Goal: Task Accomplishment & Management: Use online tool/utility

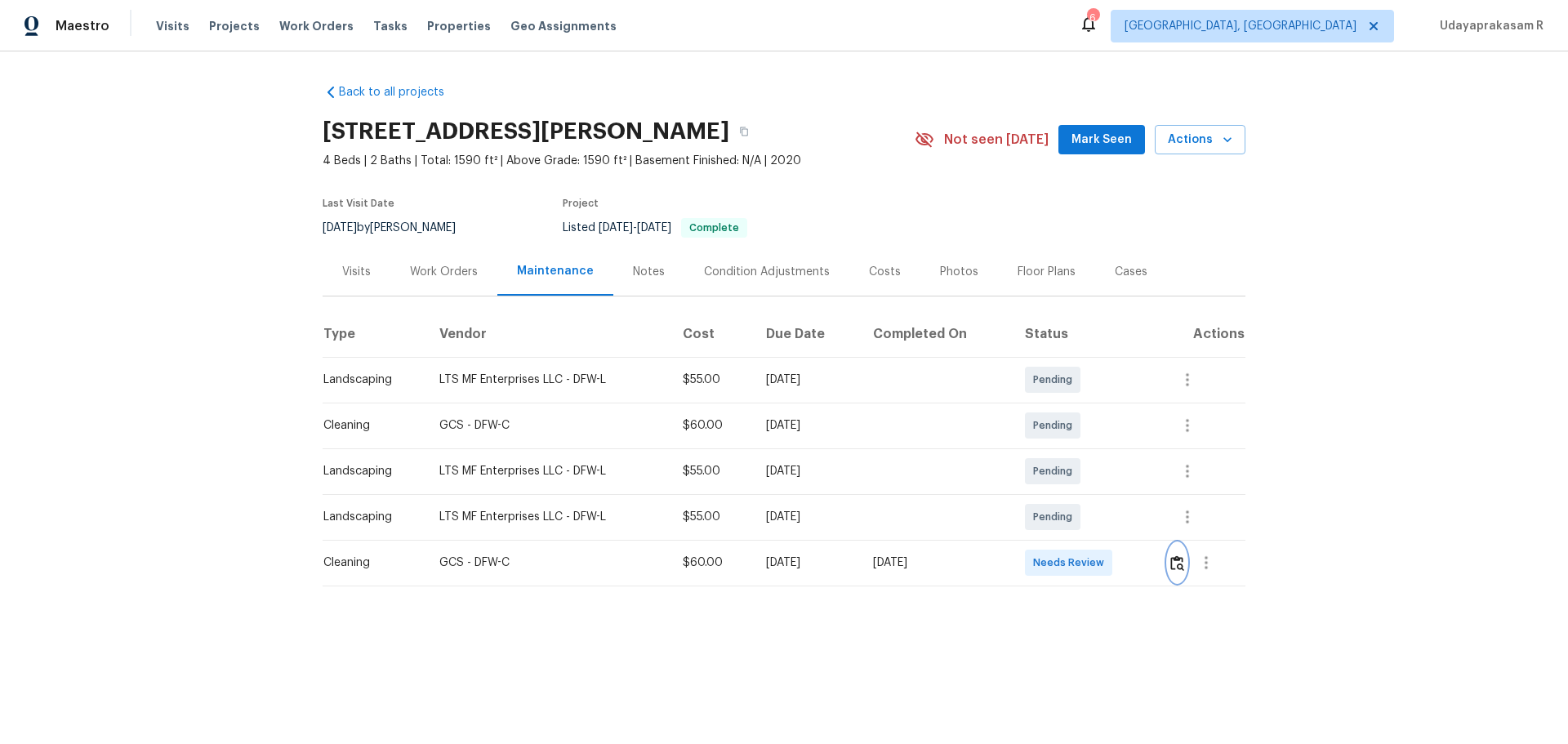
click at [1178, 570] on img "button" at bounding box center [1177, 563] width 14 height 16
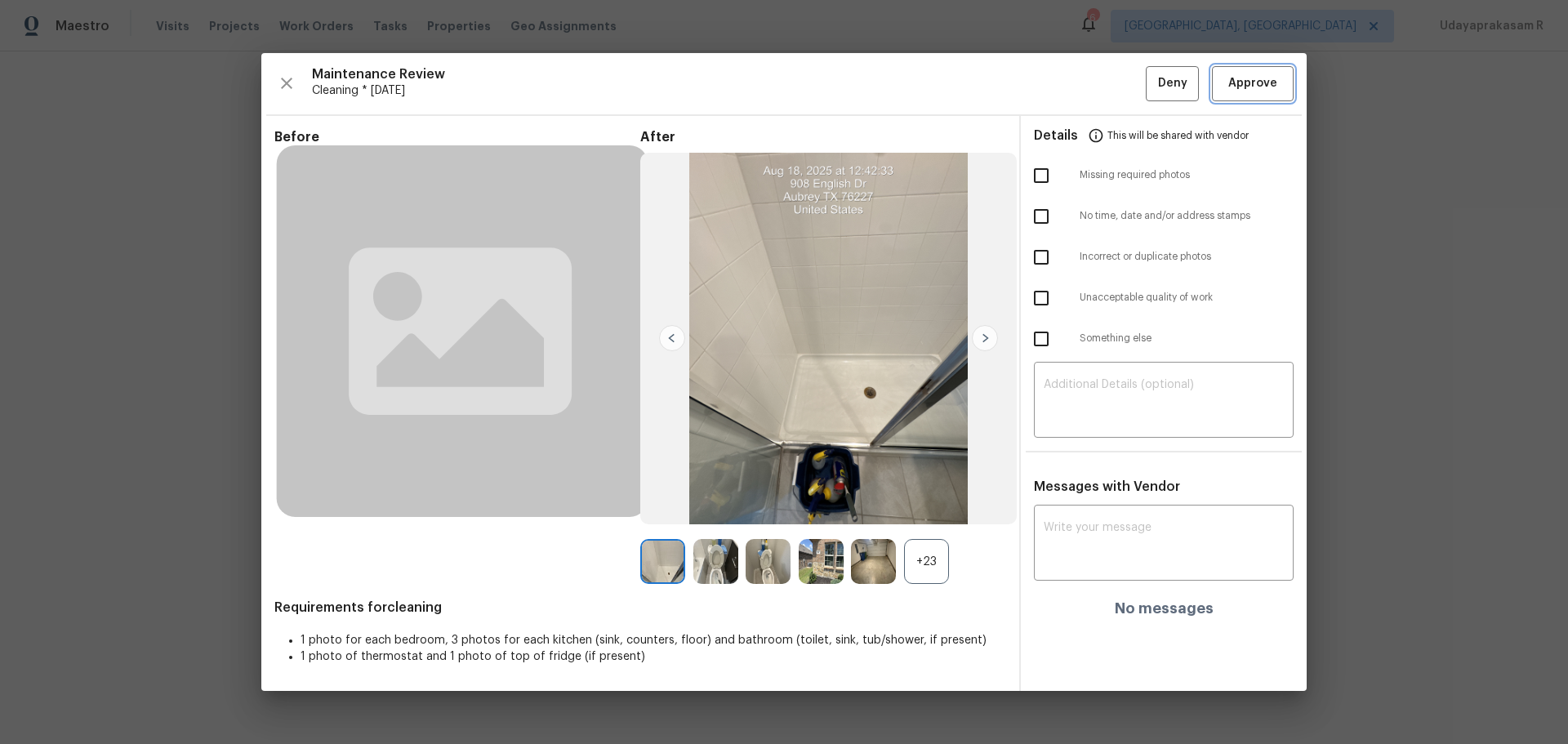
click at [1232, 92] on span "Approve" at bounding box center [1253, 83] width 49 height 20
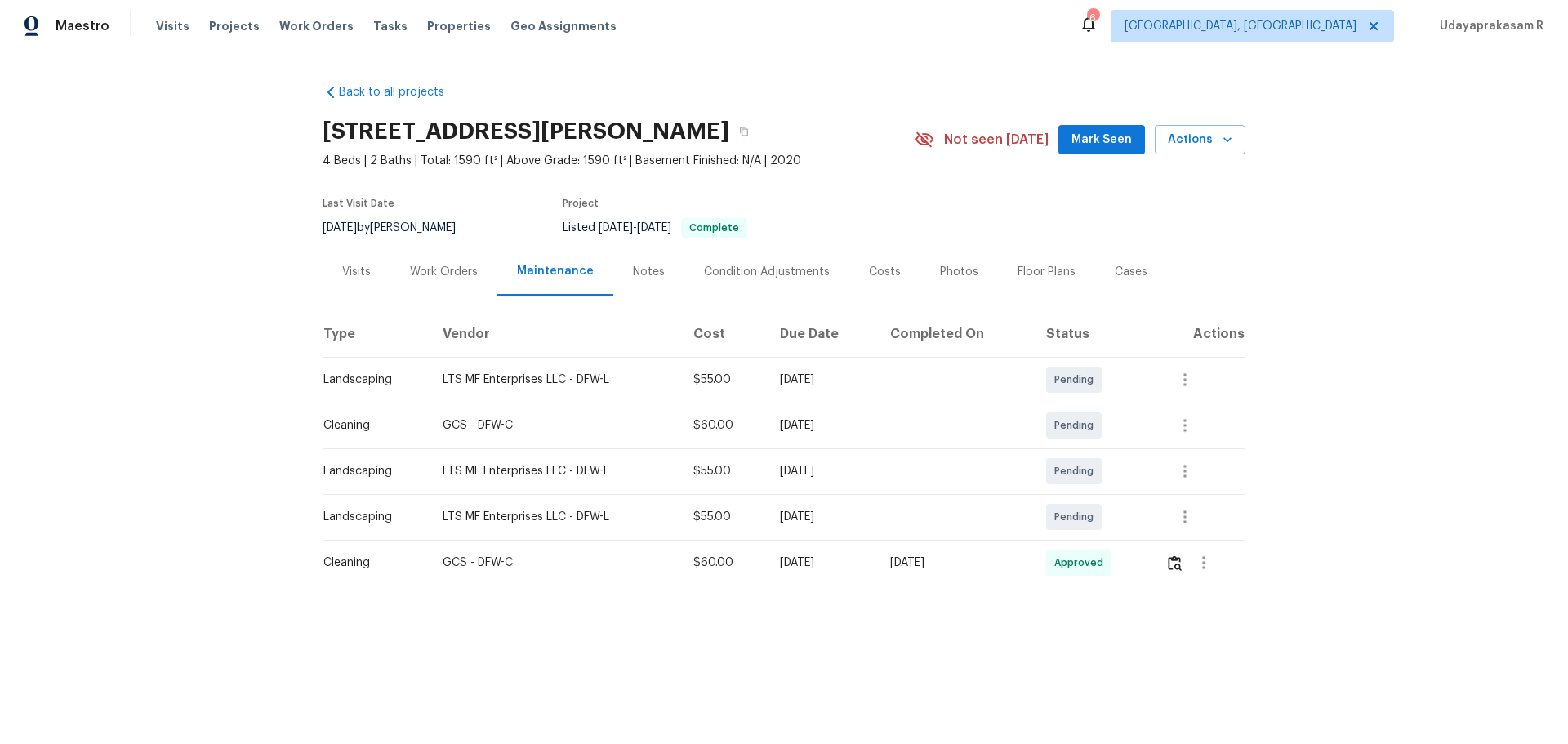
click at [1325, 359] on div "Back to all projects 905 English Dr, Aubrey, TX 76227 4 Beds | 2 Baths | Total:…" at bounding box center [784, 368] width 1568 height 633
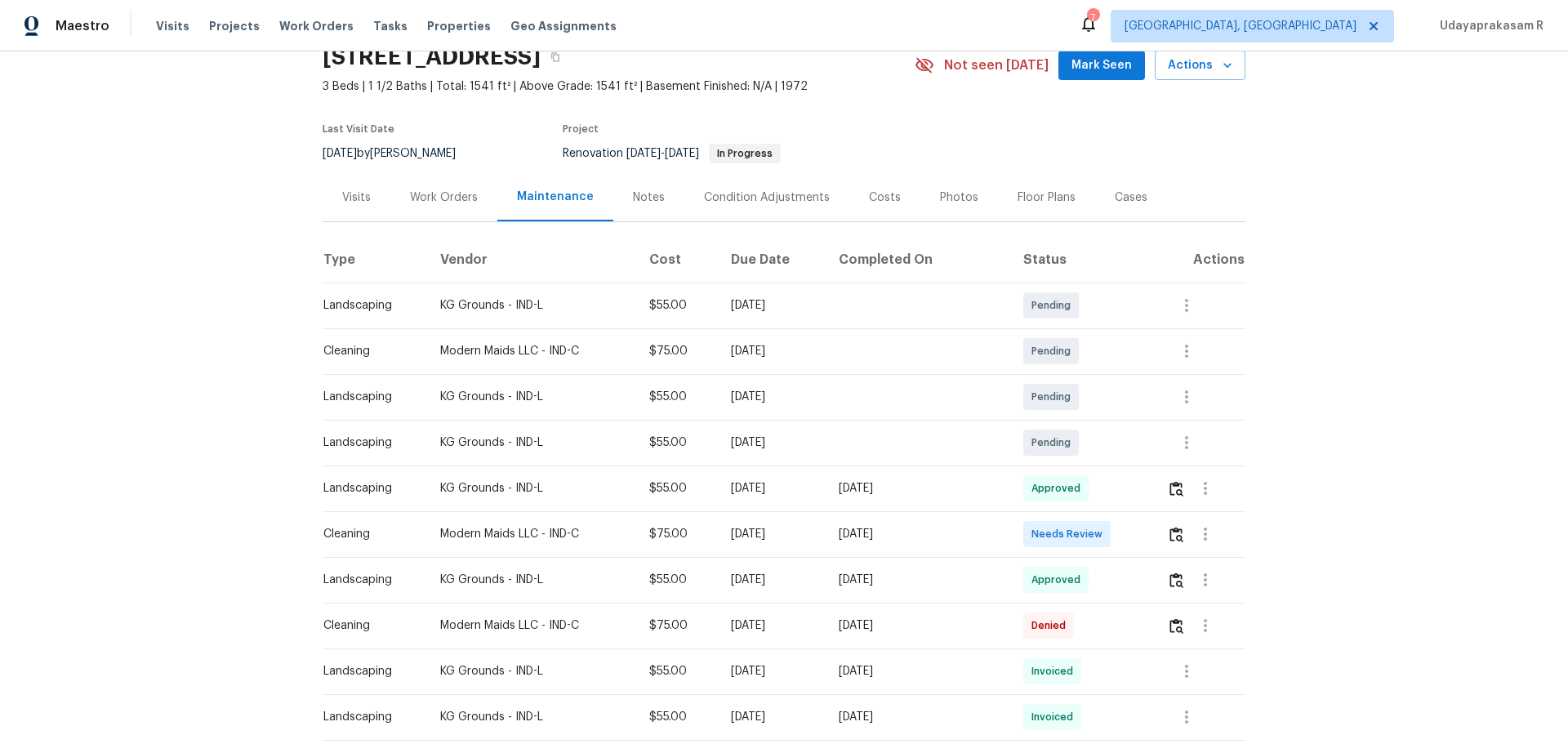
scroll to position [163, 0]
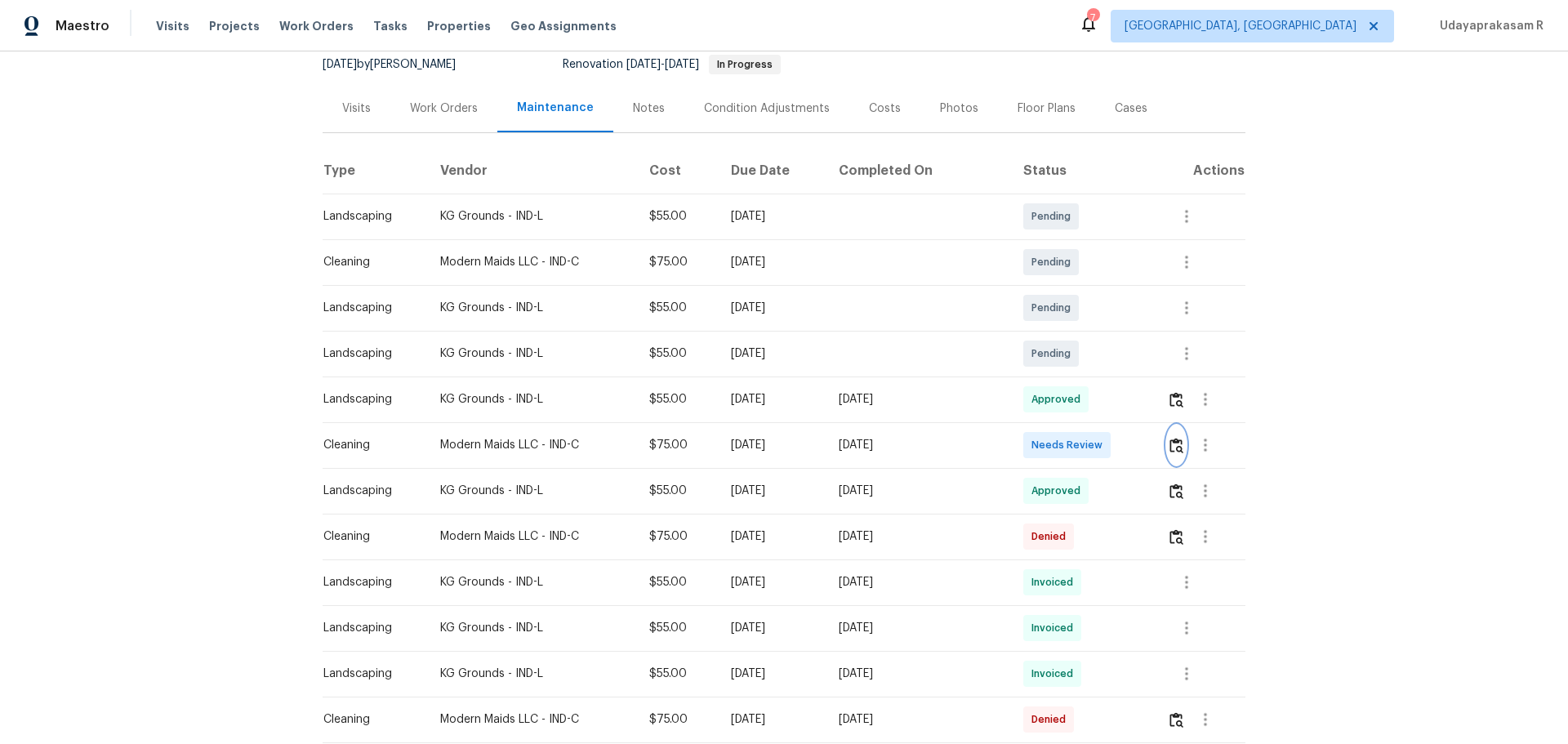
click at [1115, 440] on img "button" at bounding box center [1176, 445] width 14 height 16
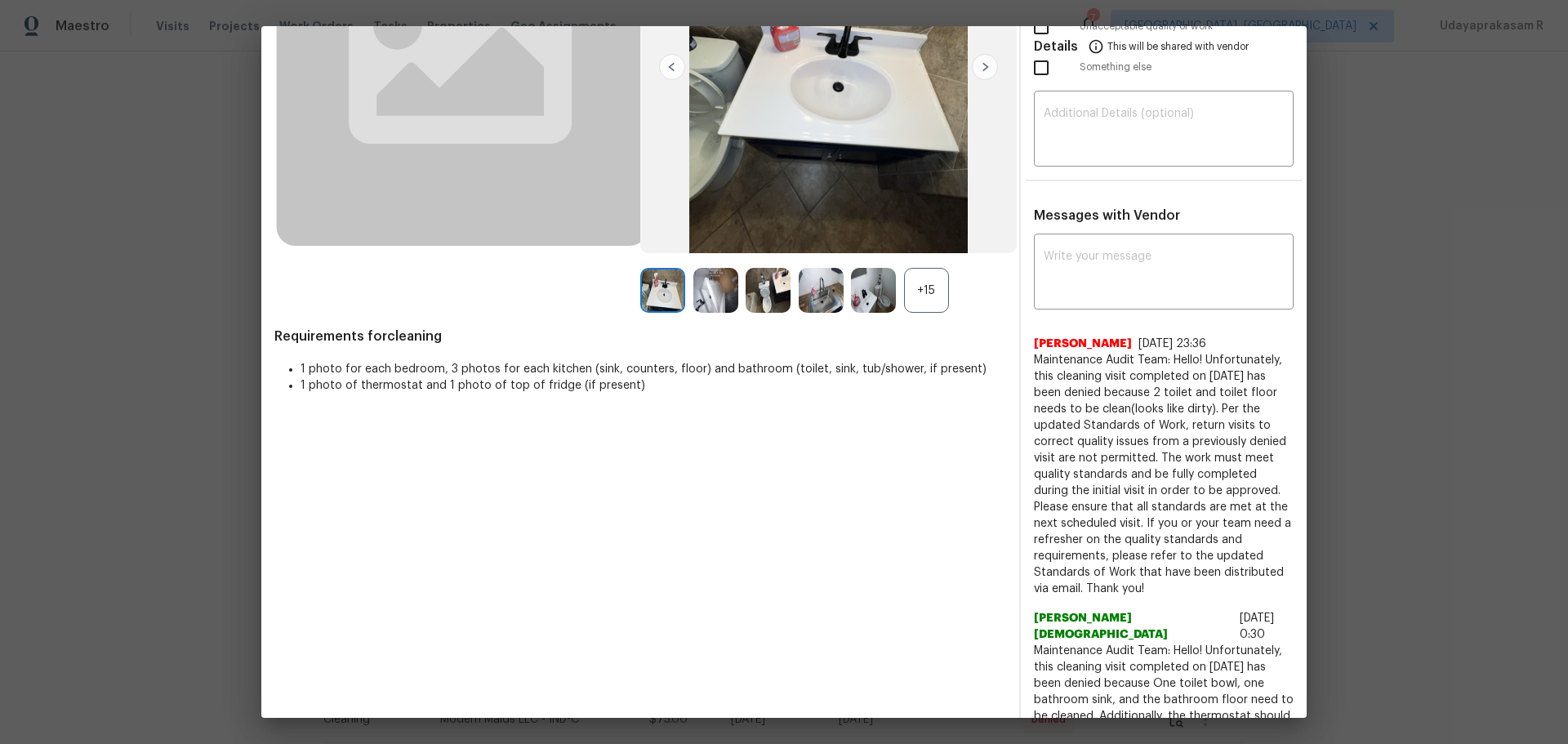
scroll to position [245, 0]
click at [921, 292] on div "+15" at bounding box center [926, 289] width 45 height 45
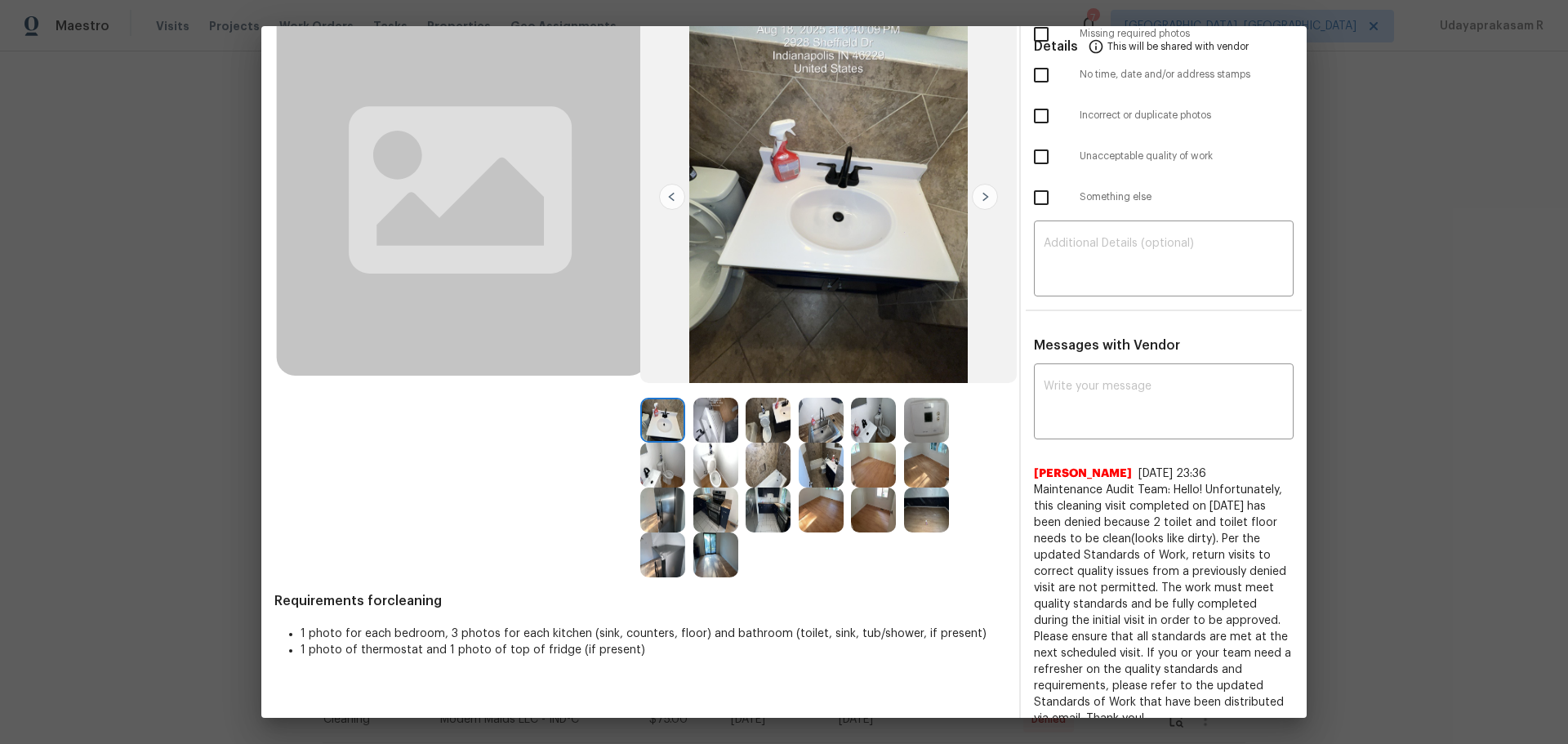
scroll to position [0, 0]
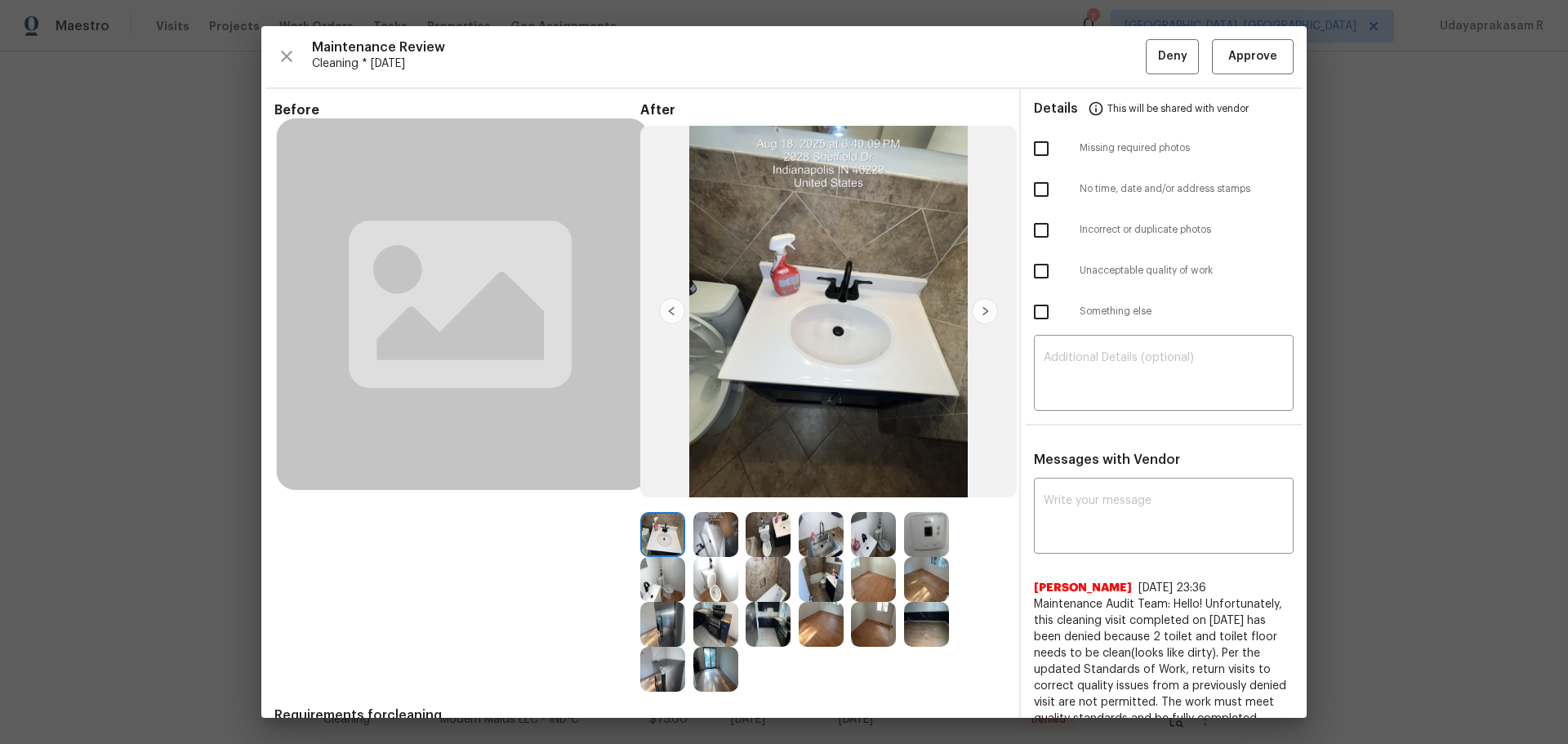
click at [981, 317] on img at bounding box center [985, 311] width 26 height 26
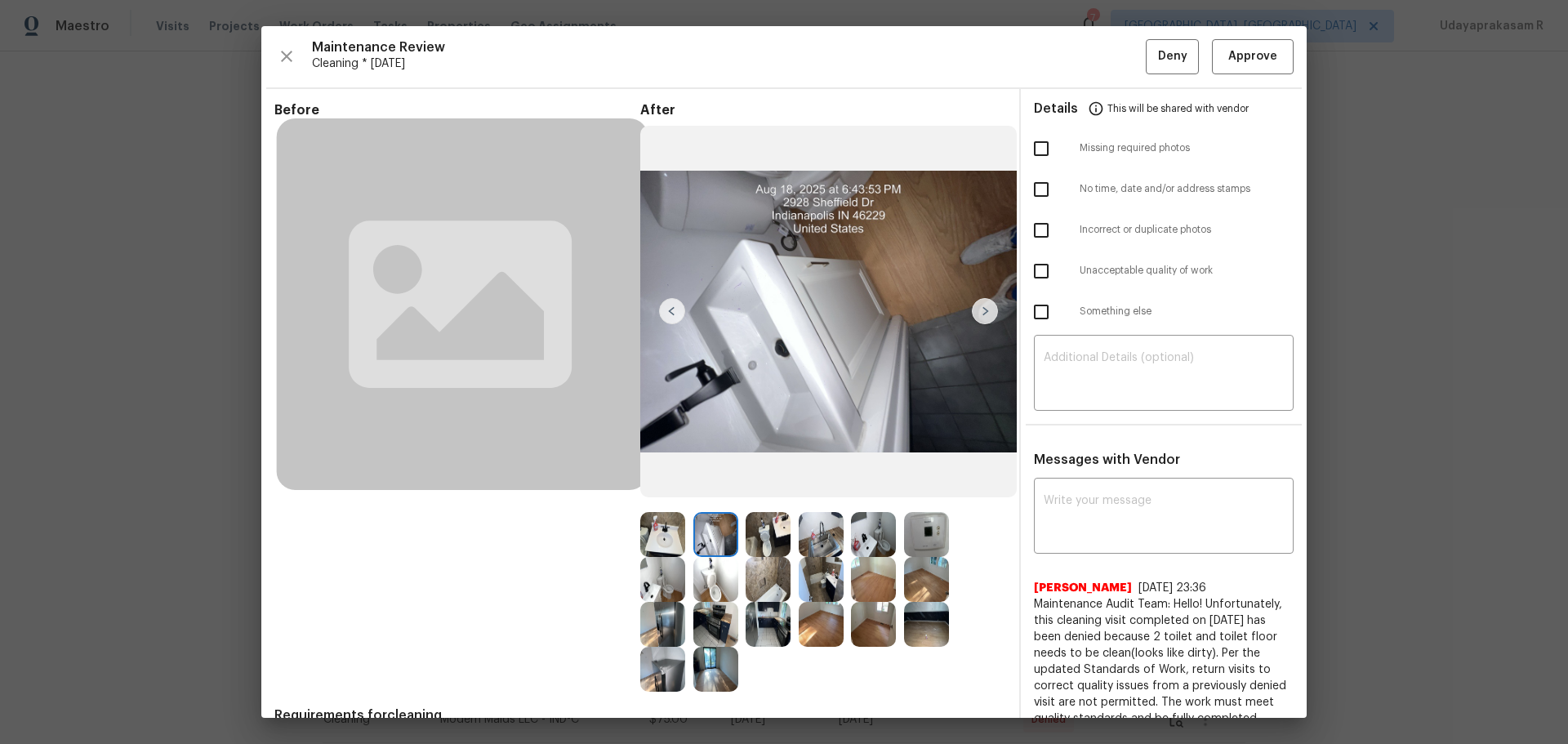
click at [981, 317] on img at bounding box center [985, 311] width 26 height 26
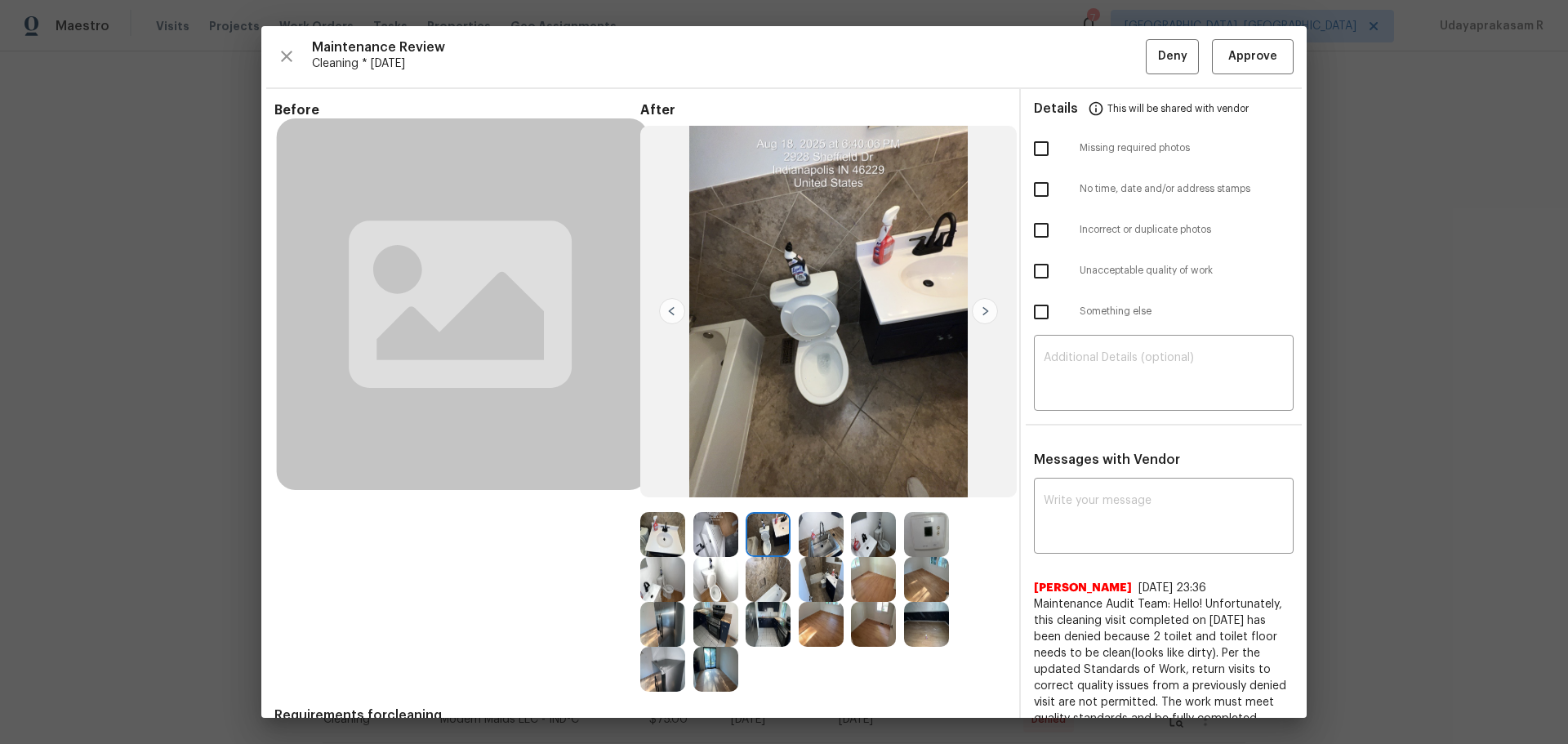
click at [981, 317] on img at bounding box center [985, 311] width 26 height 26
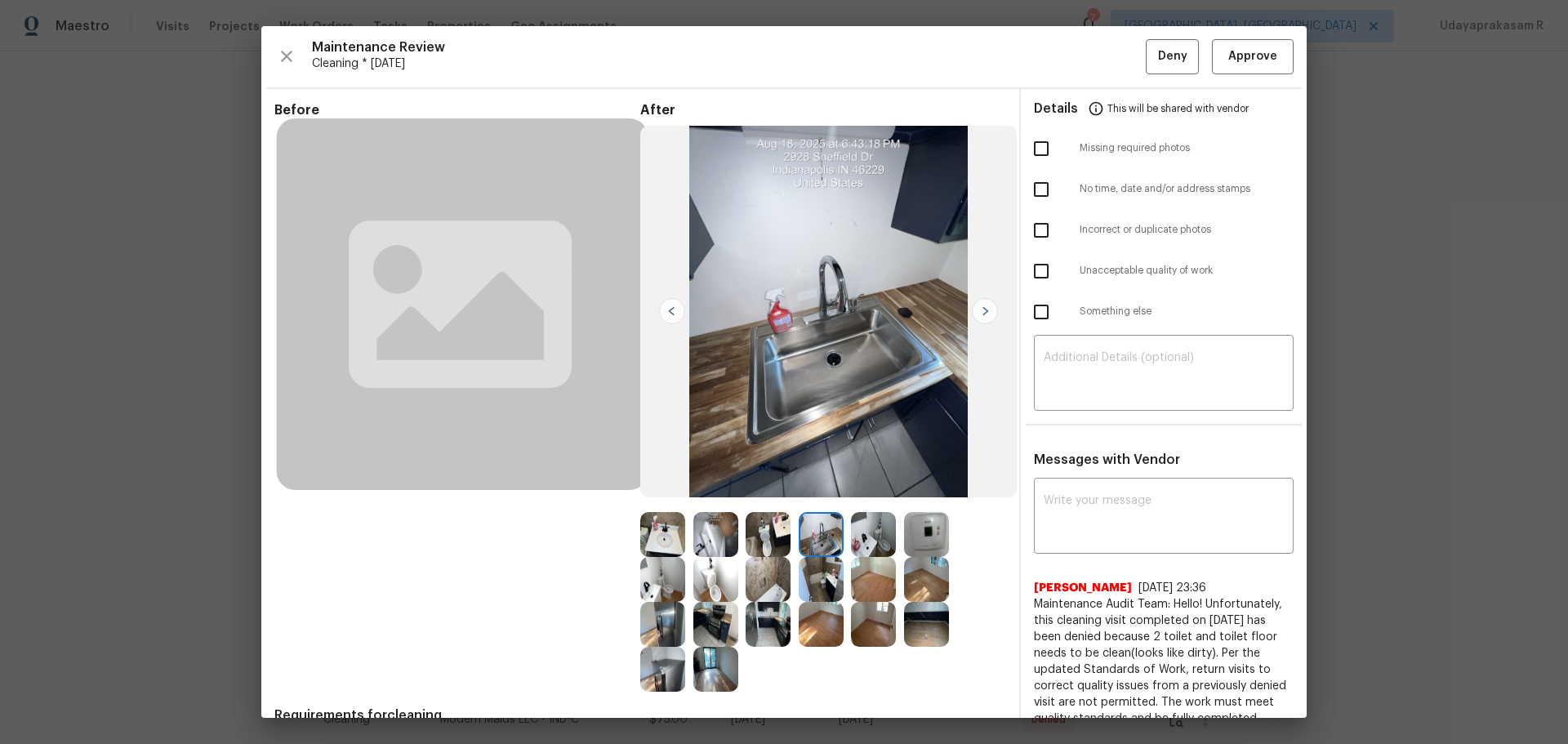
click at [981, 317] on img at bounding box center [985, 311] width 26 height 26
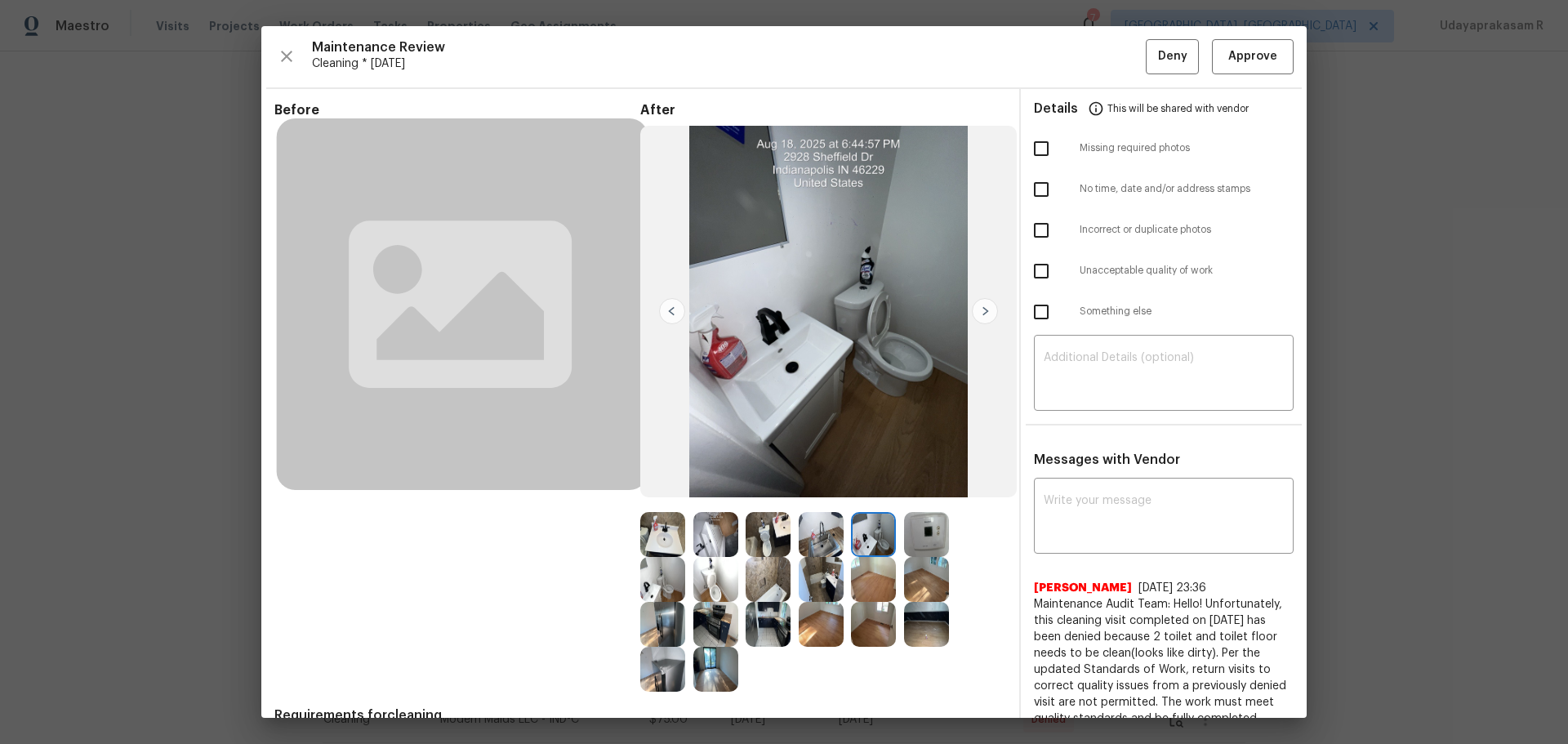
click at [981, 317] on img at bounding box center [985, 311] width 26 height 26
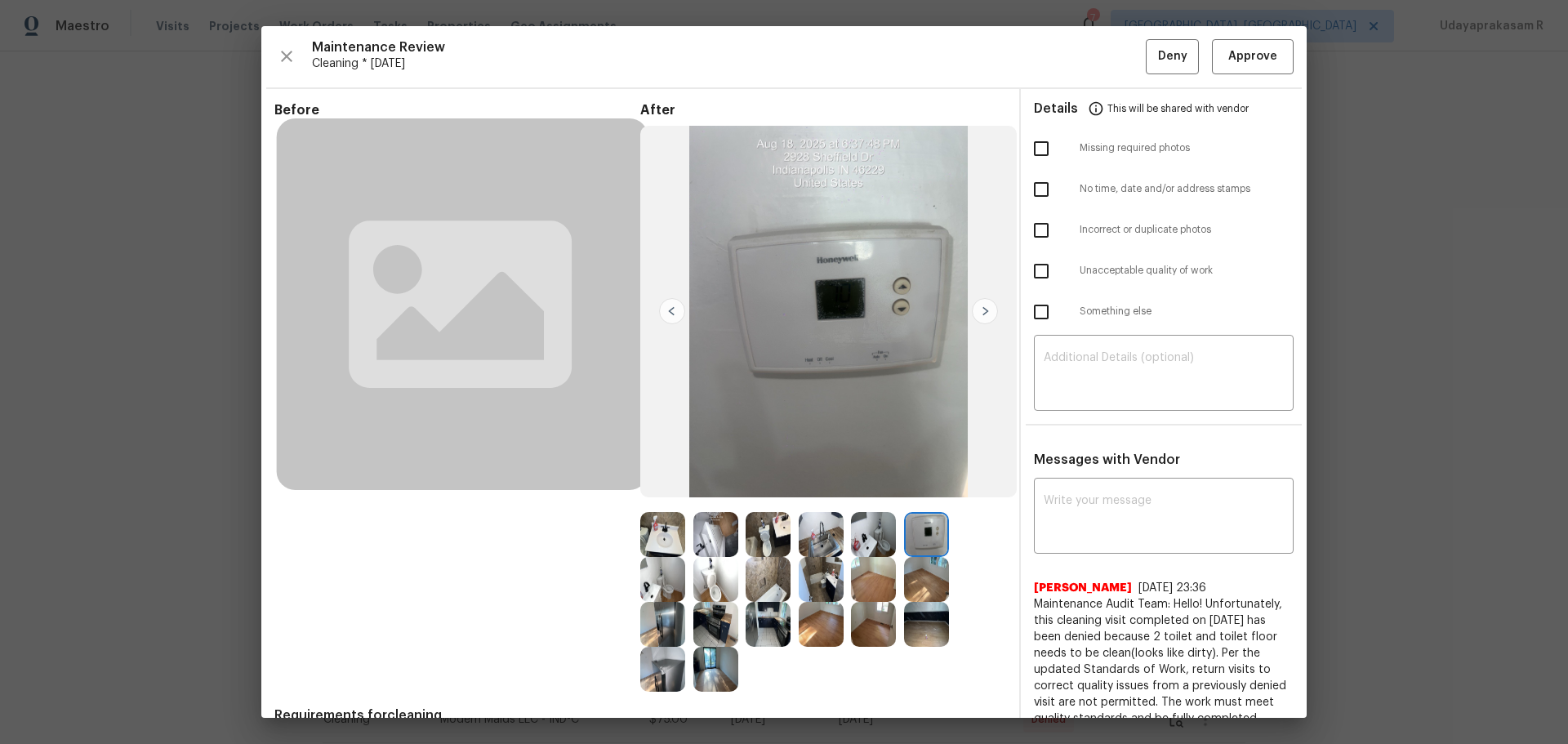
click at [981, 317] on img at bounding box center [985, 311] width 26 height 26
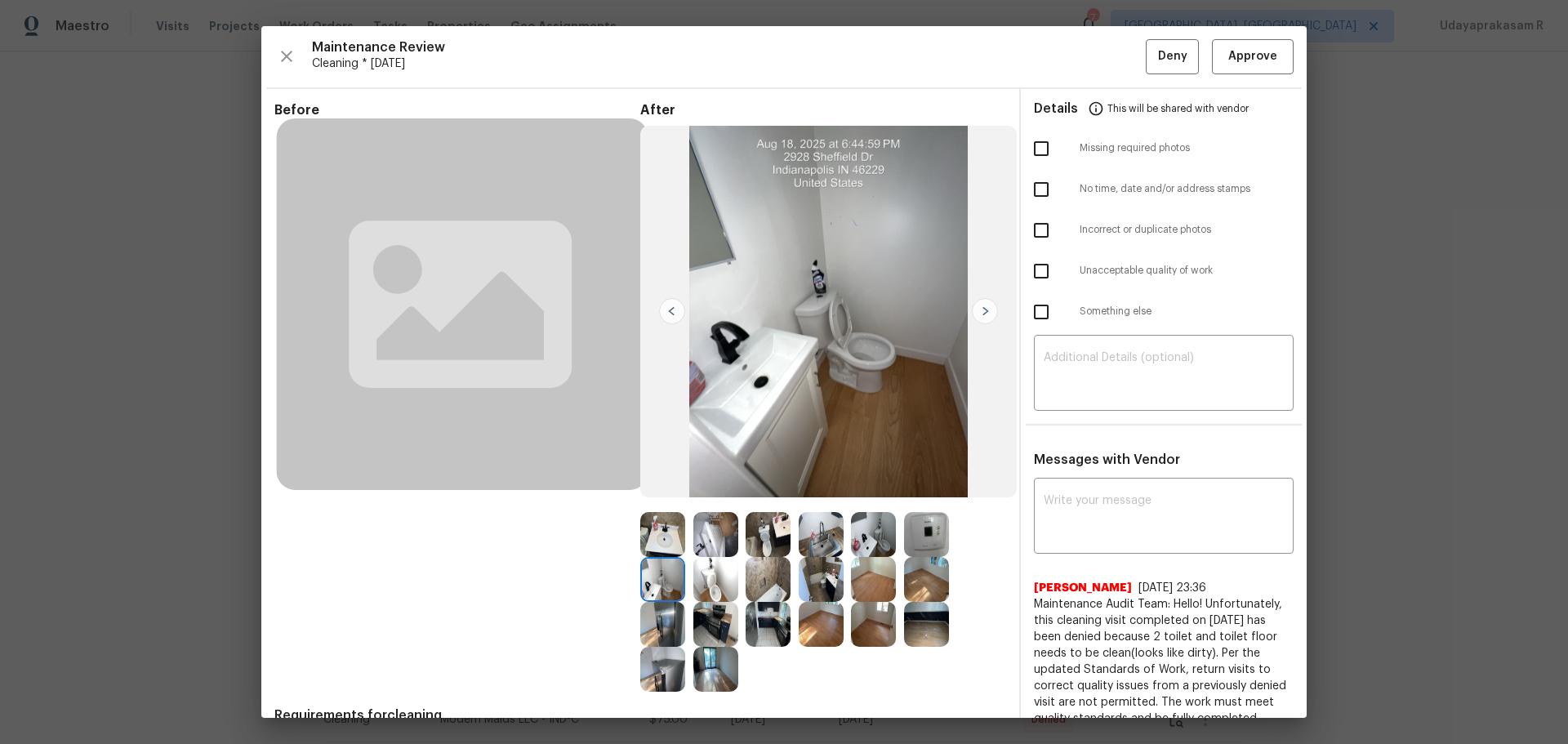
click at [981, 317] on img at bounding box center [985, 311] width 26 height 26
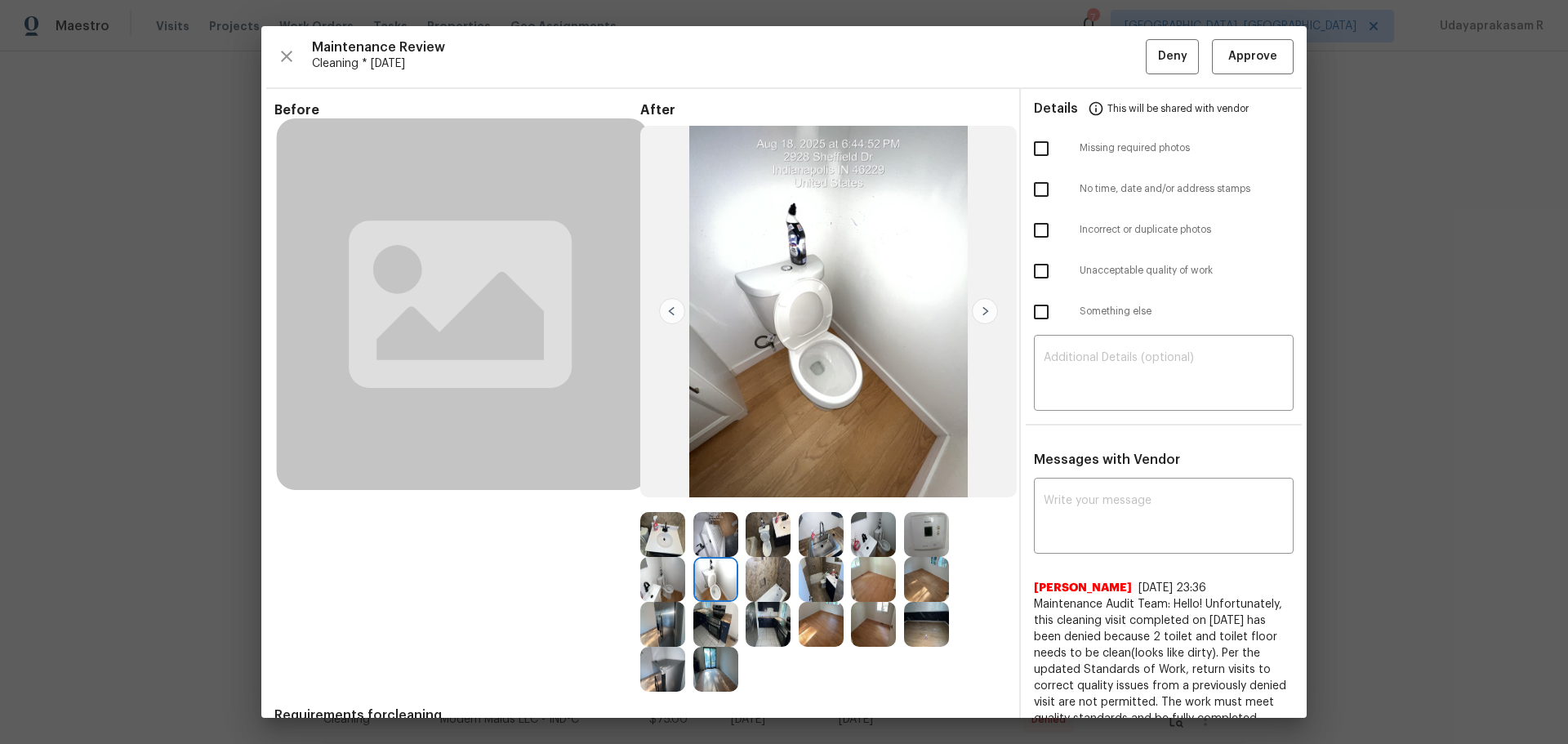
click at [981, 317] on img at bounding box center [985, 311] width 26 height 26
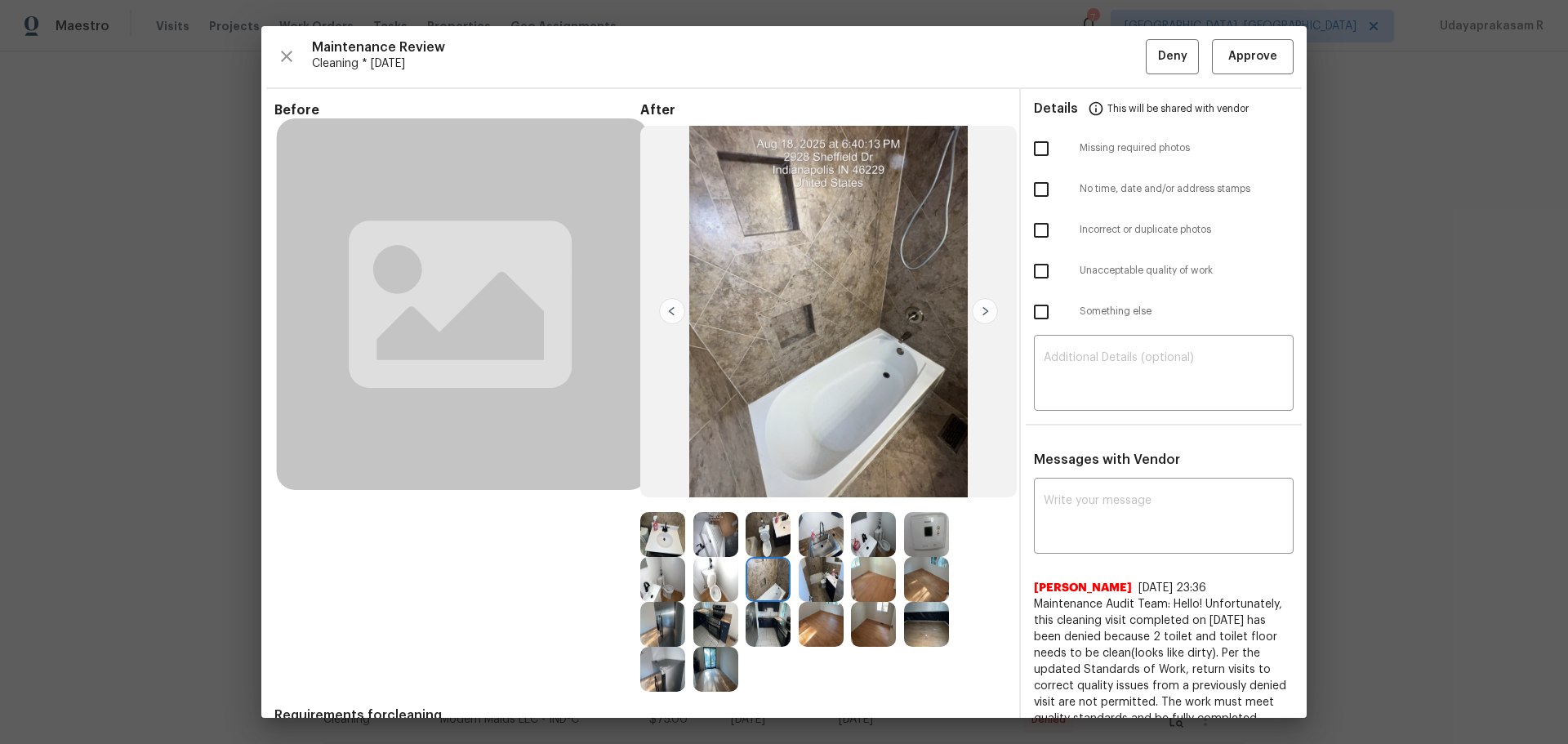
click at [981, 317] on img at bounding box center [985, 311] width 26 height 26
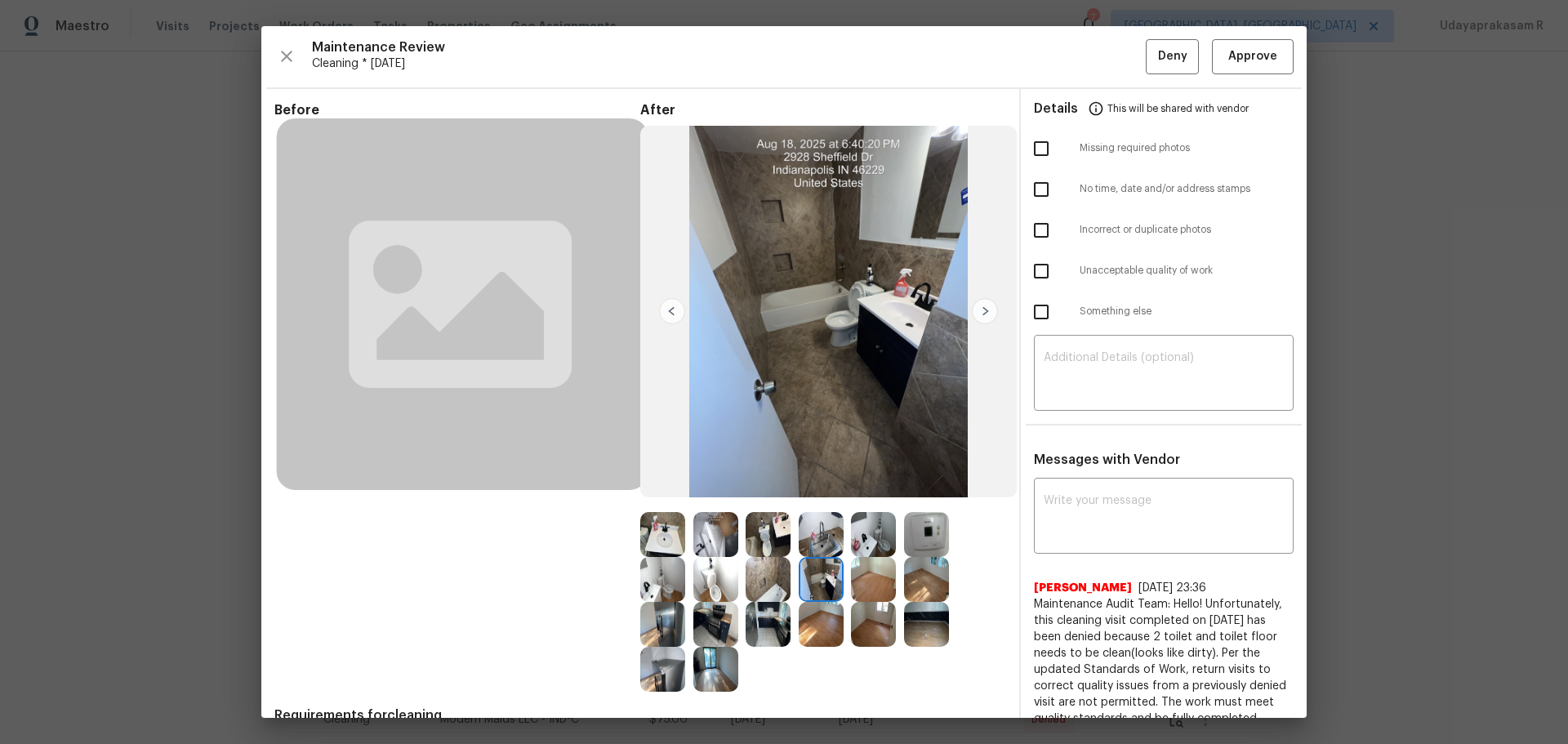
click at [981, 317] on img at bounding box center [985, 311] width 26 height 26
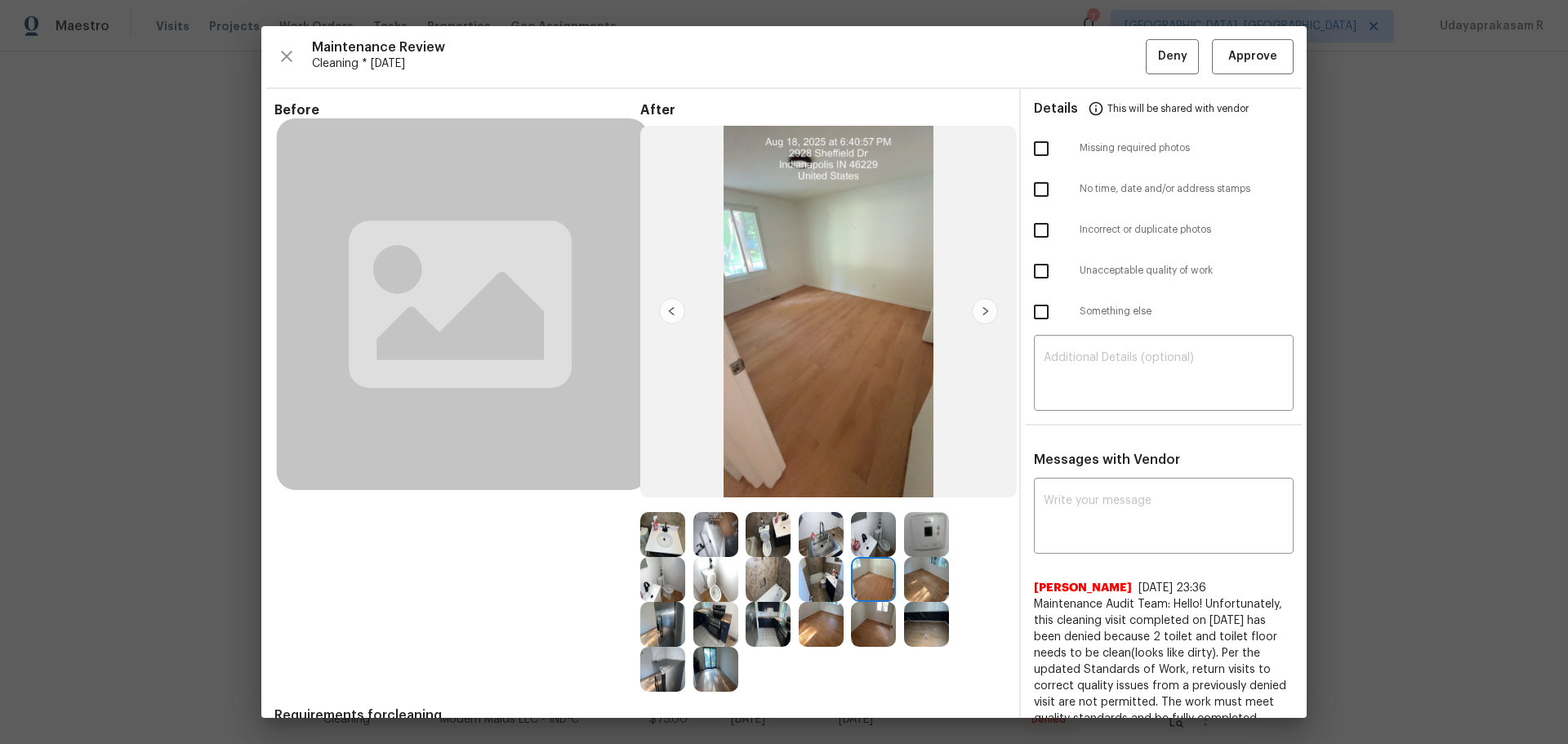
click at [981, 317] on img at bounding box center [985, 311] width 26 height 26
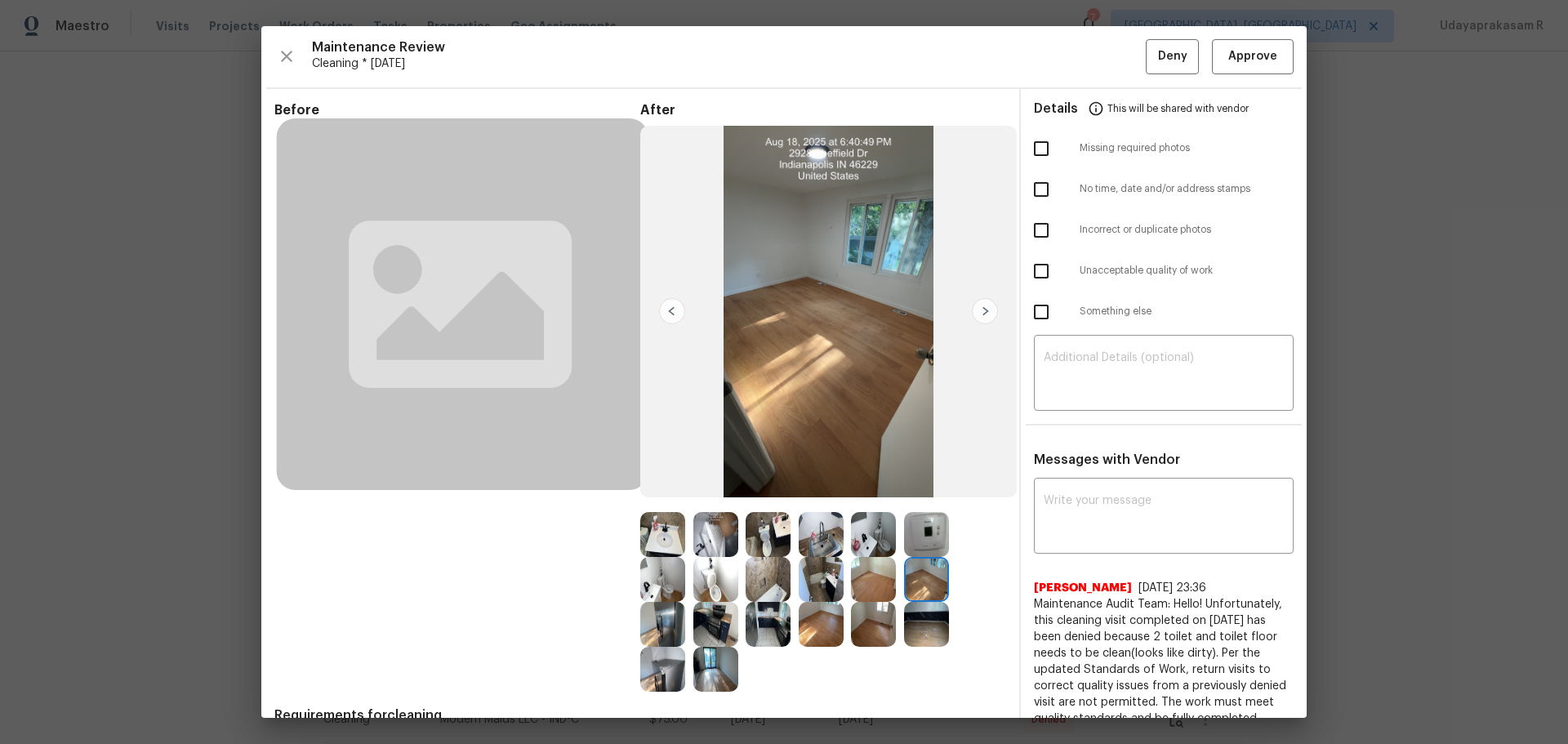
click at [981, 317] on img at bounding box center [985, 311] width 26 height 26
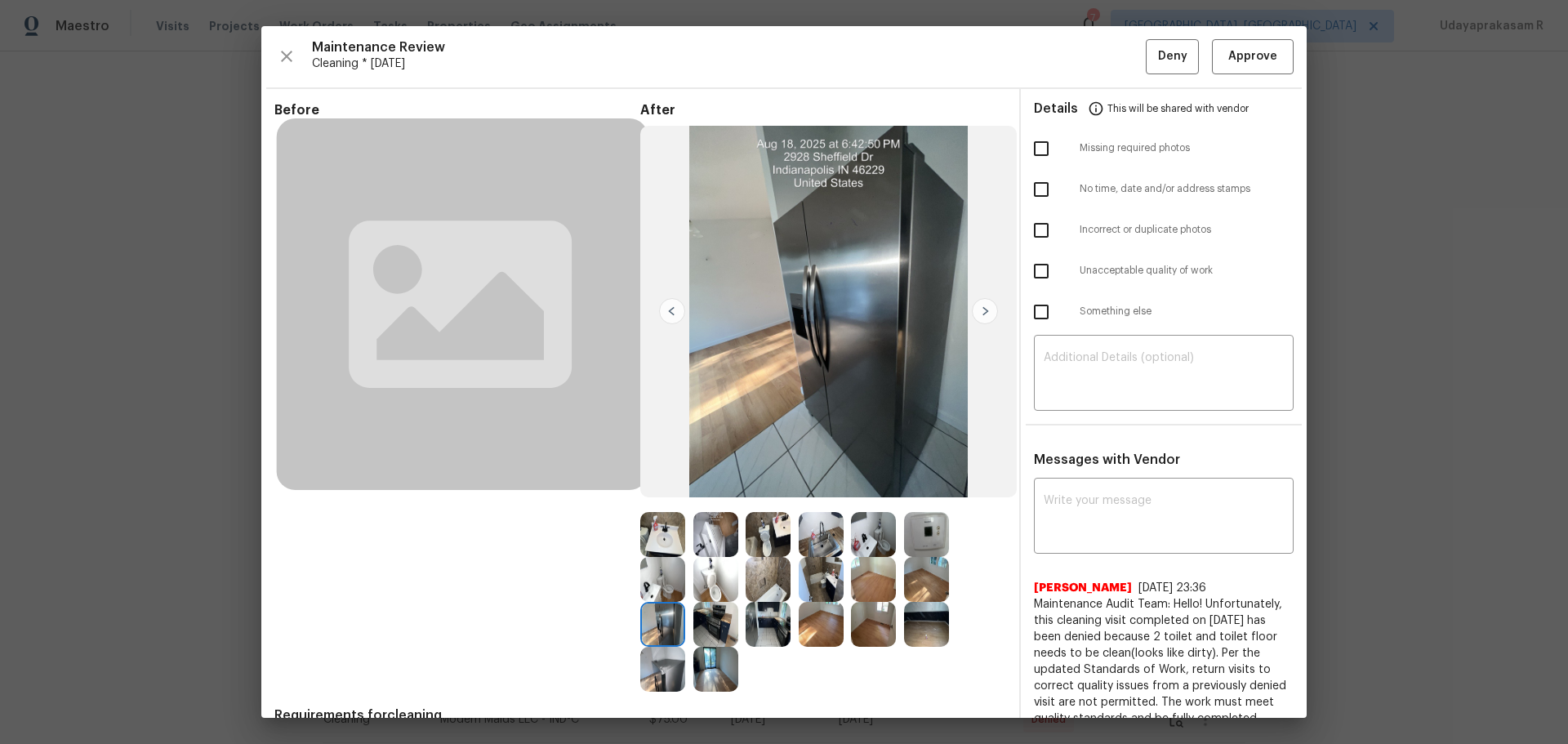
click at [981, 317] on img at bounding box center [985, 311] width 26 height 26
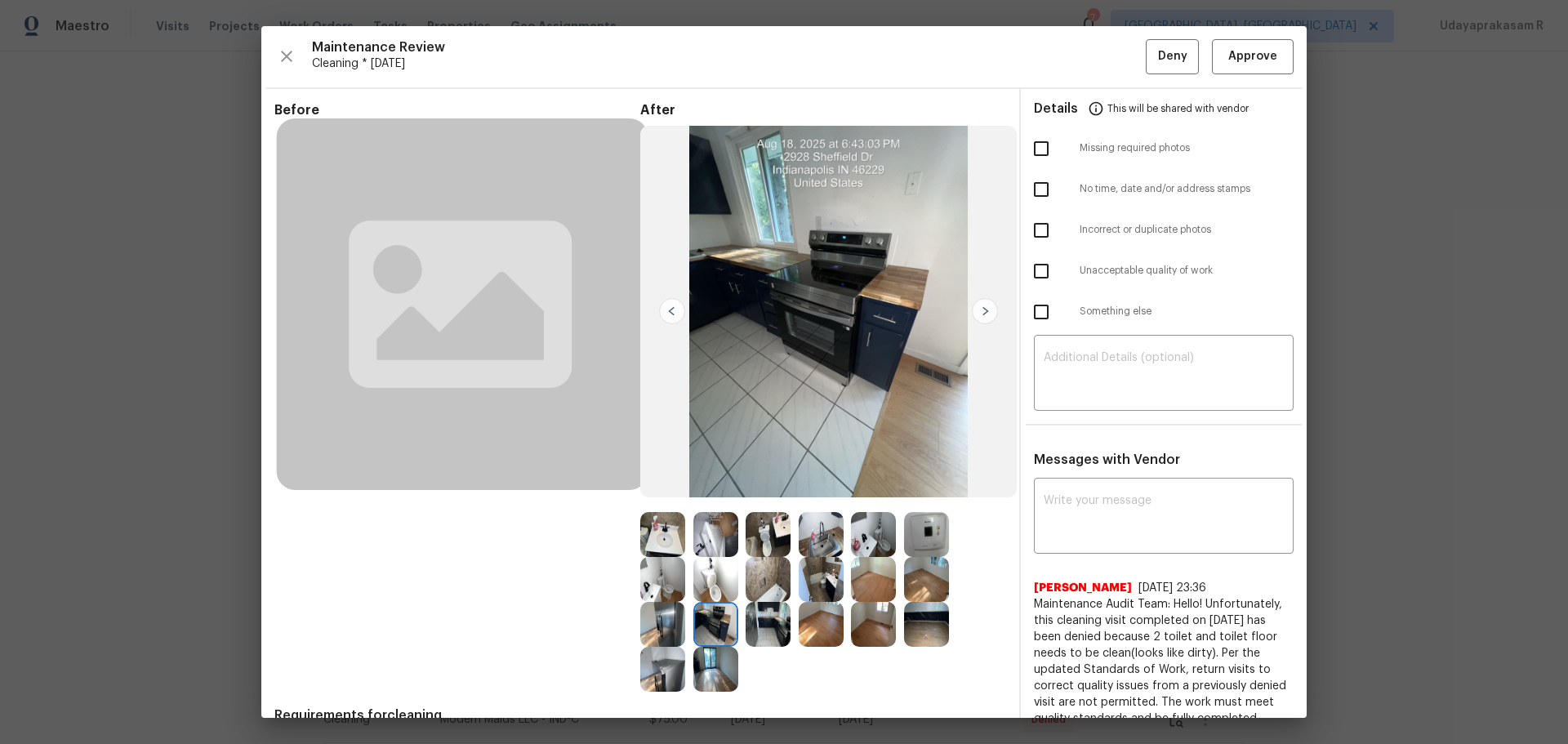
click at [981, 317] on img at bounding box center [985, 311] width 26 height 26
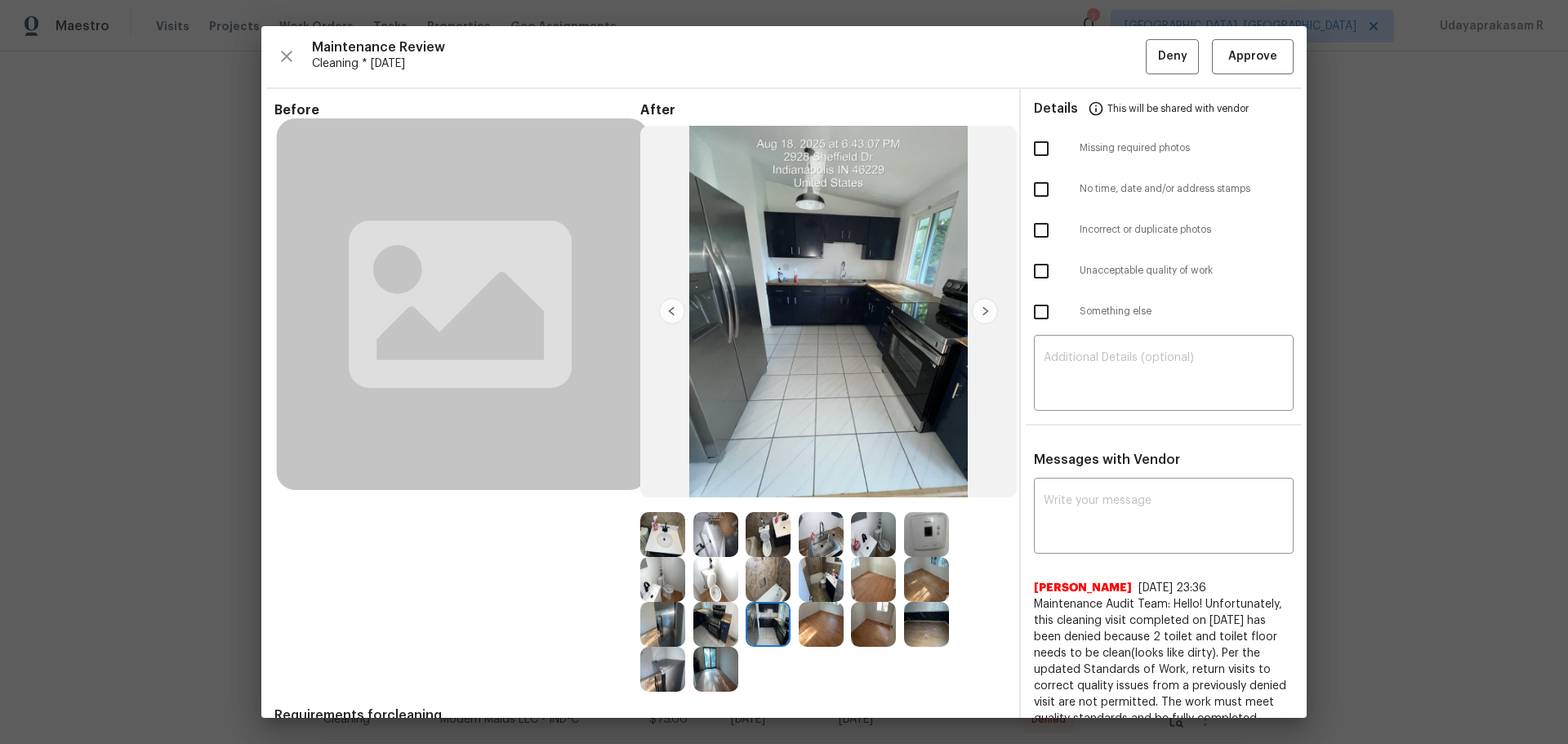
click at [981, 317] on img at bounding box center [985, 311] width 26 height 26
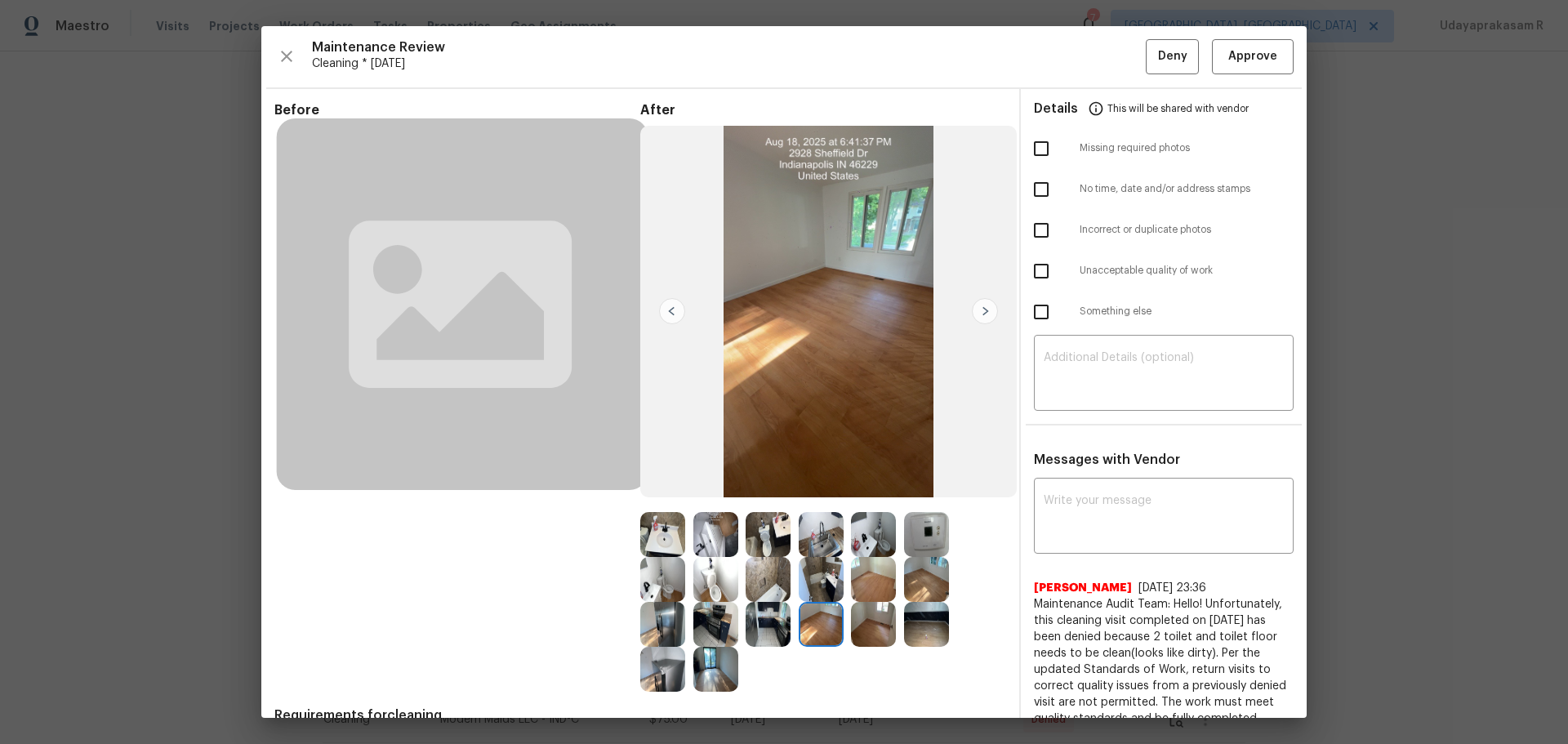
click at [981, 317] on img at bounding box center [985, 311] width 26 height 26
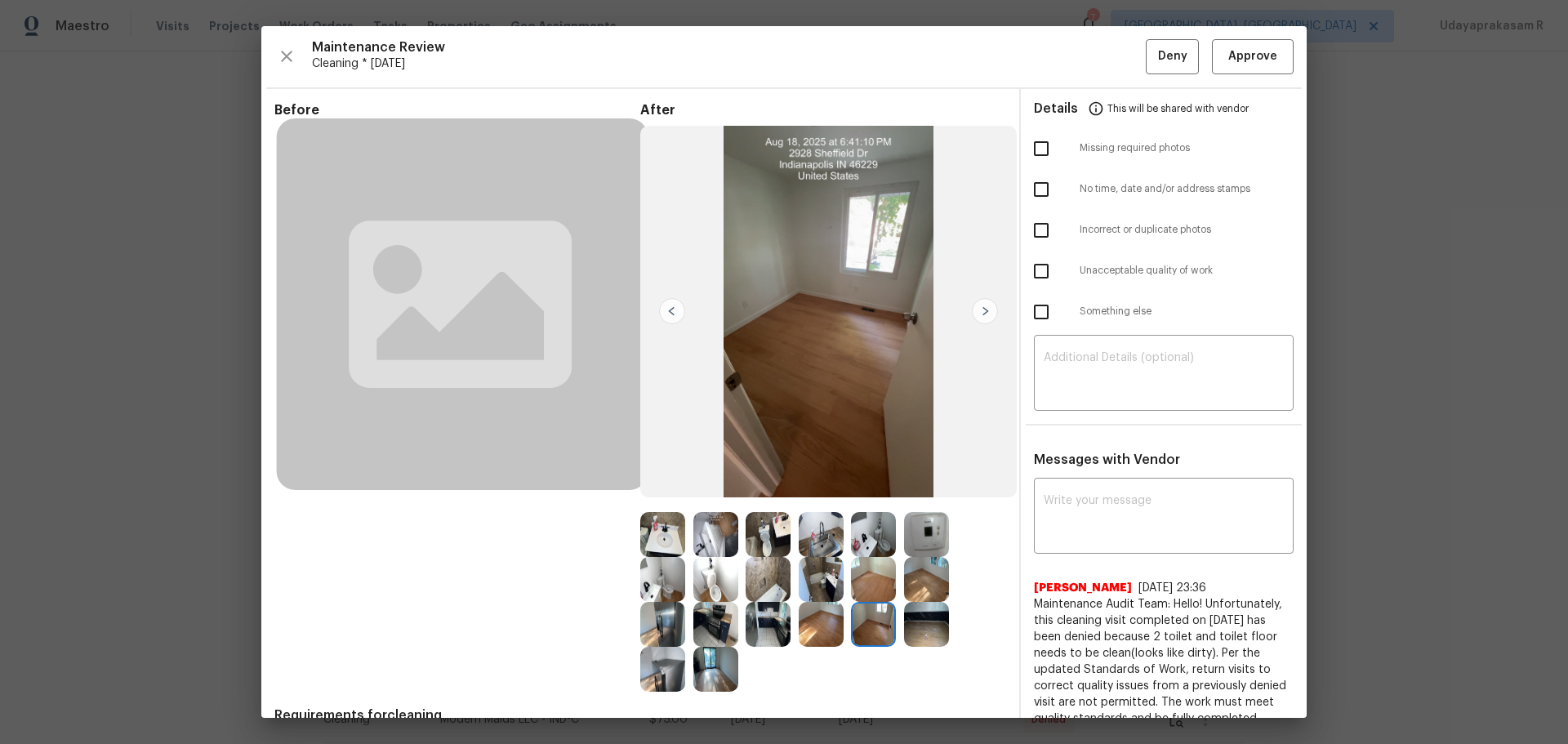
click at [981, 317] on img at bounding box center [985, 311] width 26 height 26
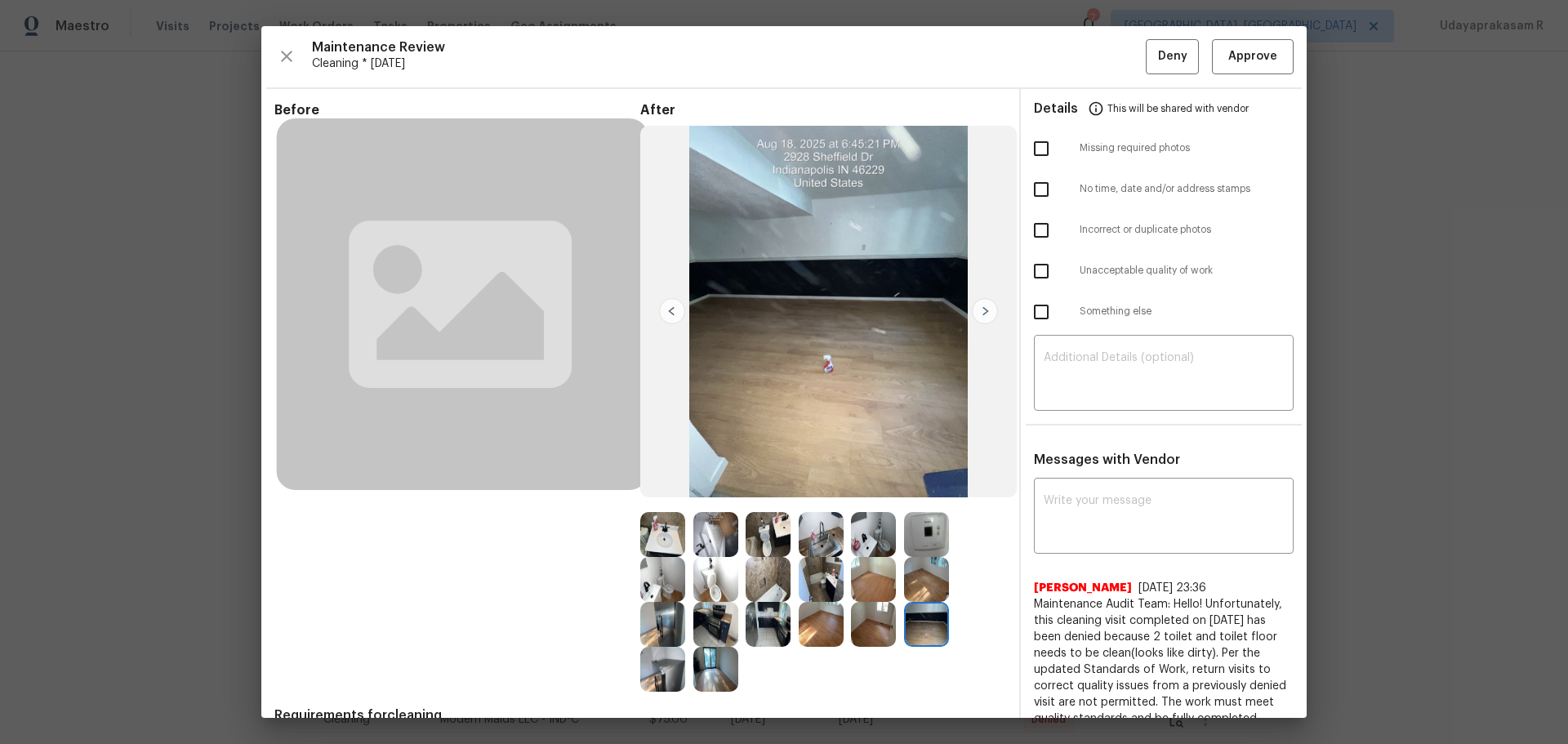
click at [981, 317] on img at bounding box center [985, 311] width 26 height 26
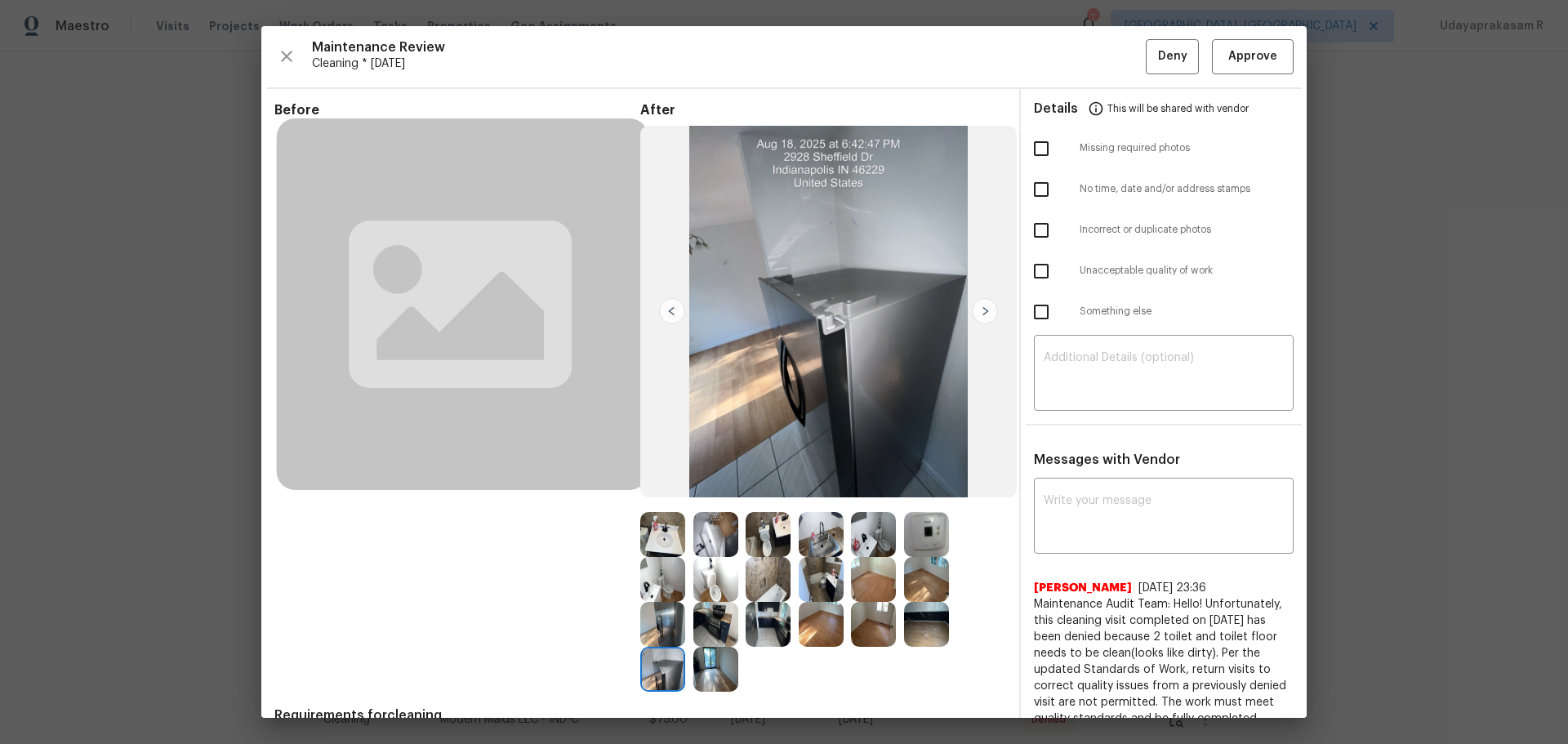
click at [981, 317] on img at bounding box center [985, 311] width 26 height 26
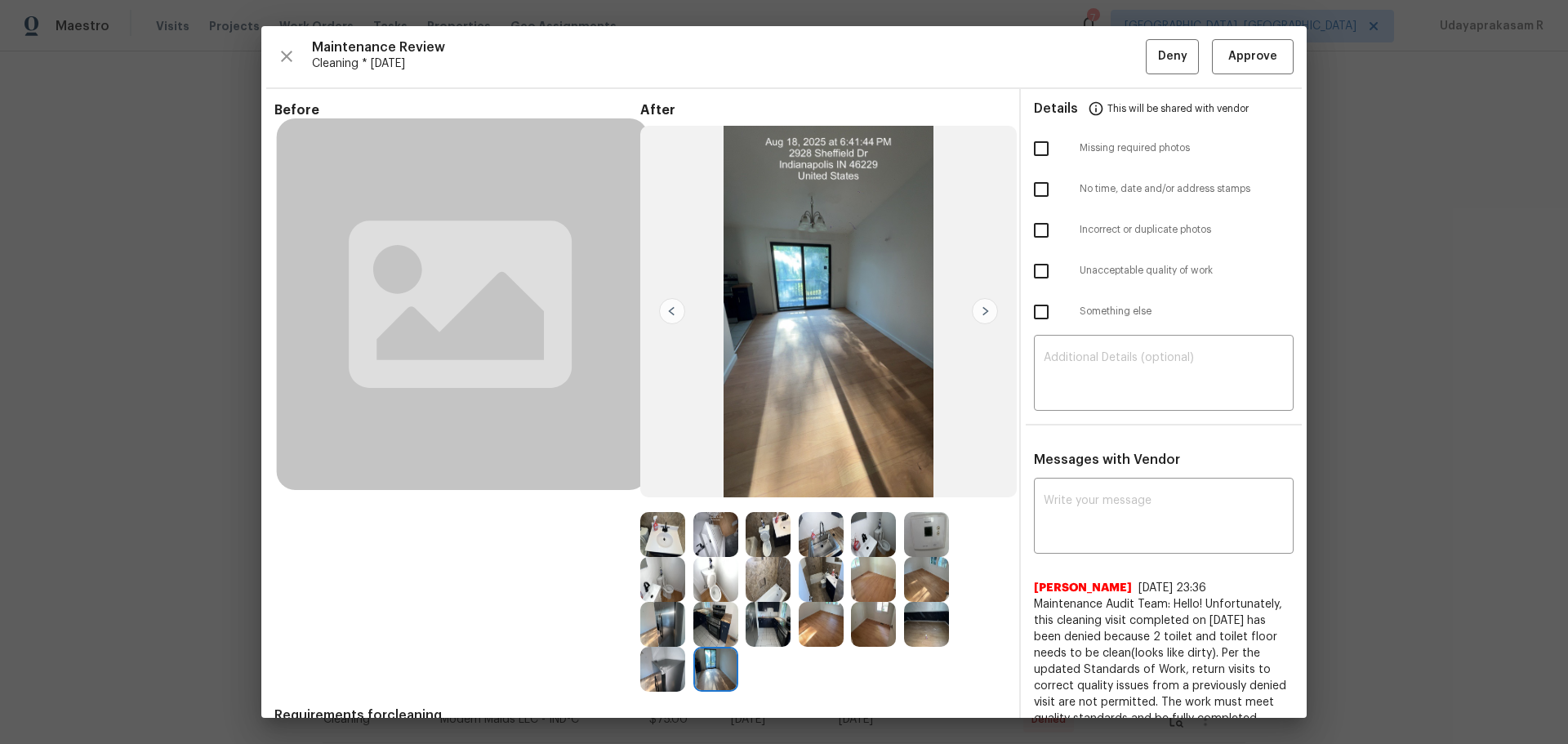
click at [981, 317] on img at bounding box center [985, 311] width 26 height 26
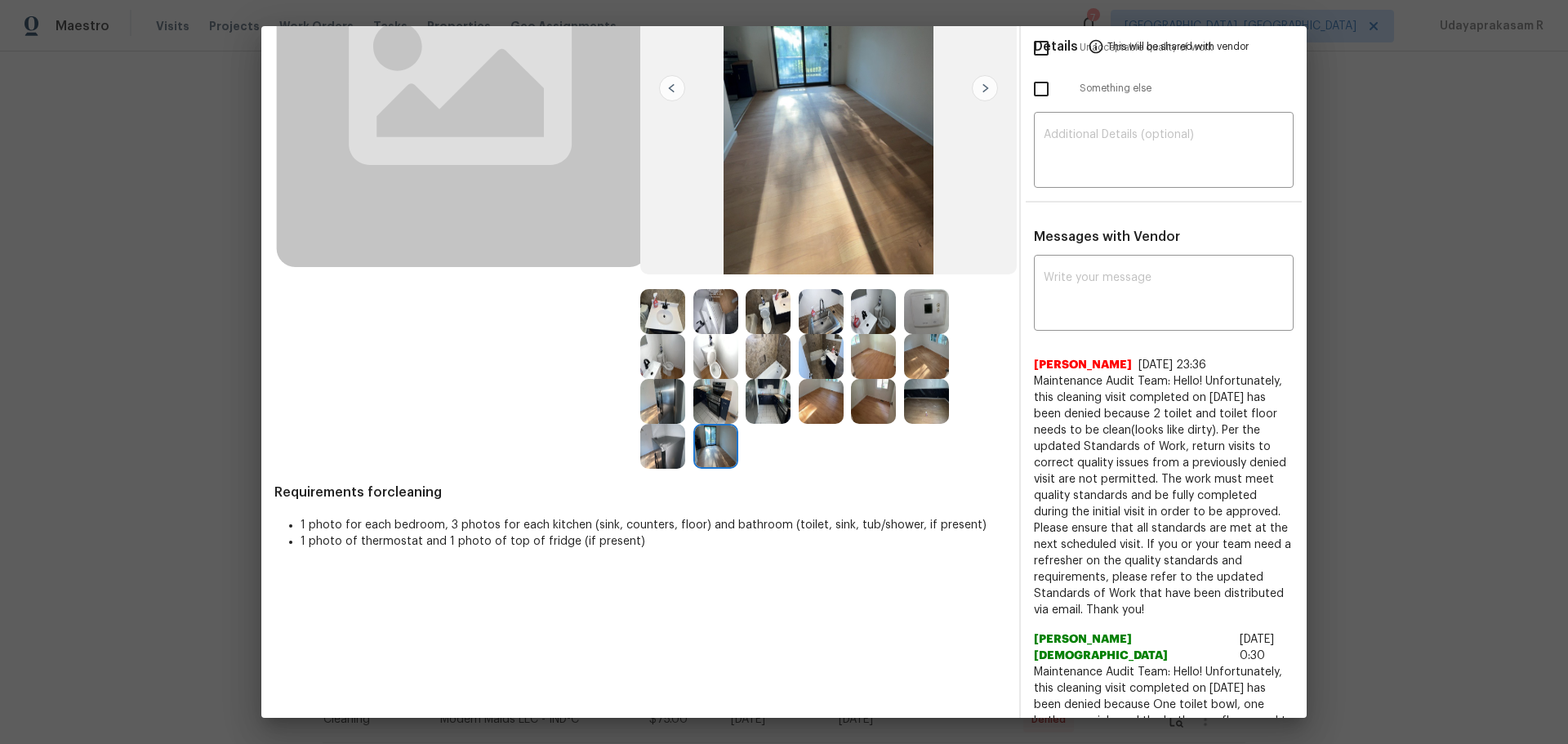
scroll to position [245, 0]
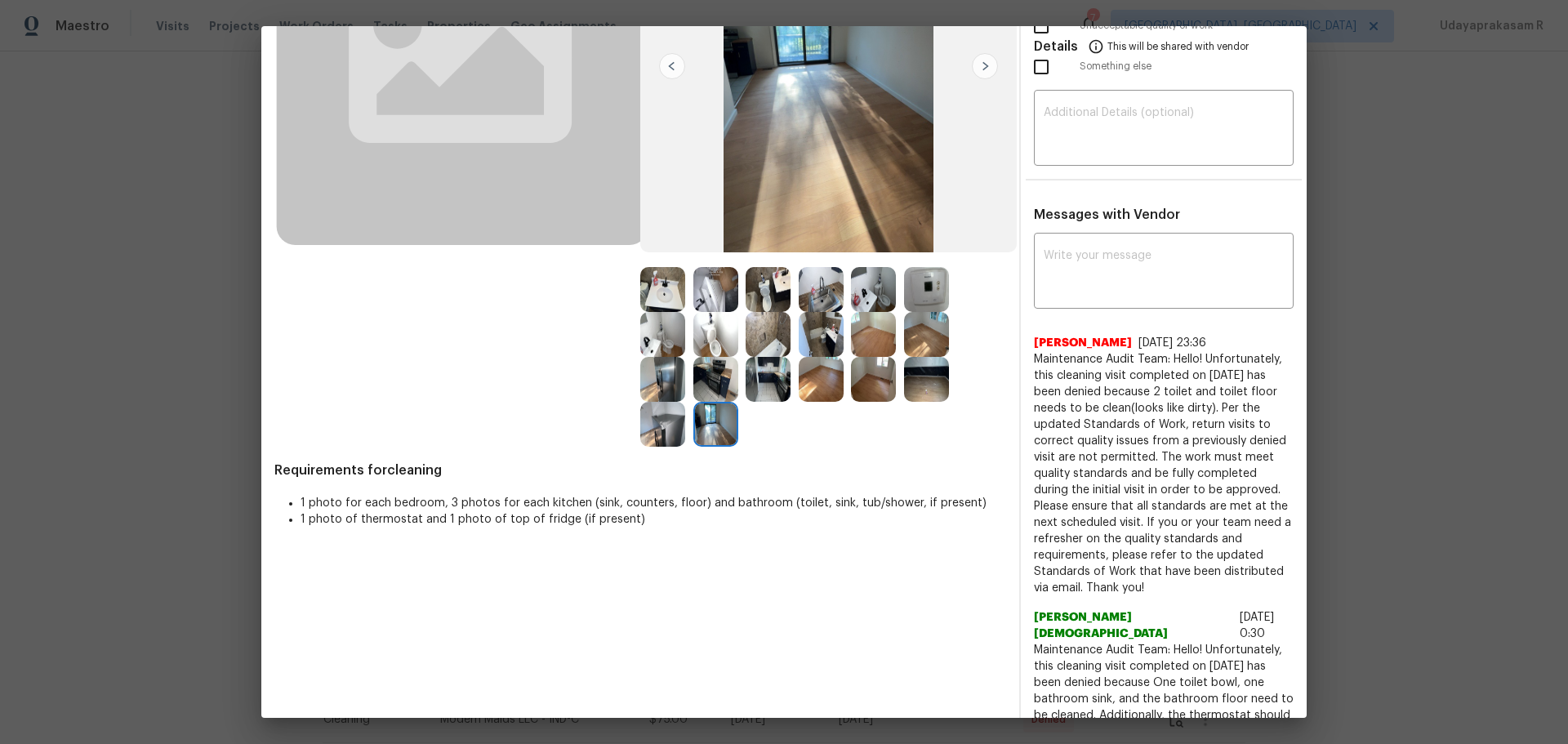
click at [666, 285] on img at bounding box center [663, 289] width 45 height 45
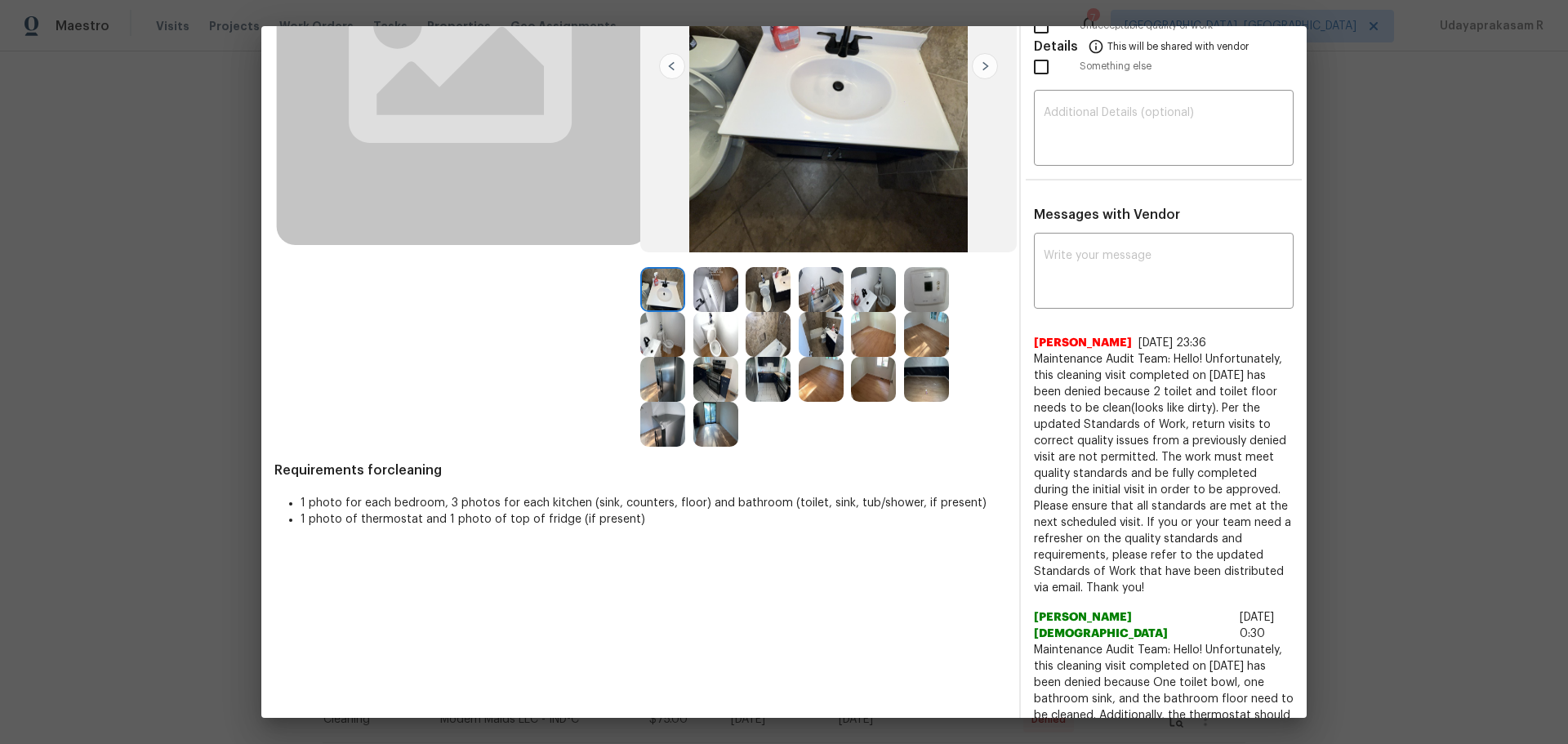
click at [698, 327] on img at bounding box center [716, 334] width 45 height 45
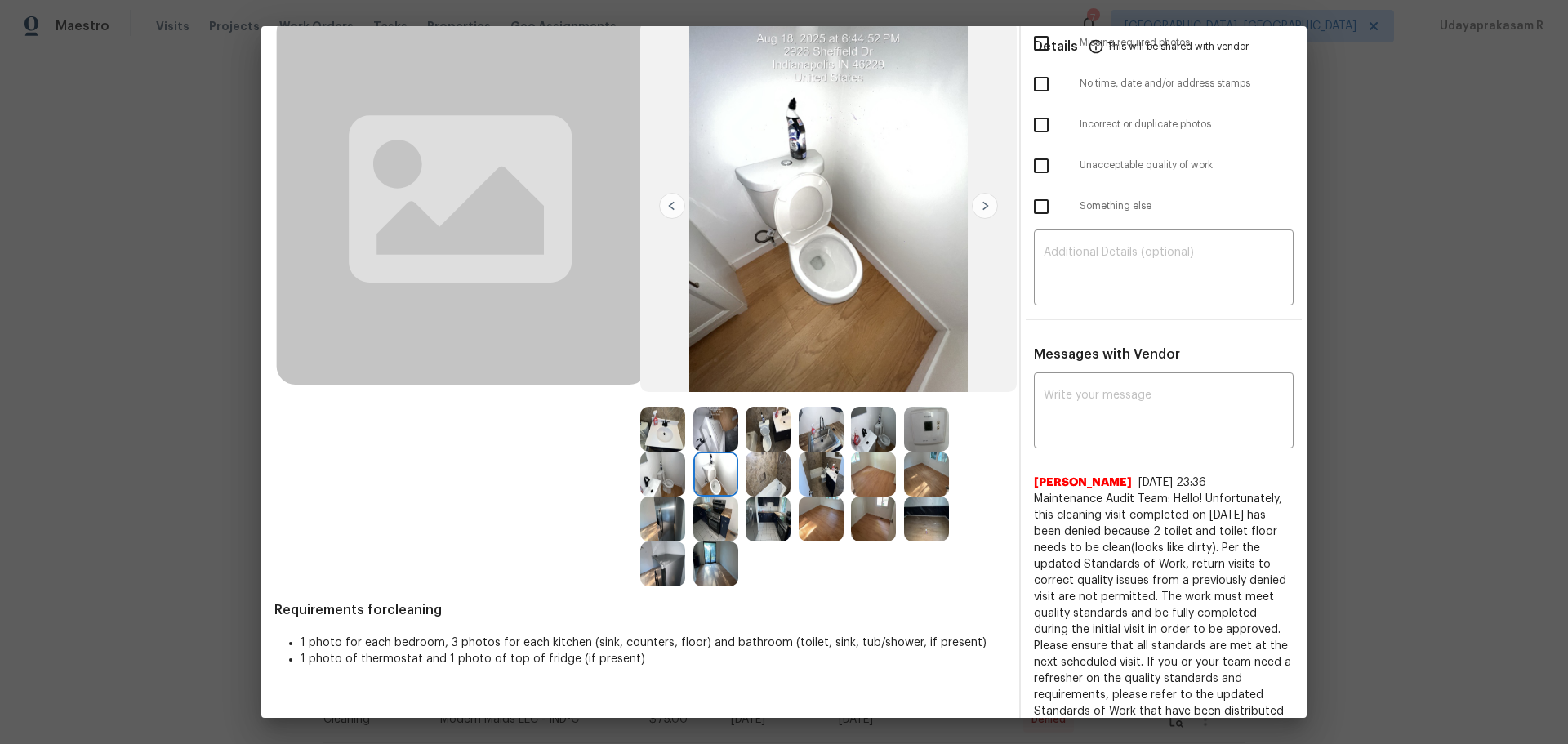
scroll to position [82, 0]
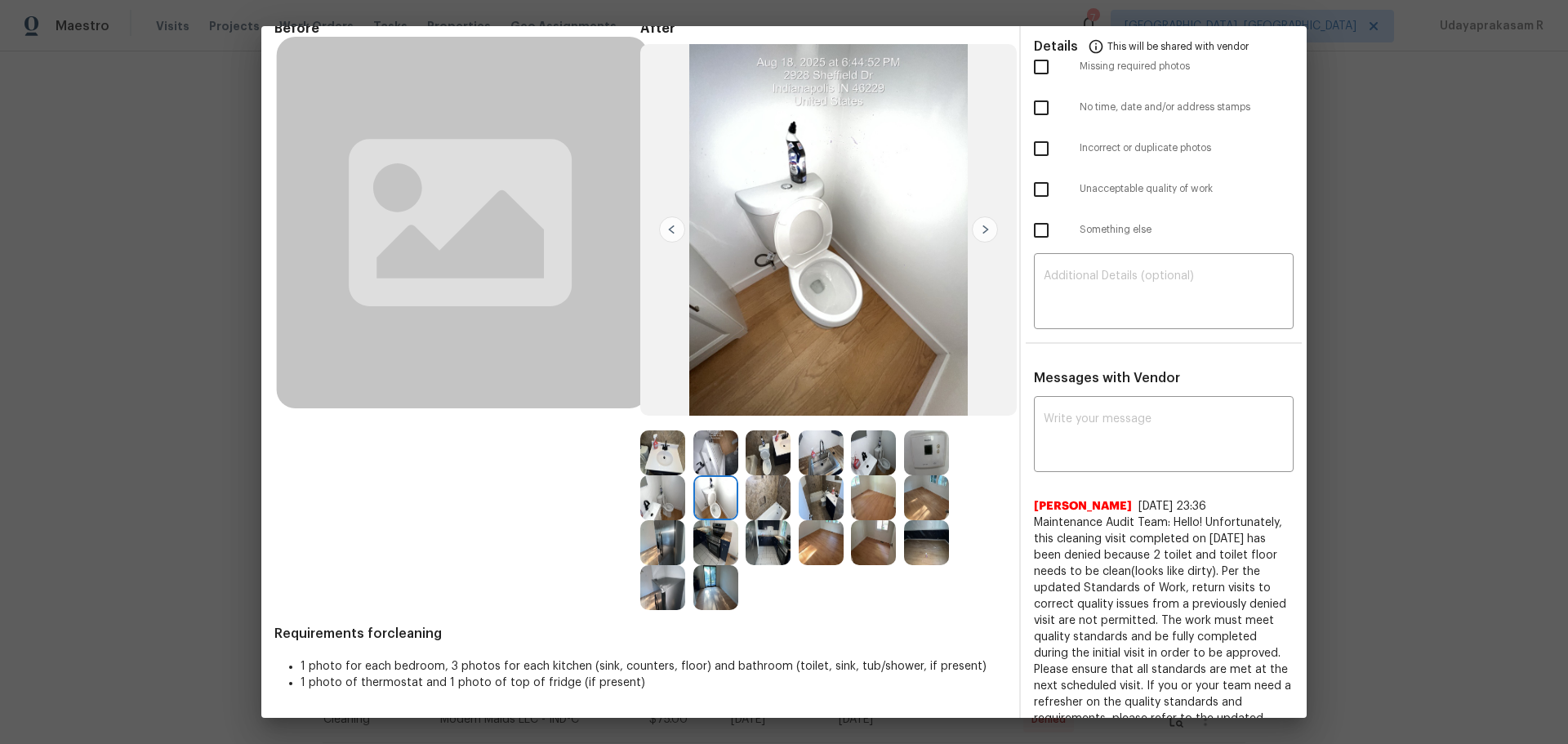
click at [773, 452] on img at bounding box center [768, 452] width 45 height 45
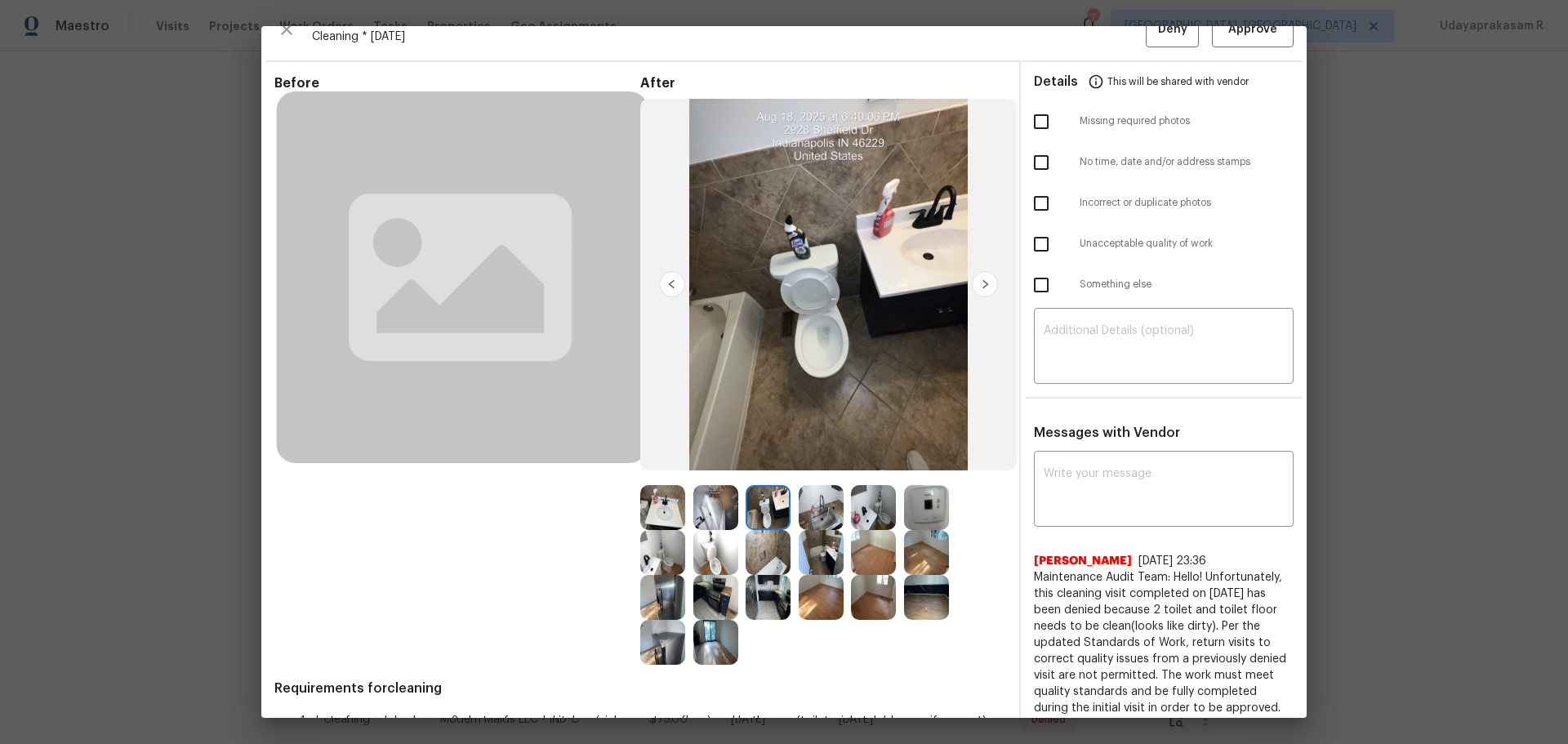
scroll to position [0, 0]
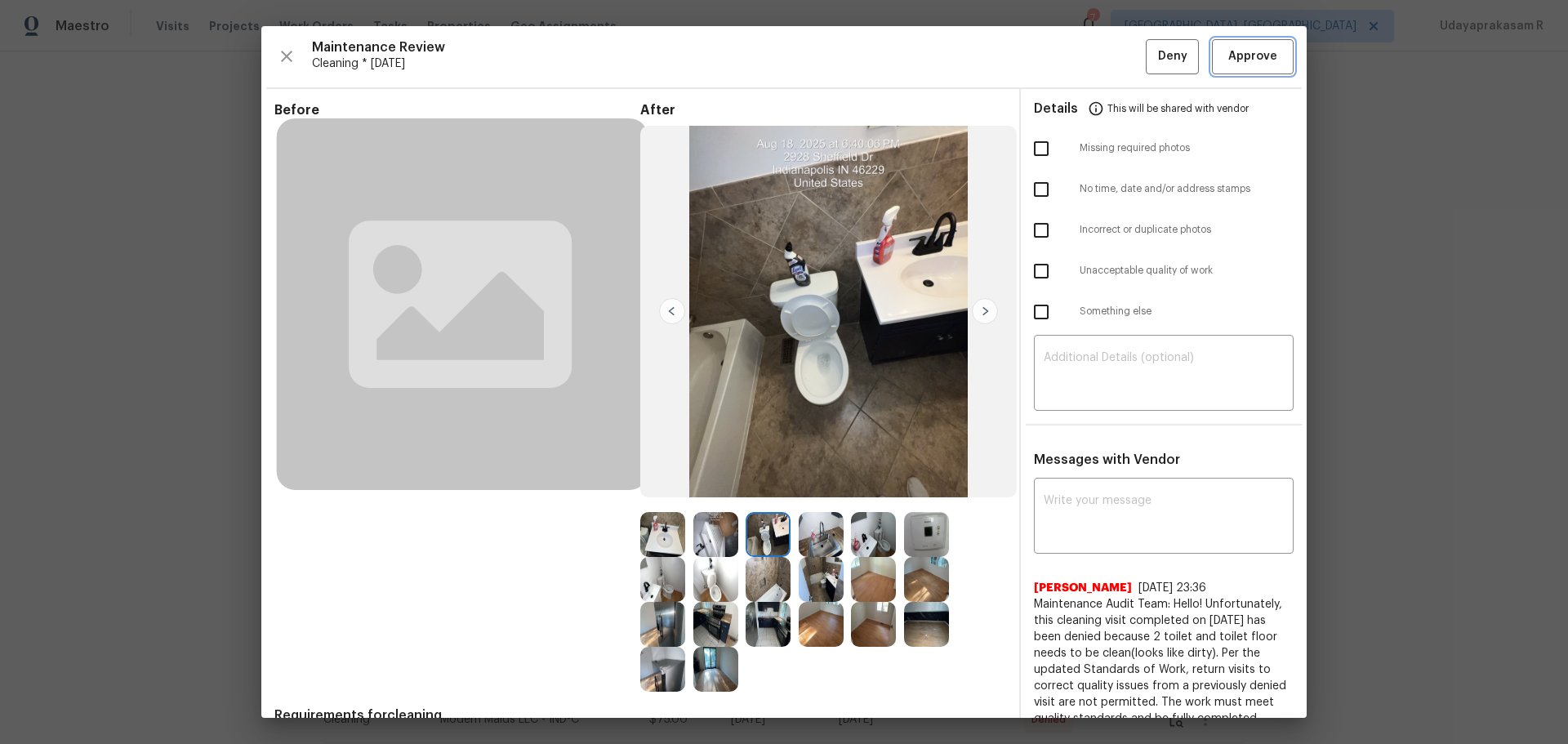
click at [1115, 51] on span "Approve" at bounding box center [1253, 56] width 49 height 20
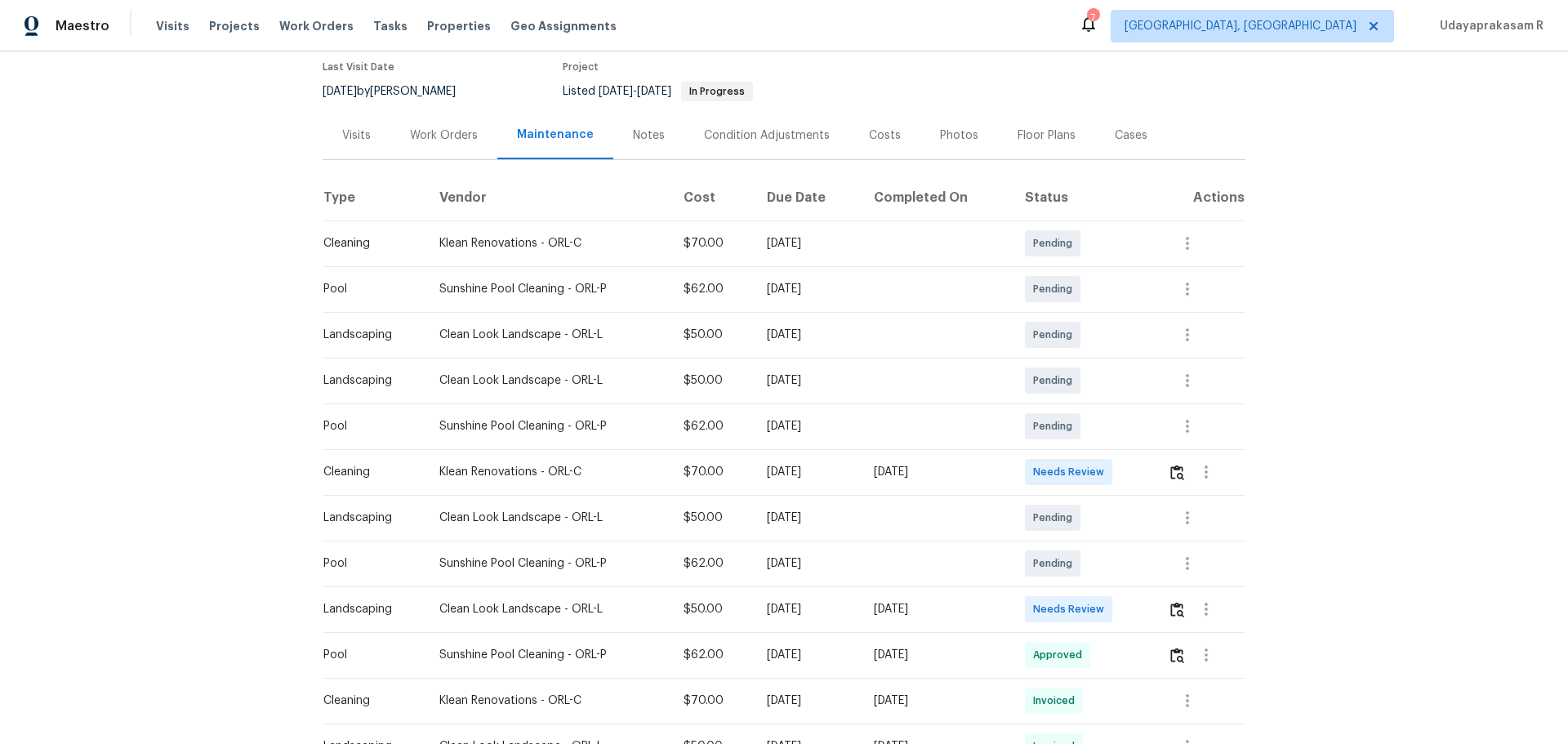
scroll to position [163, 0]
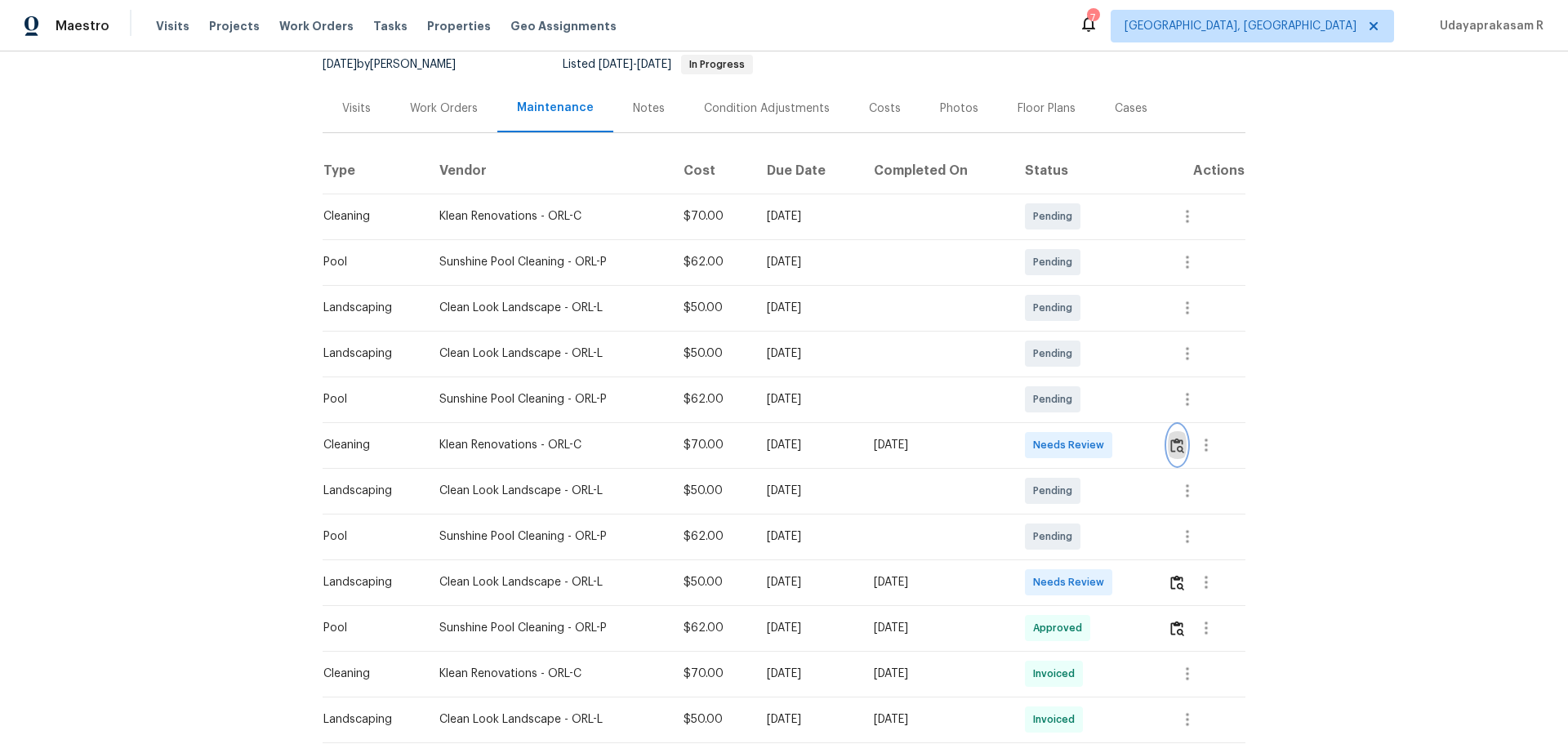
click at [1115, 450] on img "button" at bounding box center [1177, 445] width 14 height 16
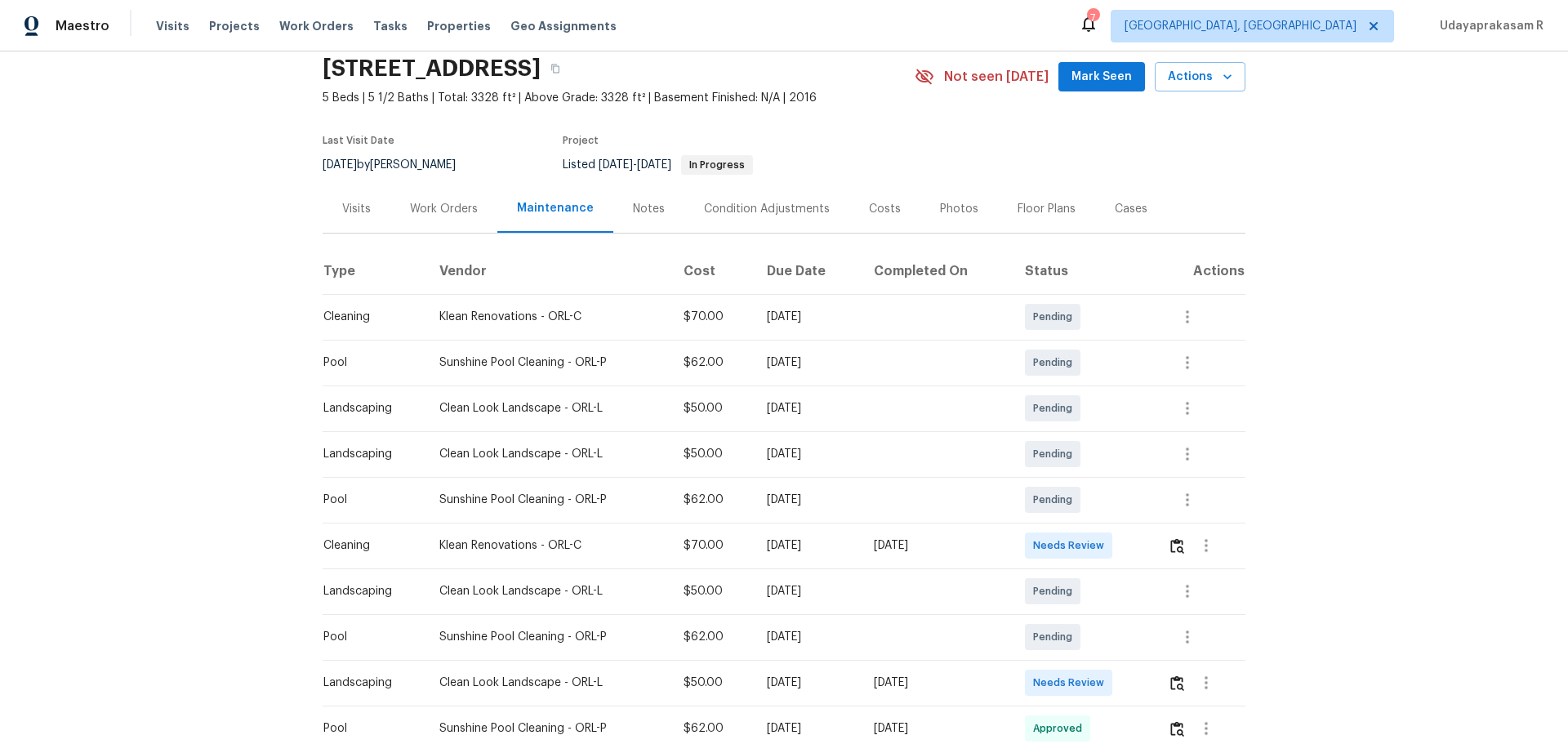
scroll to position [82, 0]
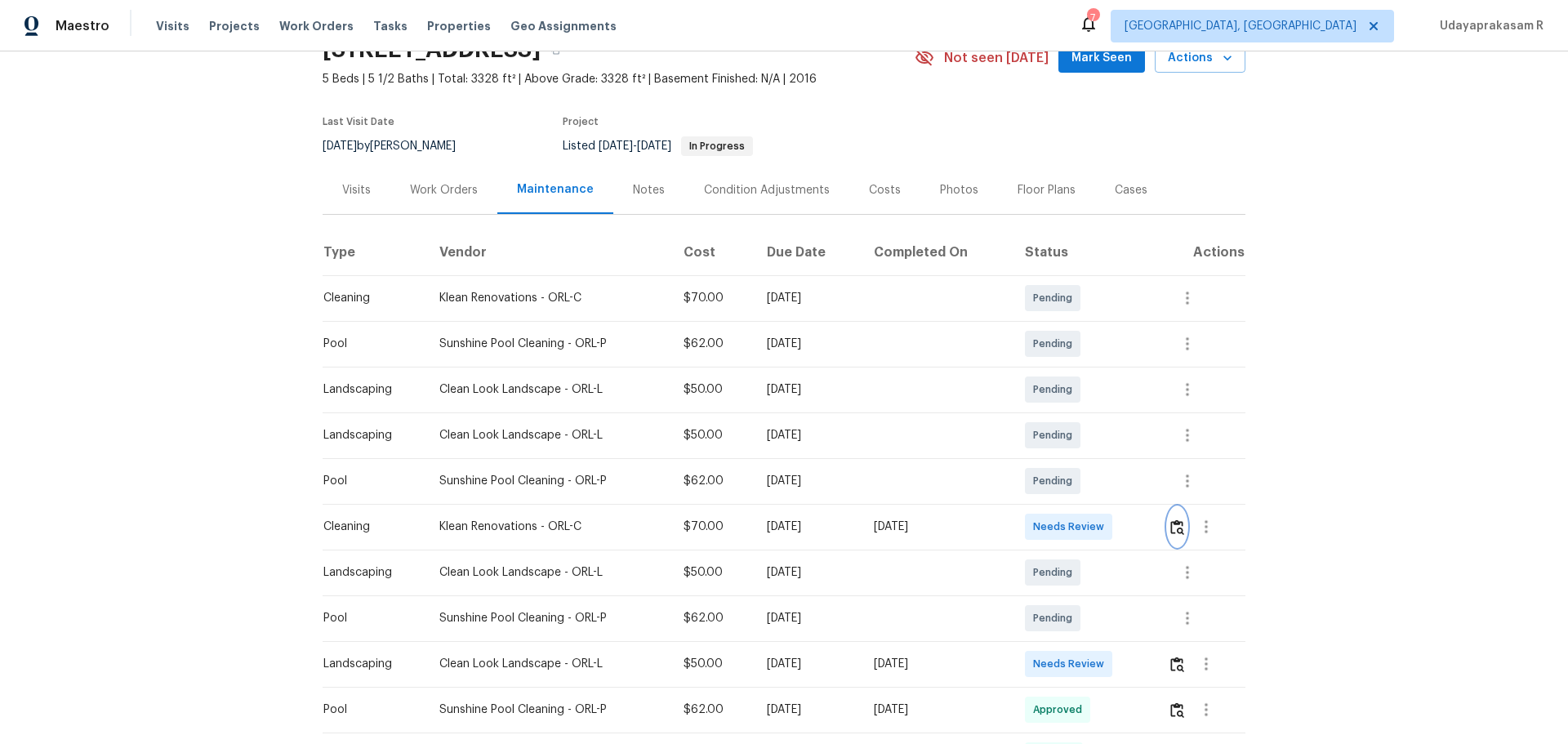
click at [1173, 528] on img "button" at bounding box center [1177, 527] width 14 height 16
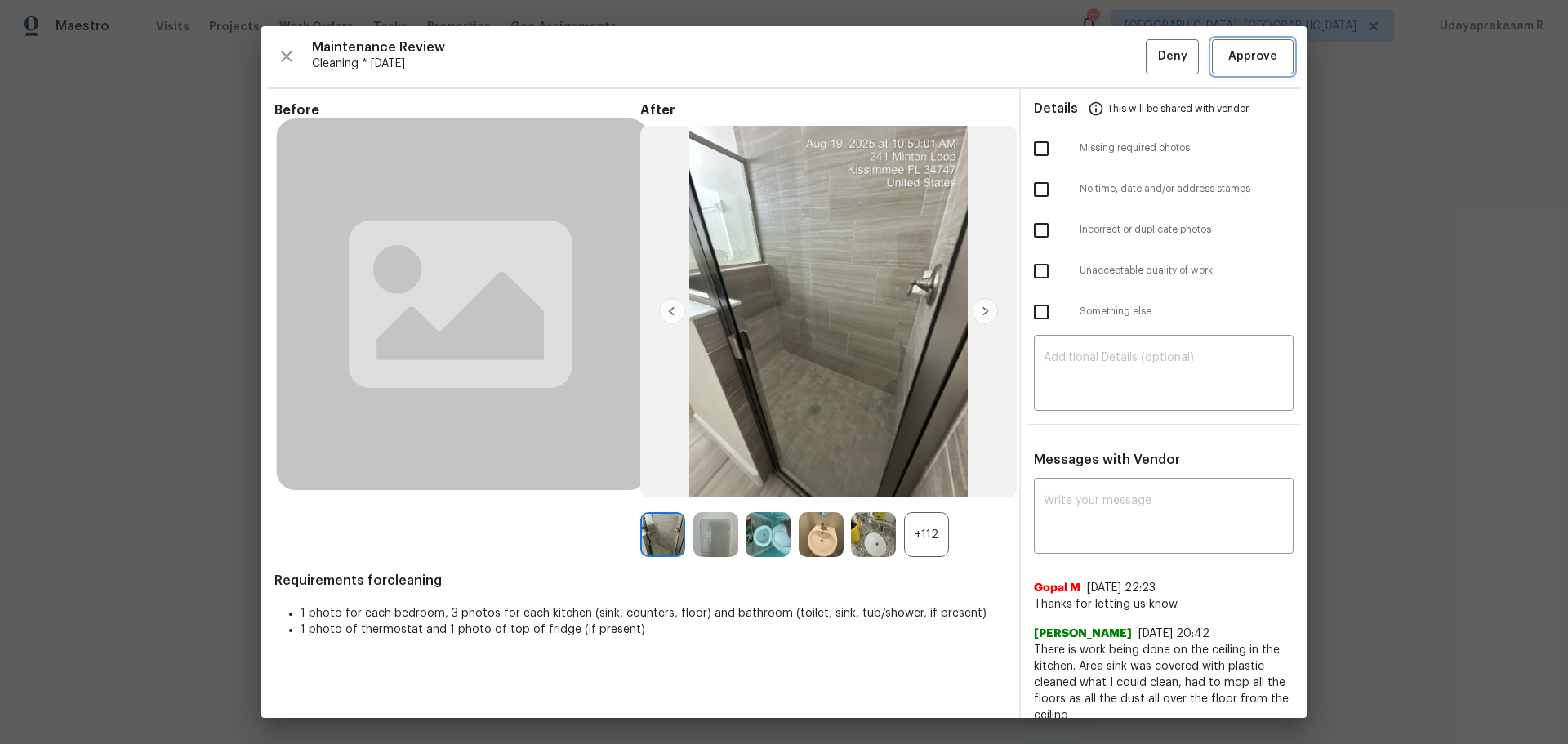
click at [1250, 51] on span "Approve" at bounding box center [1253, 56] width 49 height 20
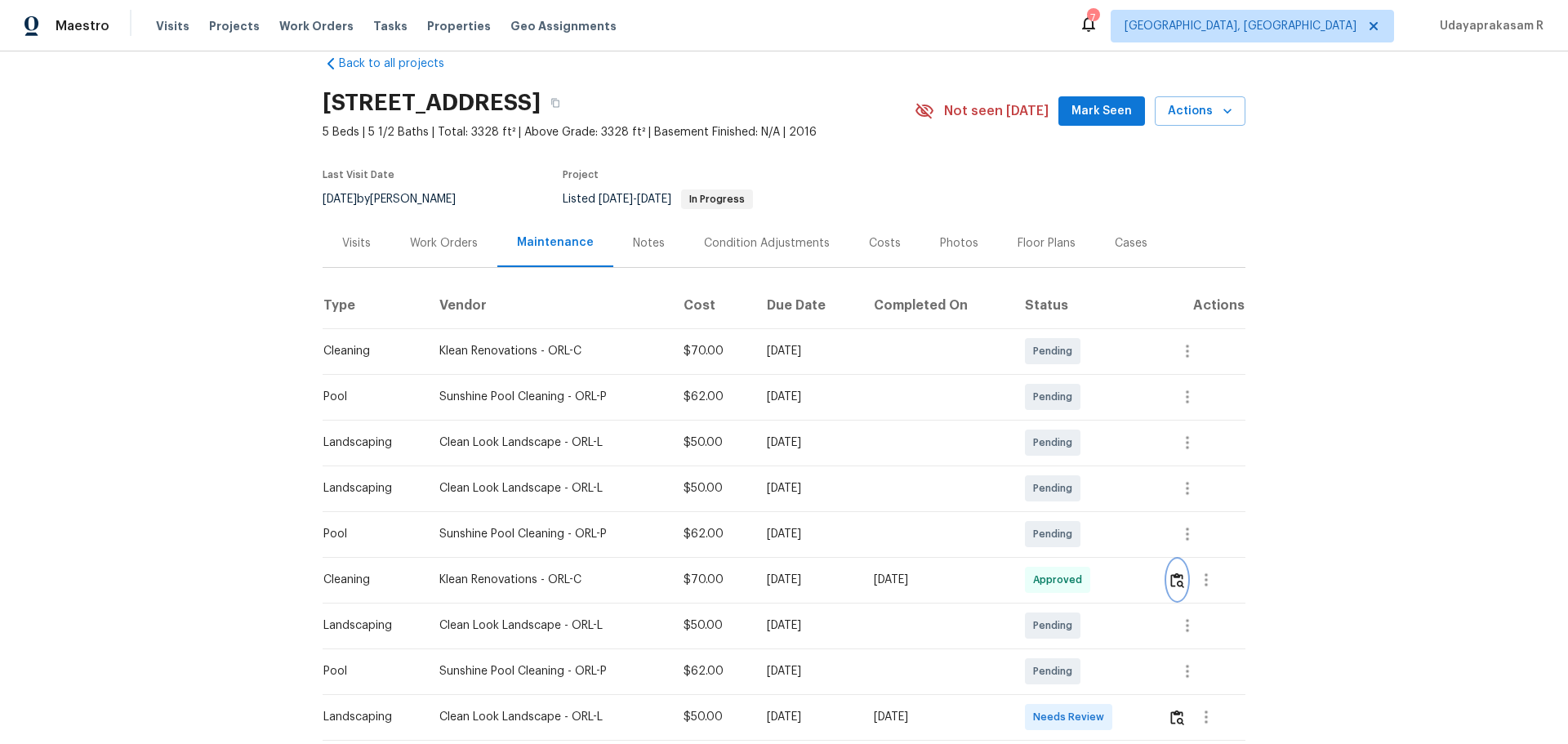
scroll to position [0, 0]
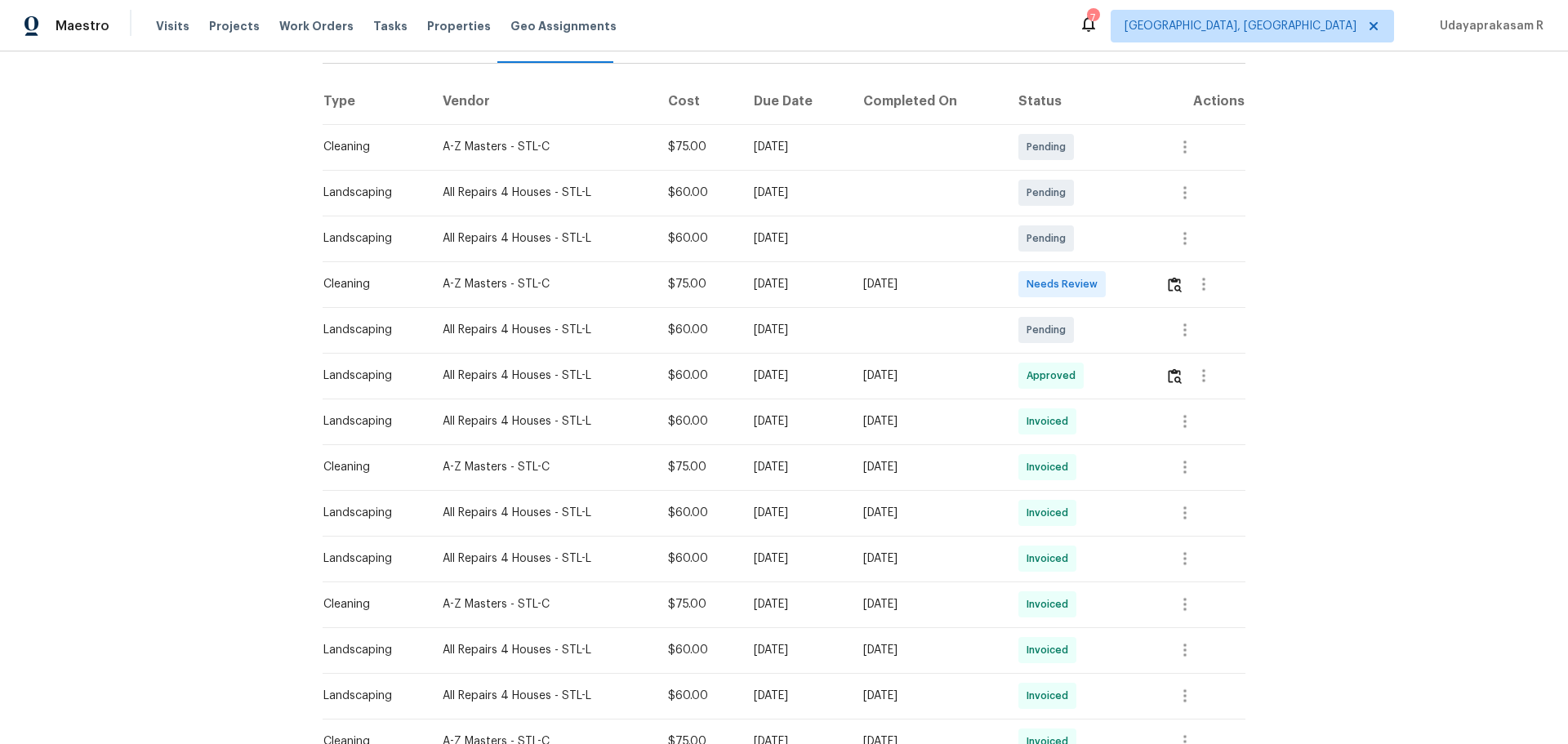
scroll to position [245, 0]
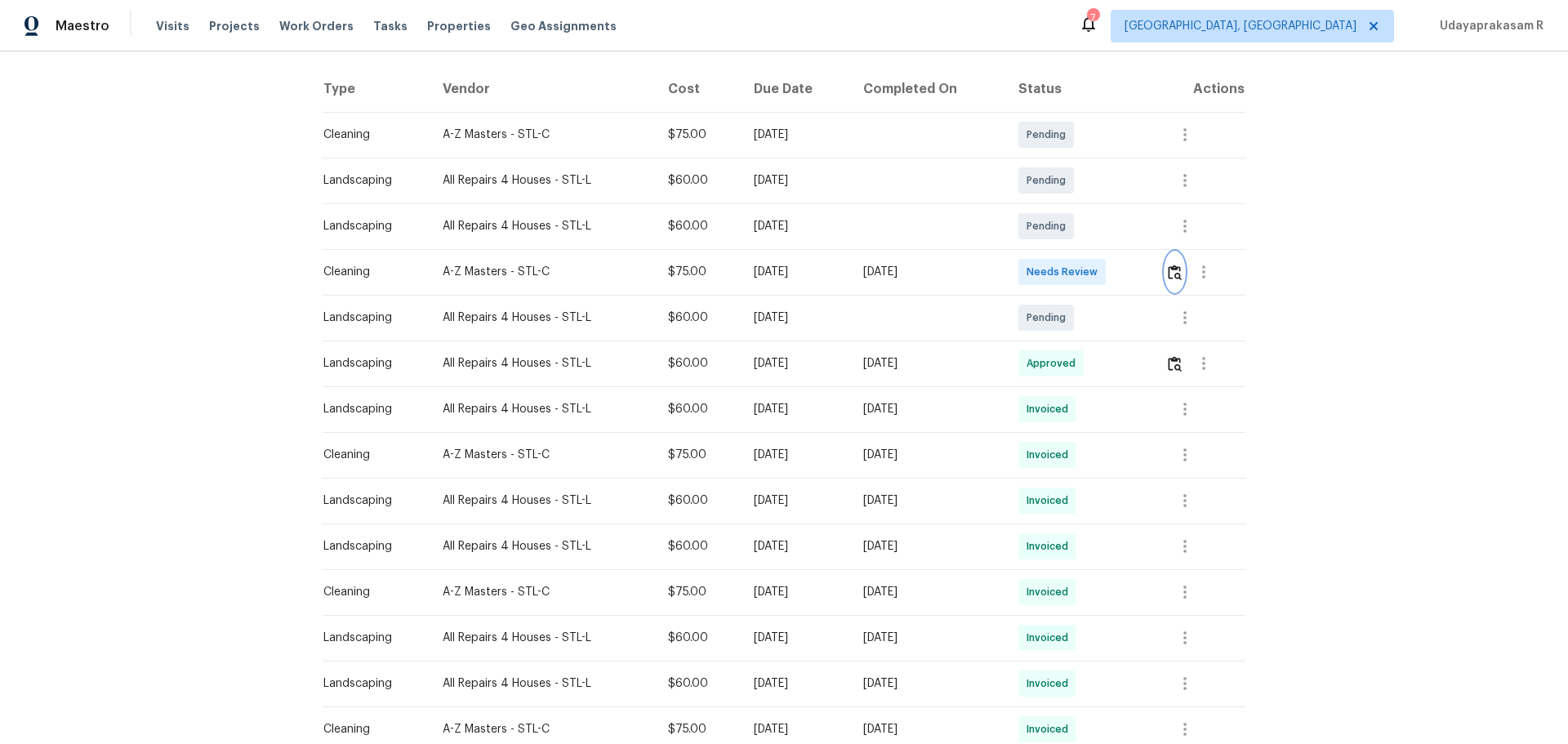
click at [1115, 286] on button "button" at bounding box center [1174, 272] width 19 height 39
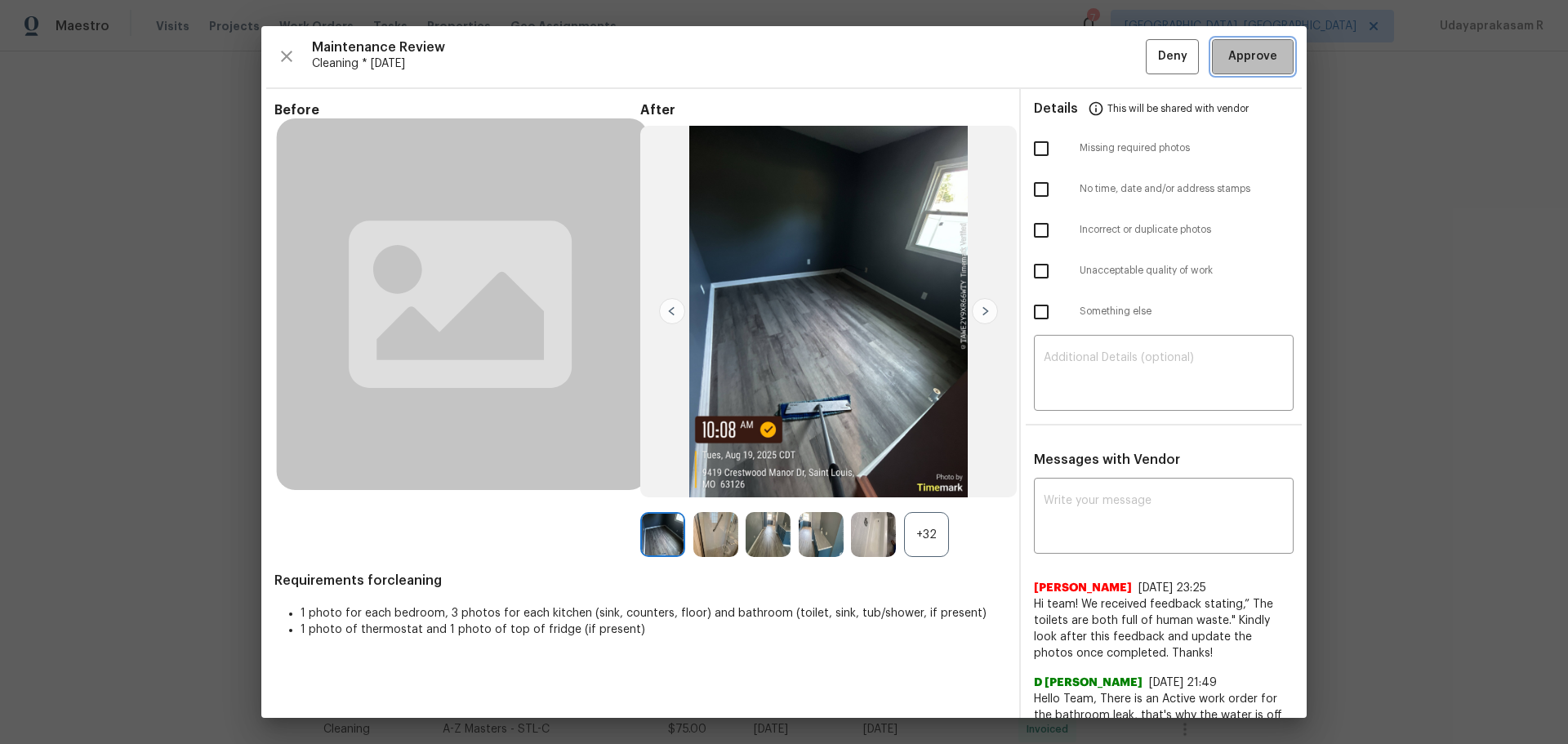
click at [1115, 54] on span "Approve" at bounding box center [1253, 56] width 49 height 20
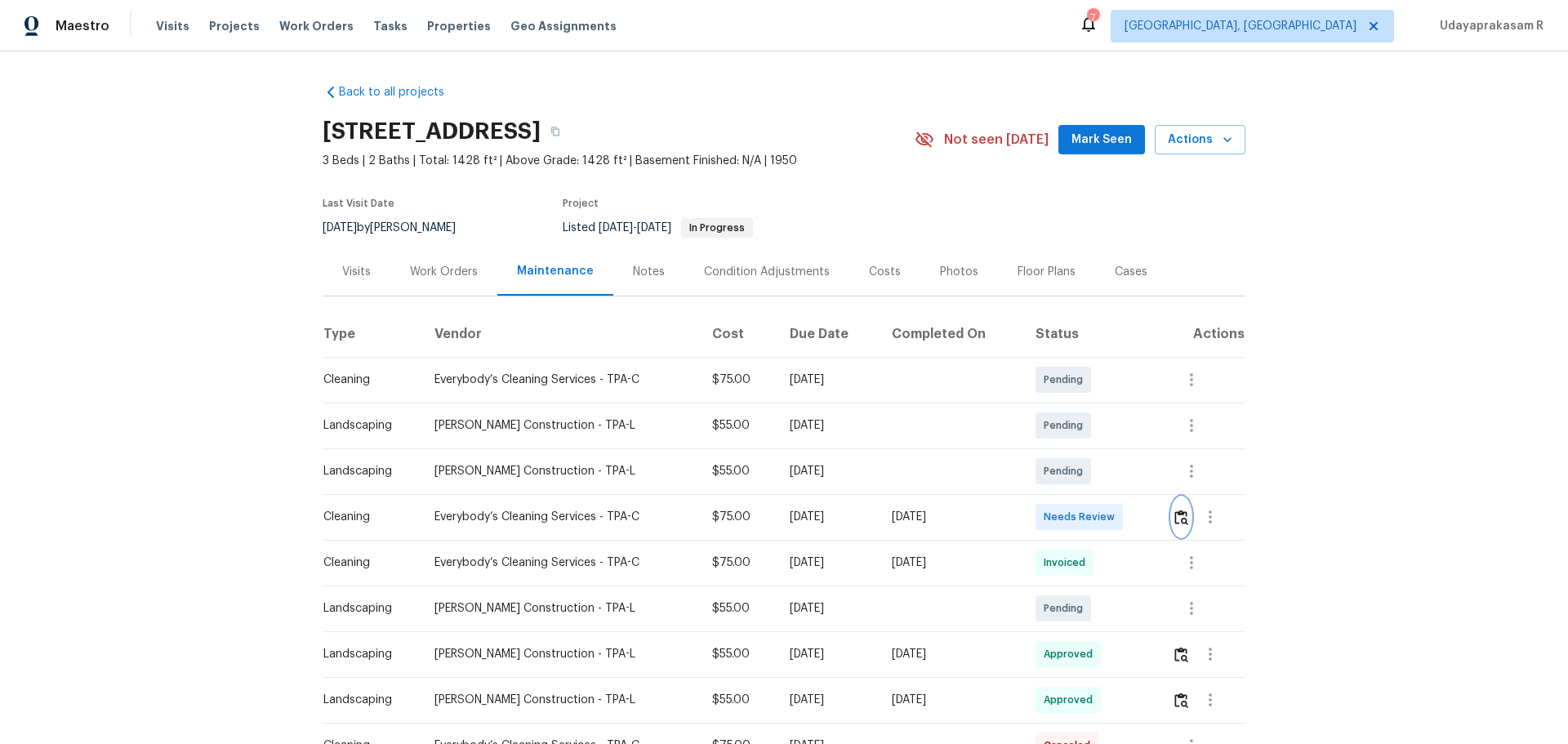
click at [1115, 488] on img "button" at bounding box center [1181, 517] width 14 height 16
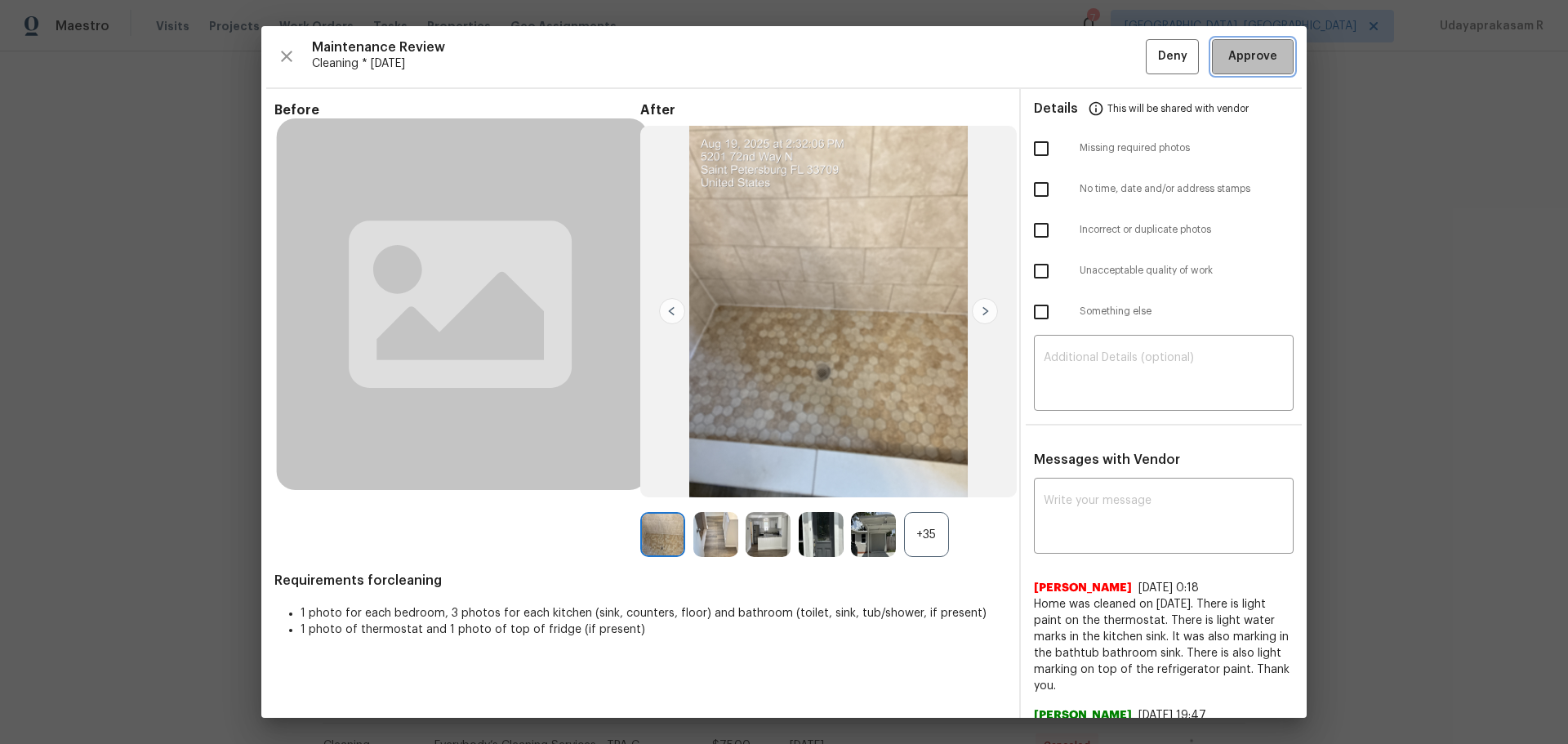
click at [1115, 62] on span "Approve" at bounding box center [1253, 56] width 49 height 20
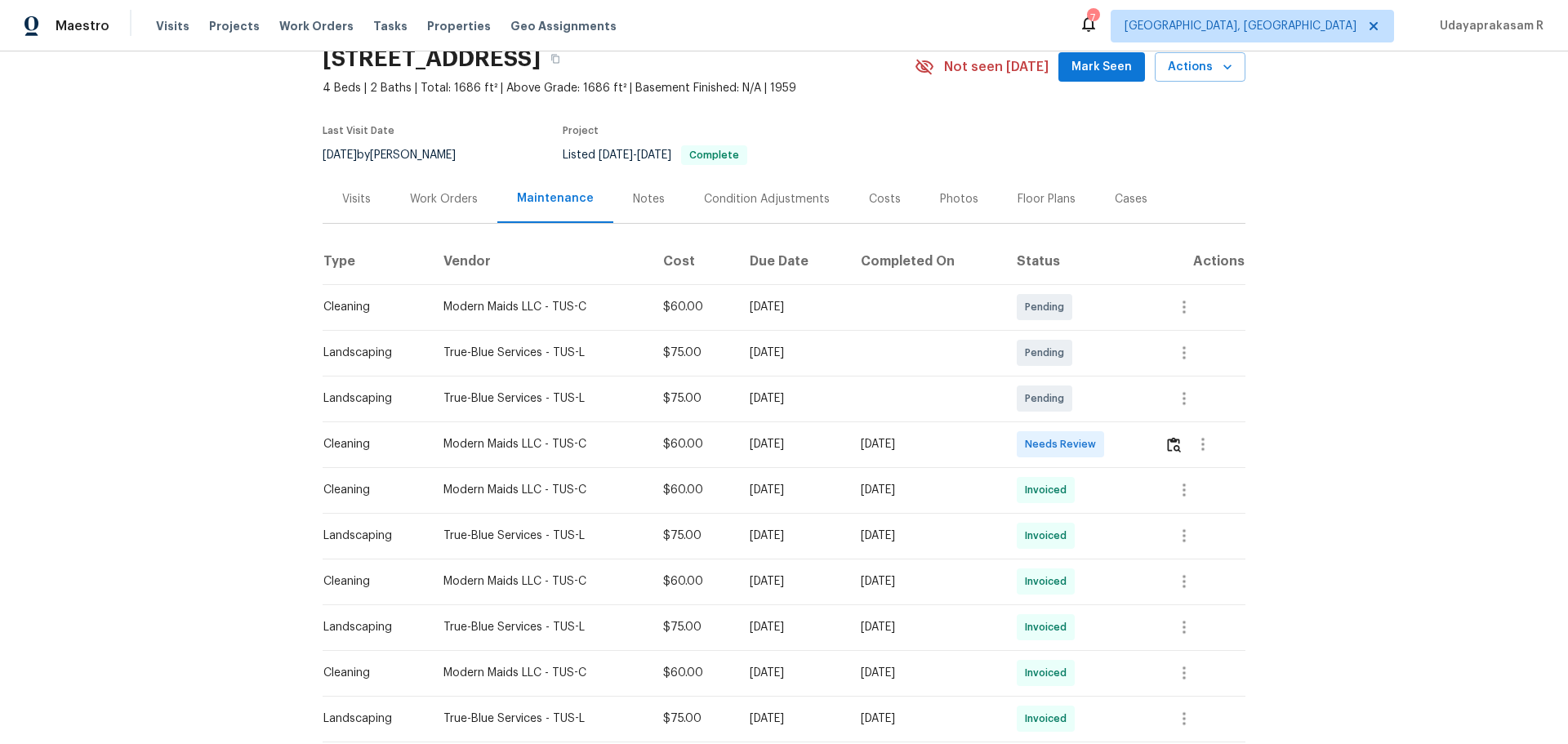
scroll to position [163, 0]
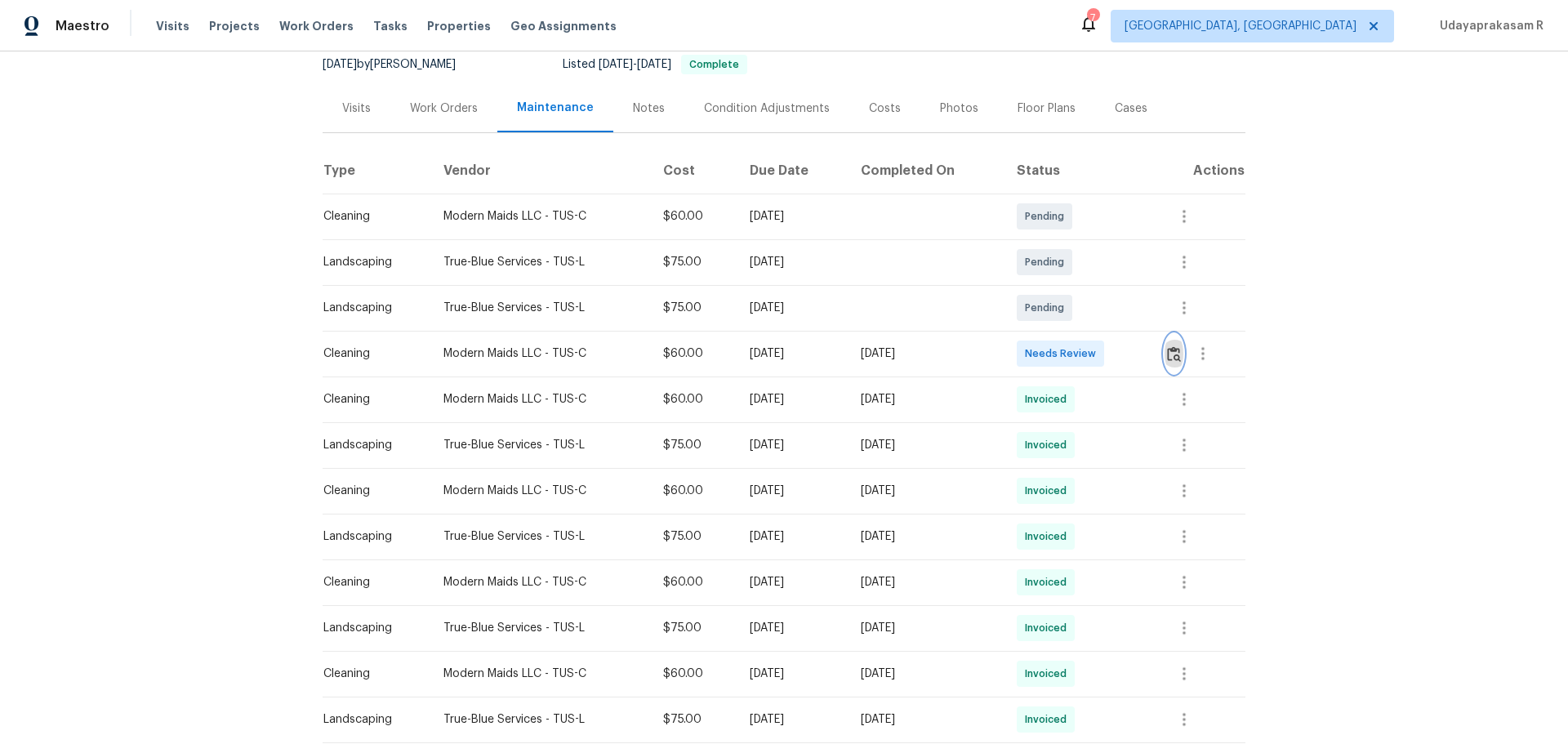
click at [1115, 352] on img "button" at bounding box center [1173, 354] width 14 height 16
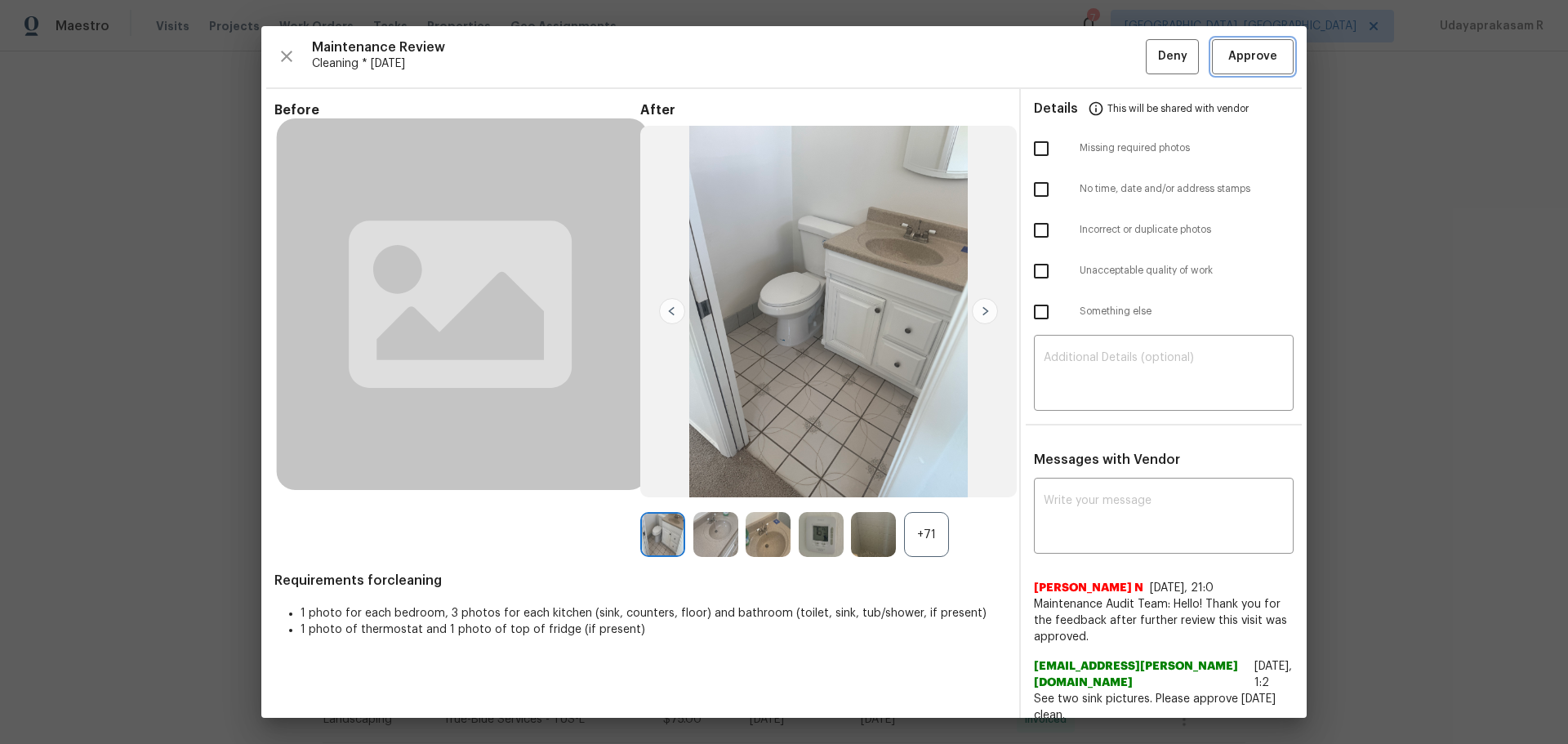
click at [1115, 67] on button "Approve" at bounding box center [1253, 56] width 82 height 35
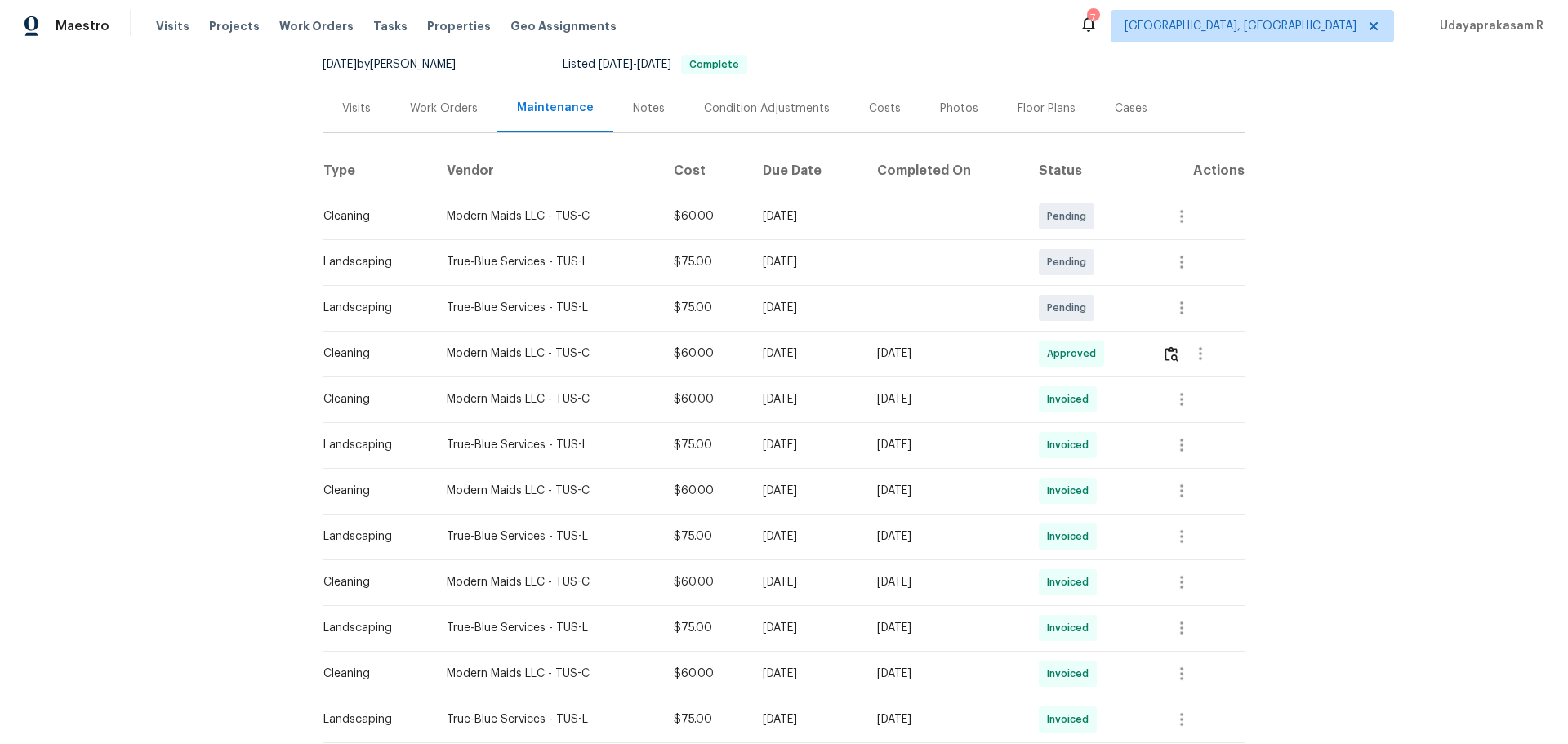
click at [1115, 237] on div "Back to all projects 7051 E Rosewood St, Tucson, AZ 85710 4 Beds | 2 Baths | To…" at bounding box center [784, 398] width 1568 height 693
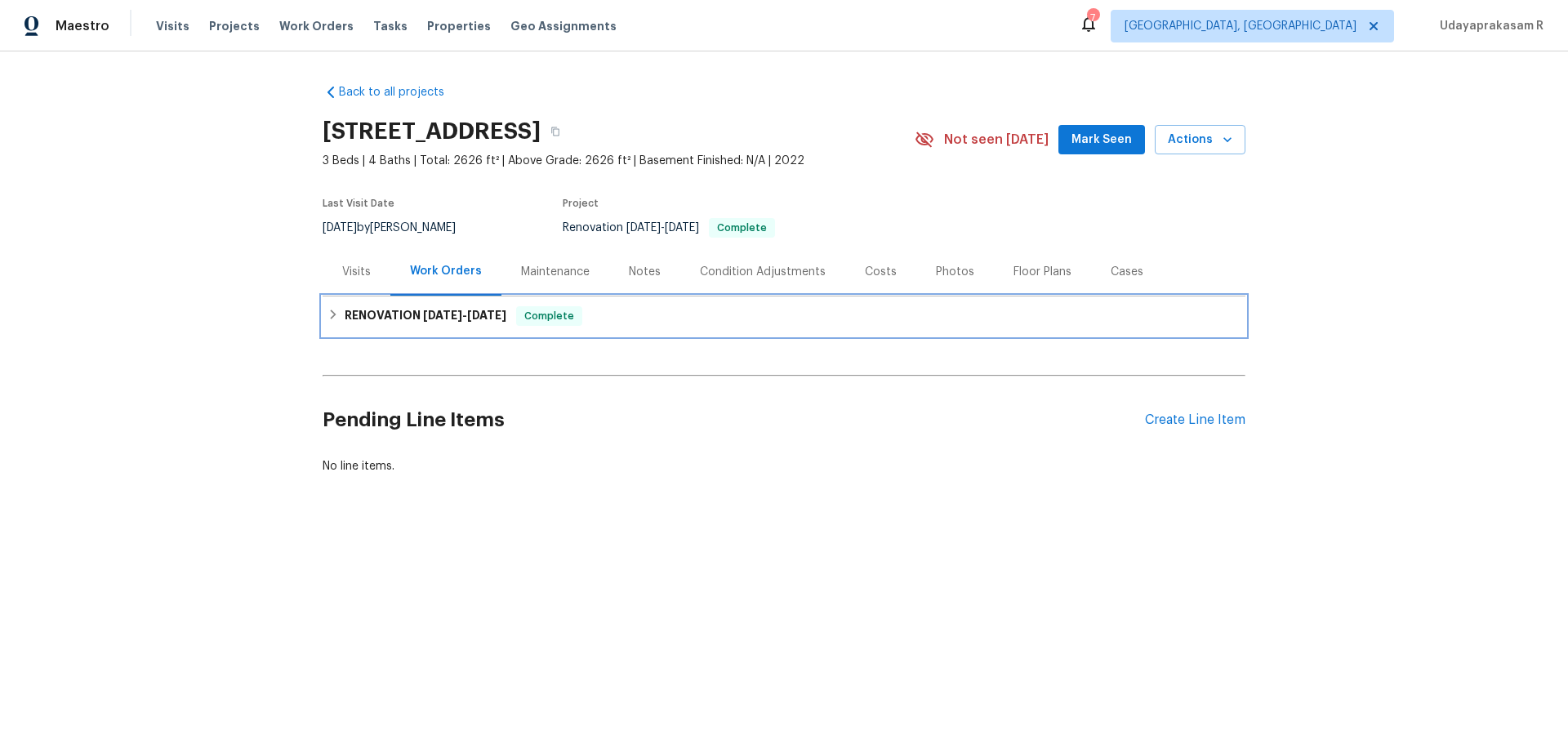
click at [333, 310] on icon at bounding box center [333, 314] width 11 height 11
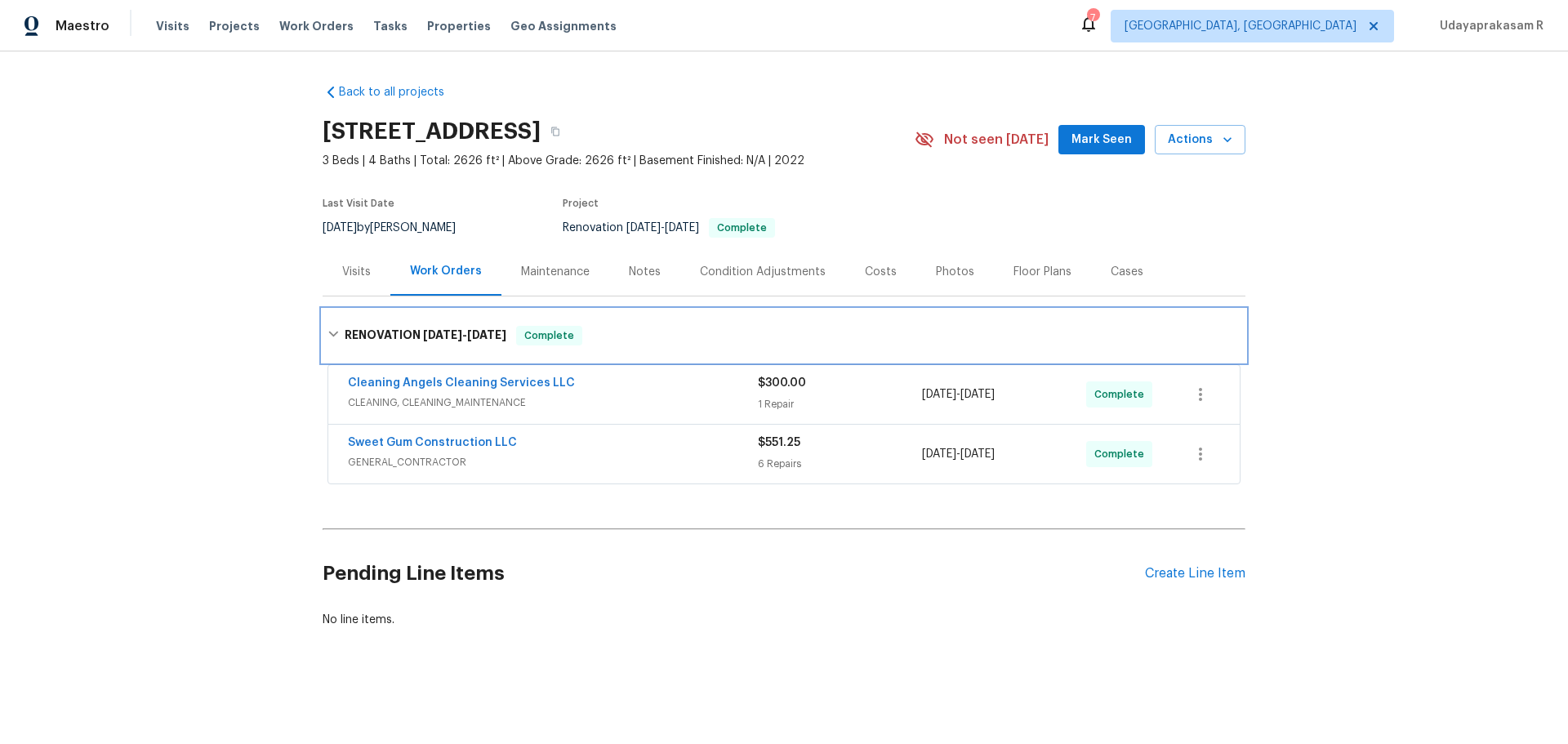
scroll to position [7, 0]
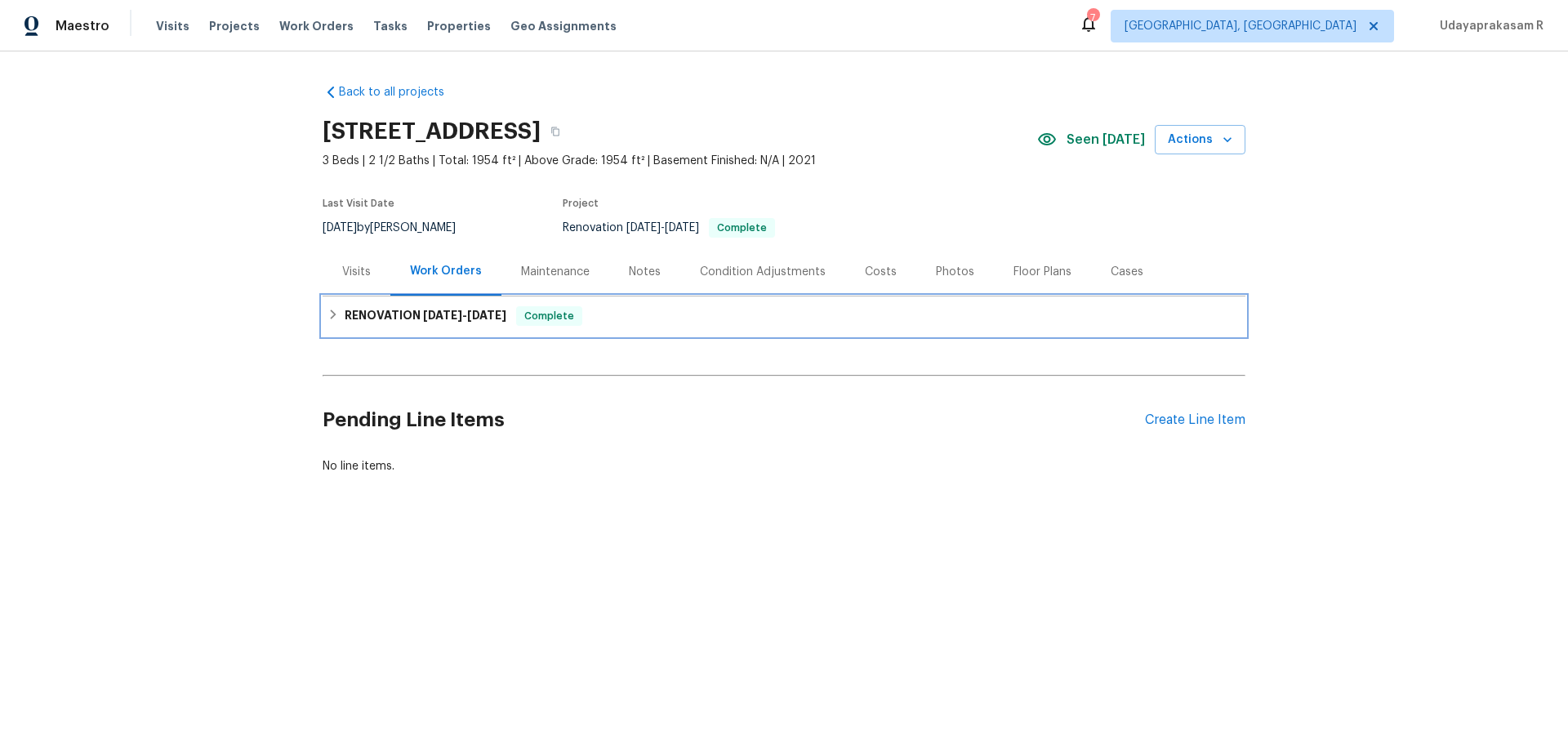
click at [328, 310] on icon at bounding box center [333, 314] width 11 height 11
click at [355, 320] on h6 "RENOVATION [DATE] - [DATE]" at bounding box center [426, 316] width 162 height 20
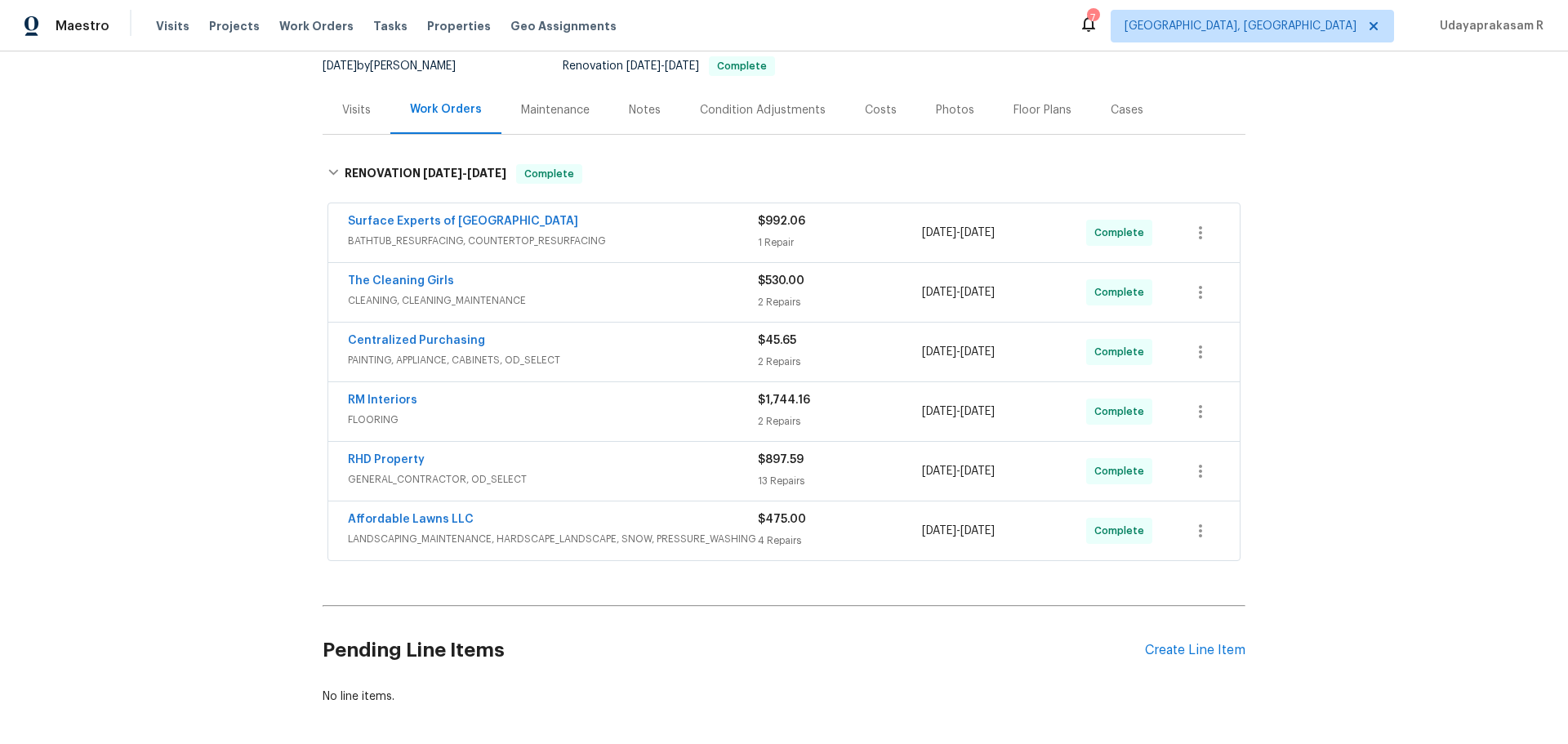
scroll to position [163, 0]
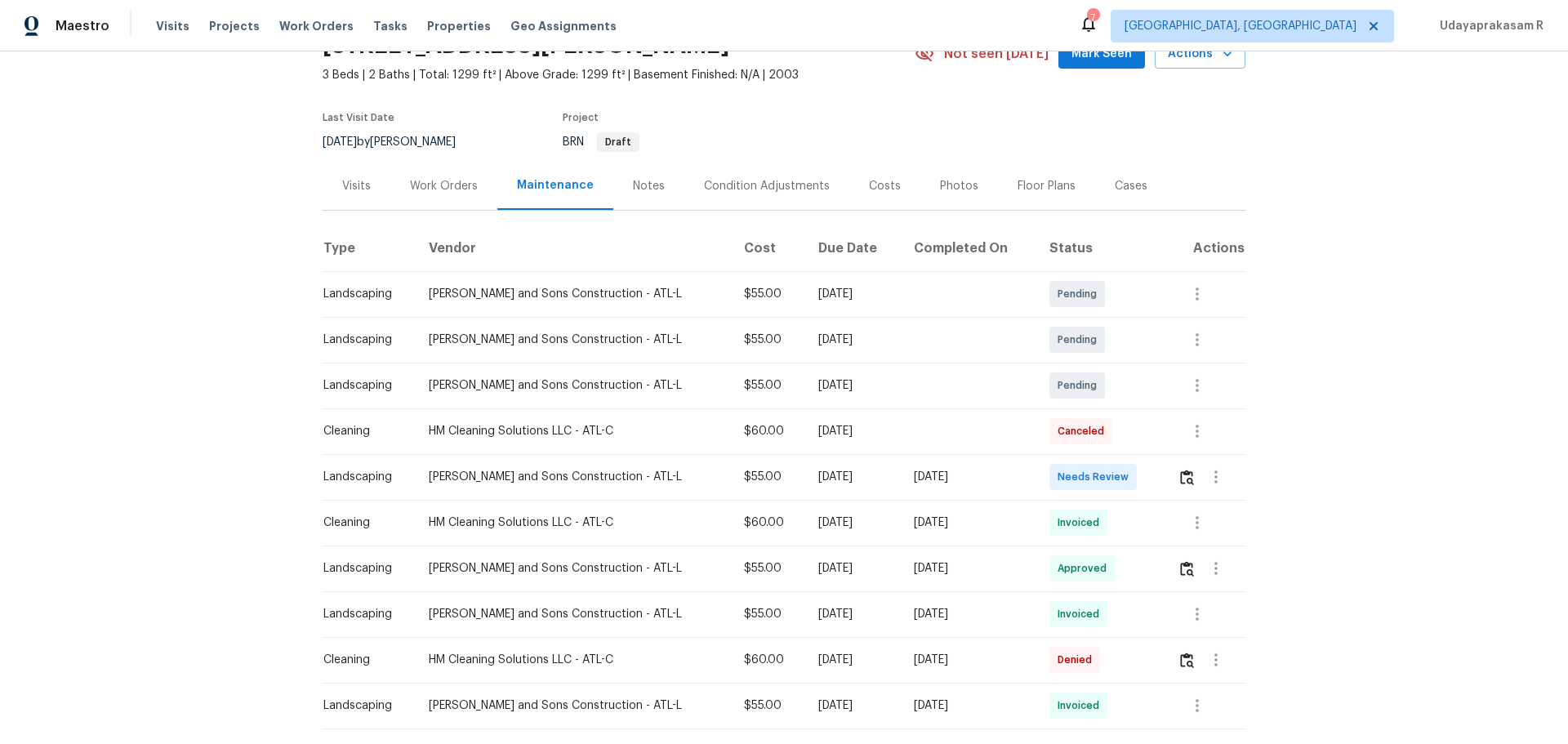
scroll to position [163, 0]
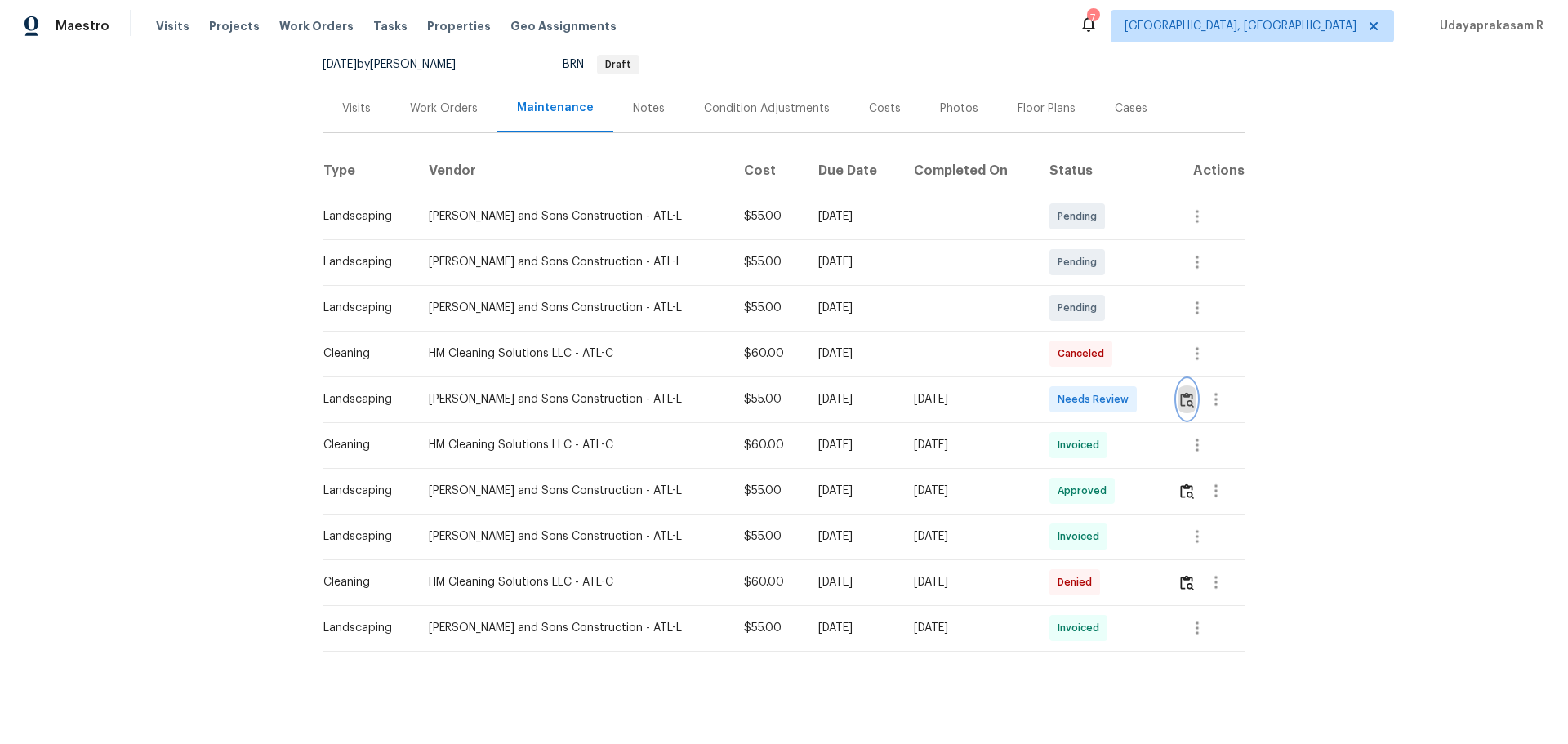
click at [1115, 403] on img "button" at bounding box center [1186, 399] width 14 height 16
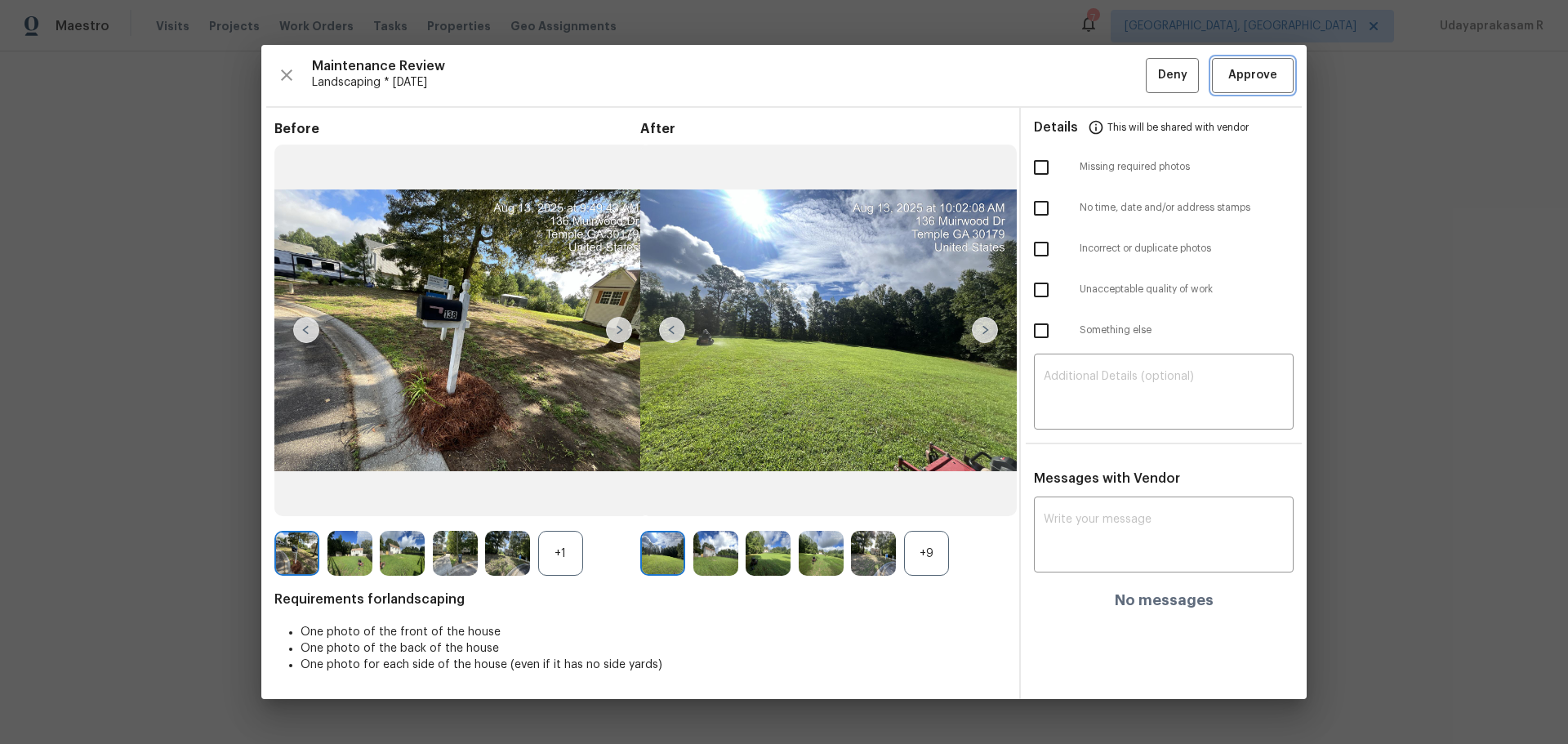
click at [1115, 80] on span "Approve" at bounding box center [1253, 75] width 49 height 20
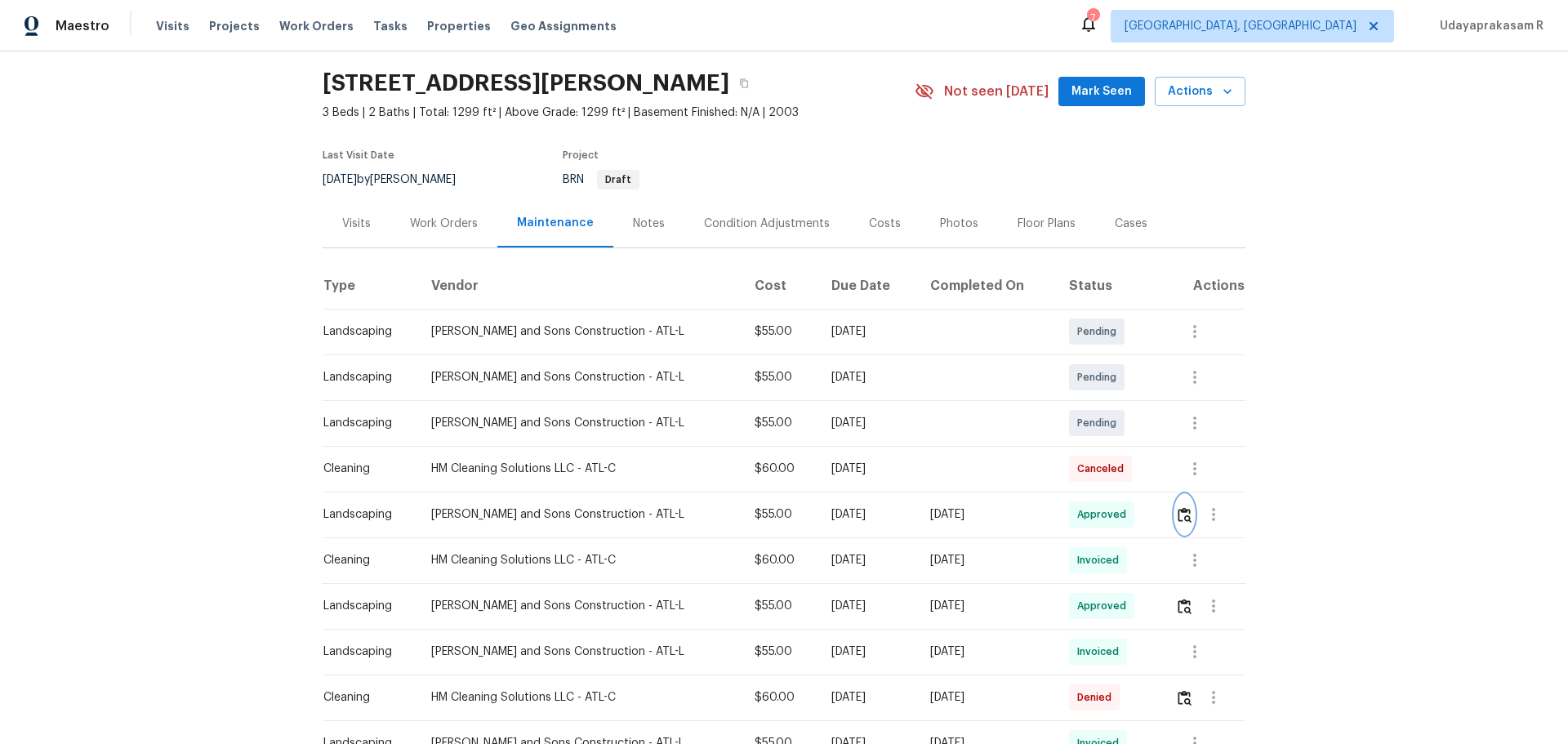
scroll to position [0, 0]
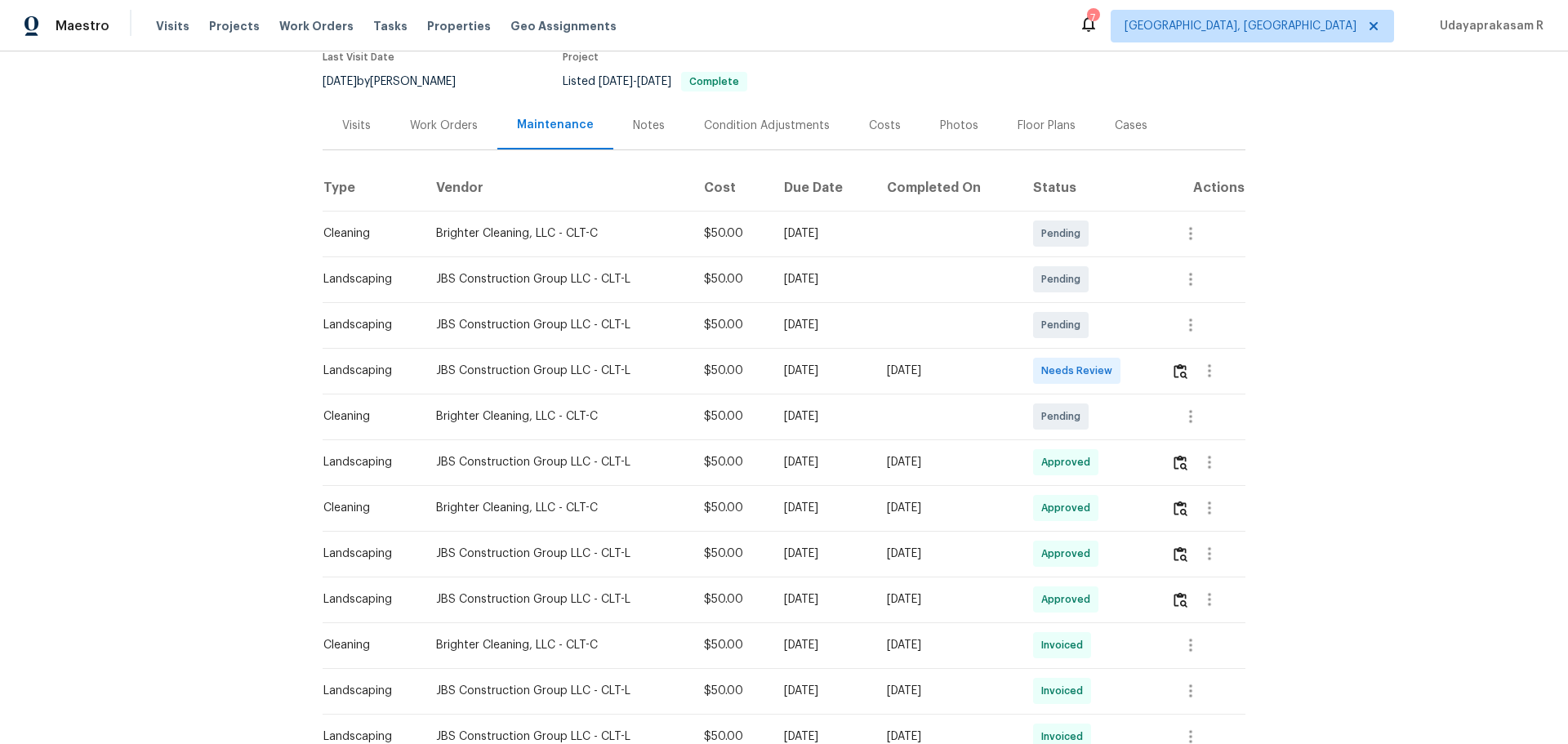
scroll to position [163, 0]
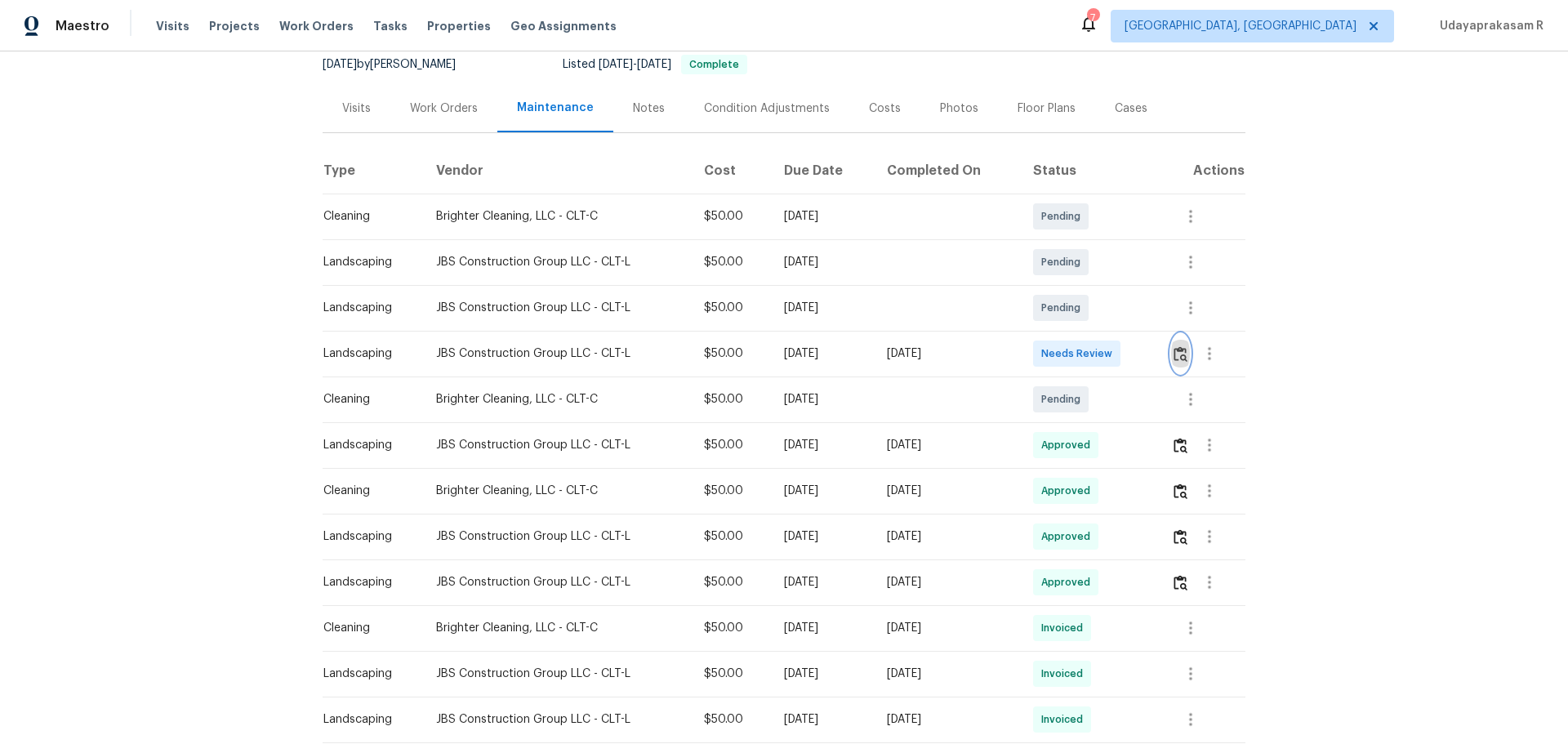
click at [1115, 359] on img "button" at bounding box center [1180, 354] width 14 height 16
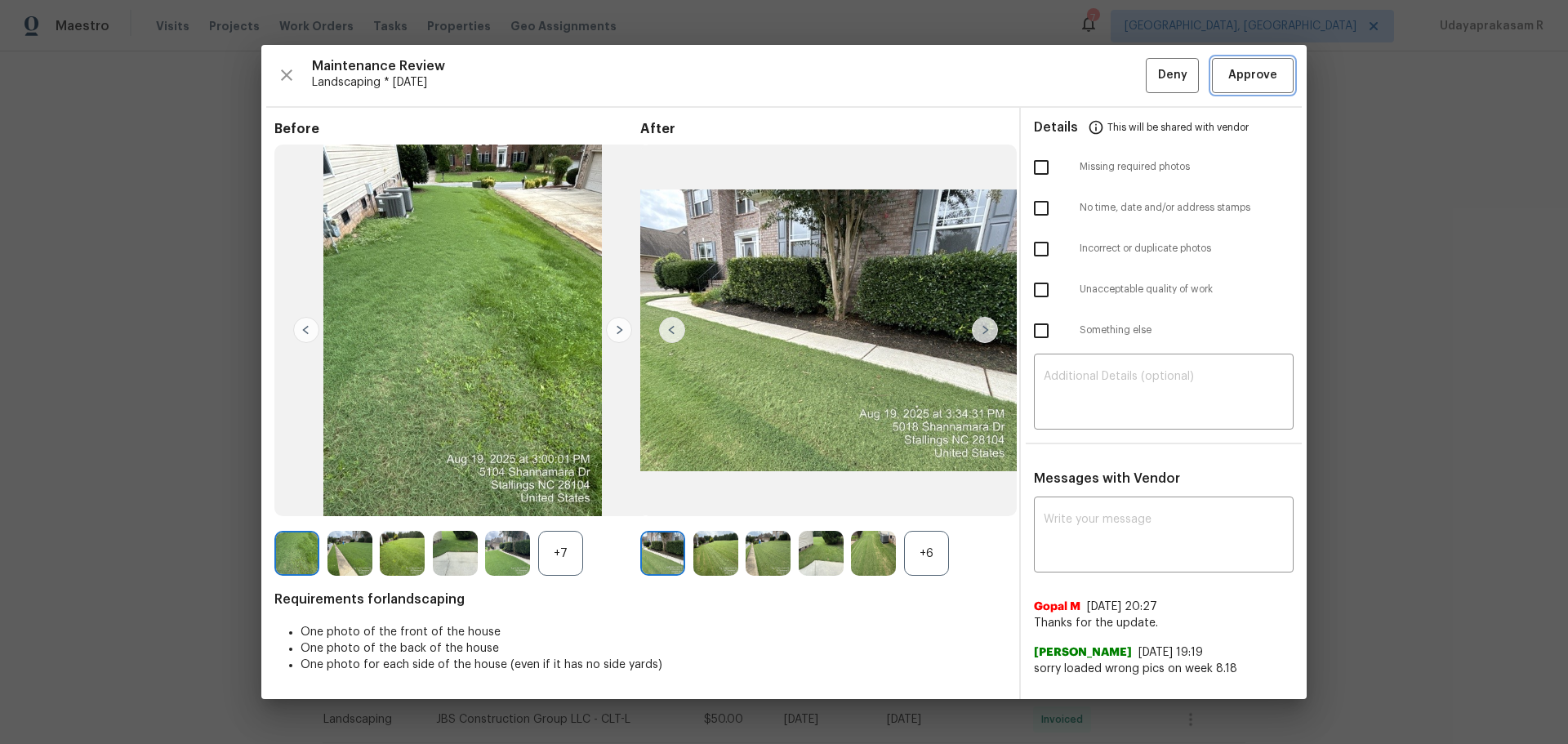
click at [1115, 64] on button "Approve" at bounding box center [1253, 75] width 82 height 35
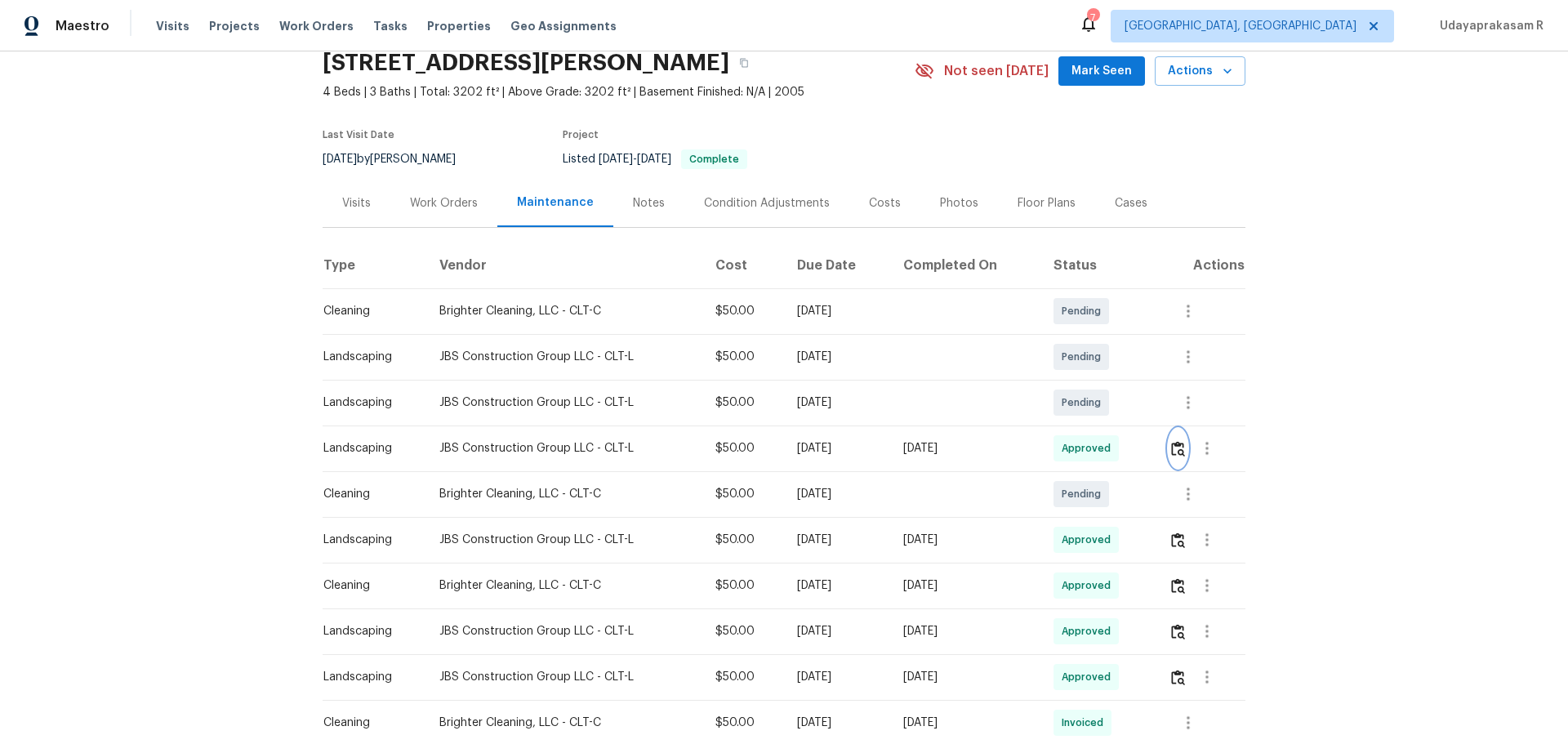
scroll to position [0, 0]
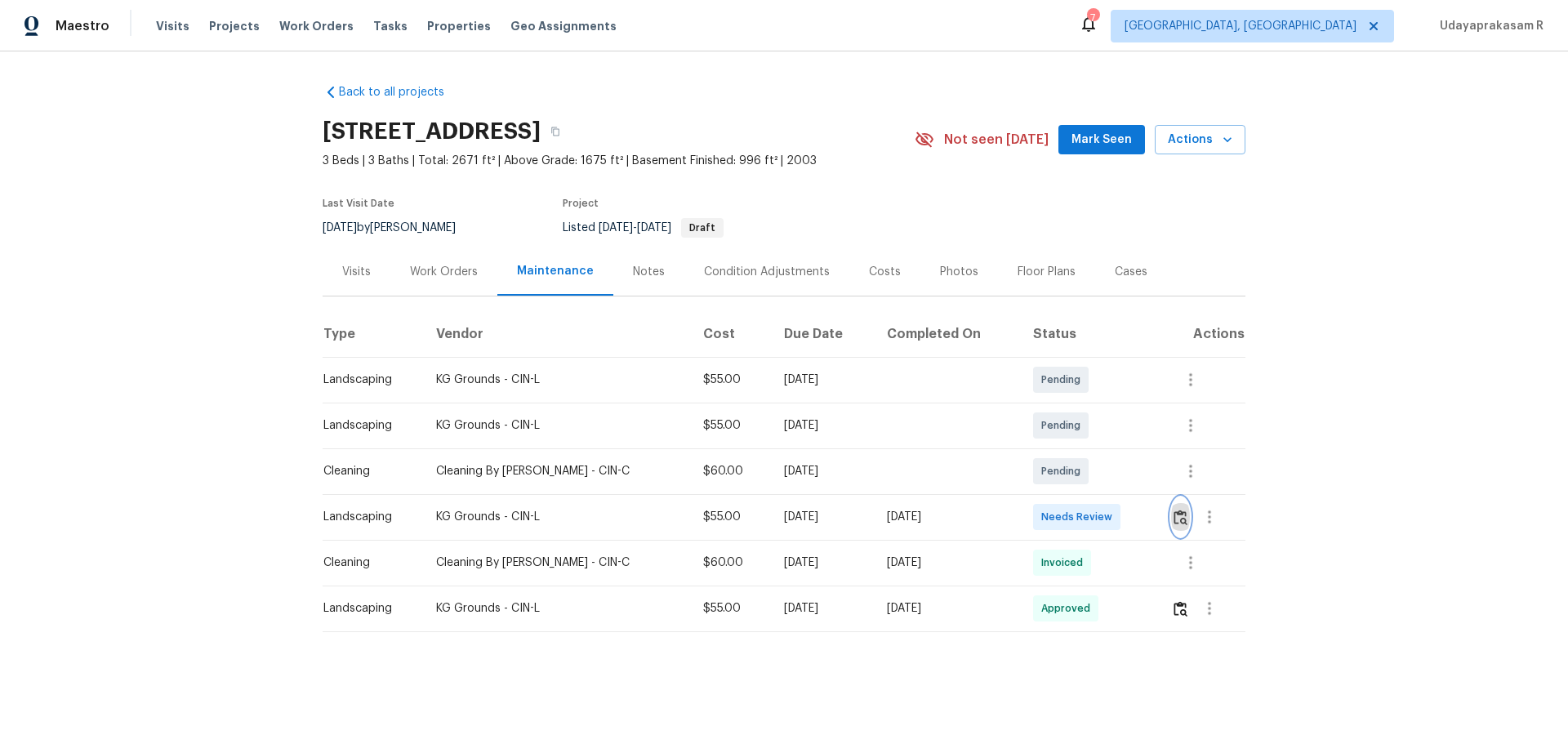
click at [1115, 488] on img "button" at bounding box center [1180, 517] width 14 height 16
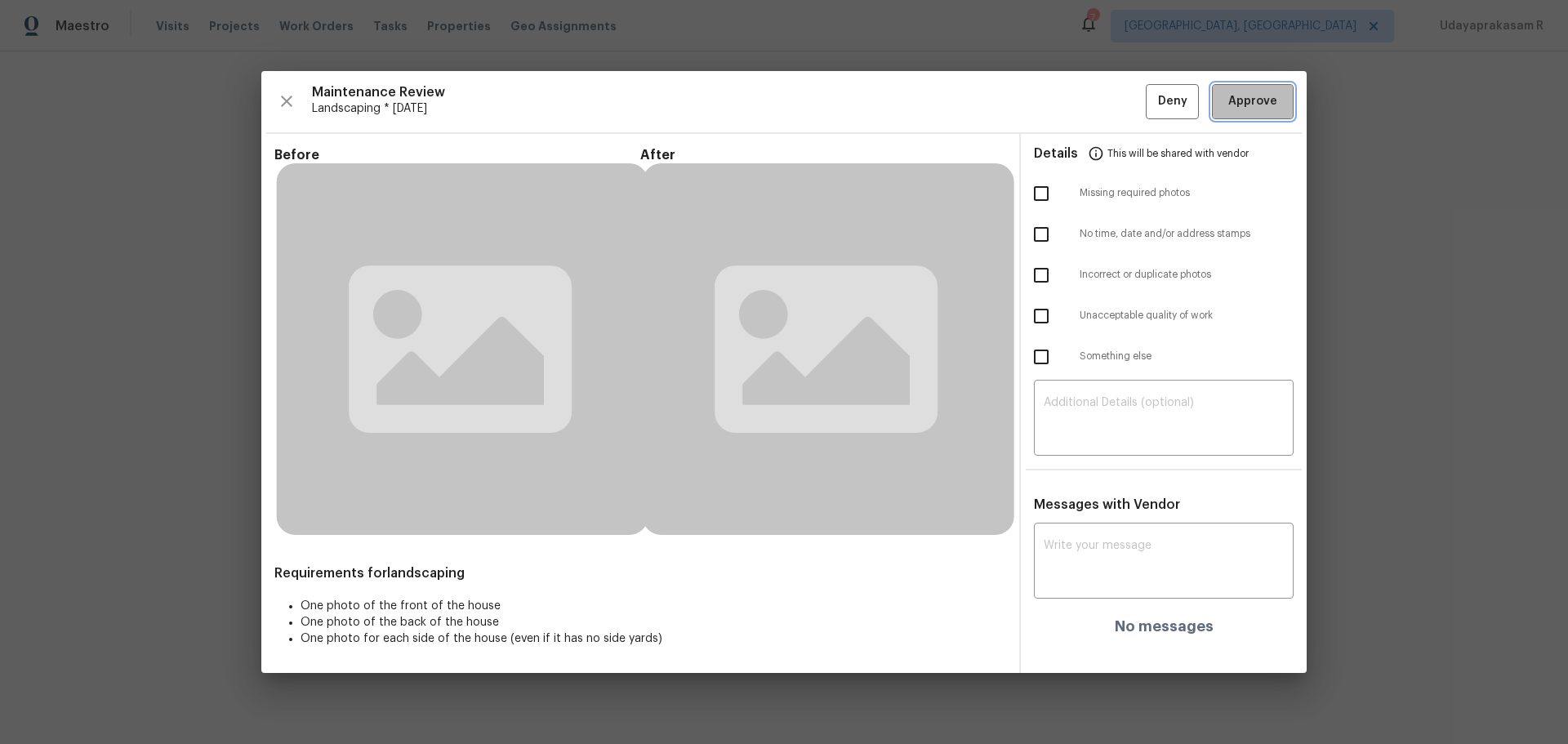
click at [1115, 91] on span "Approve" at bounding box center [1253, 101] width 49 height 20
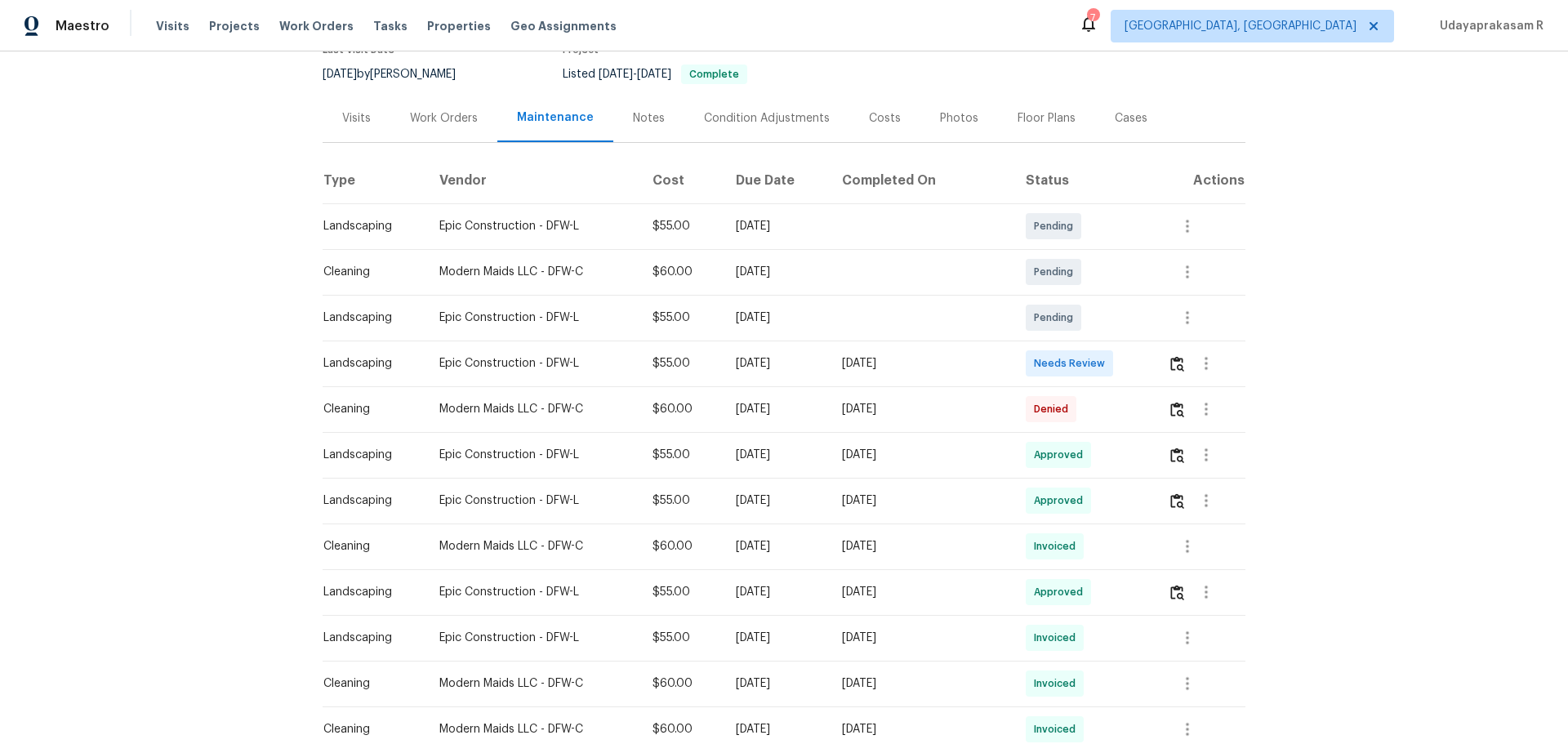
scroll to position [163, 0]
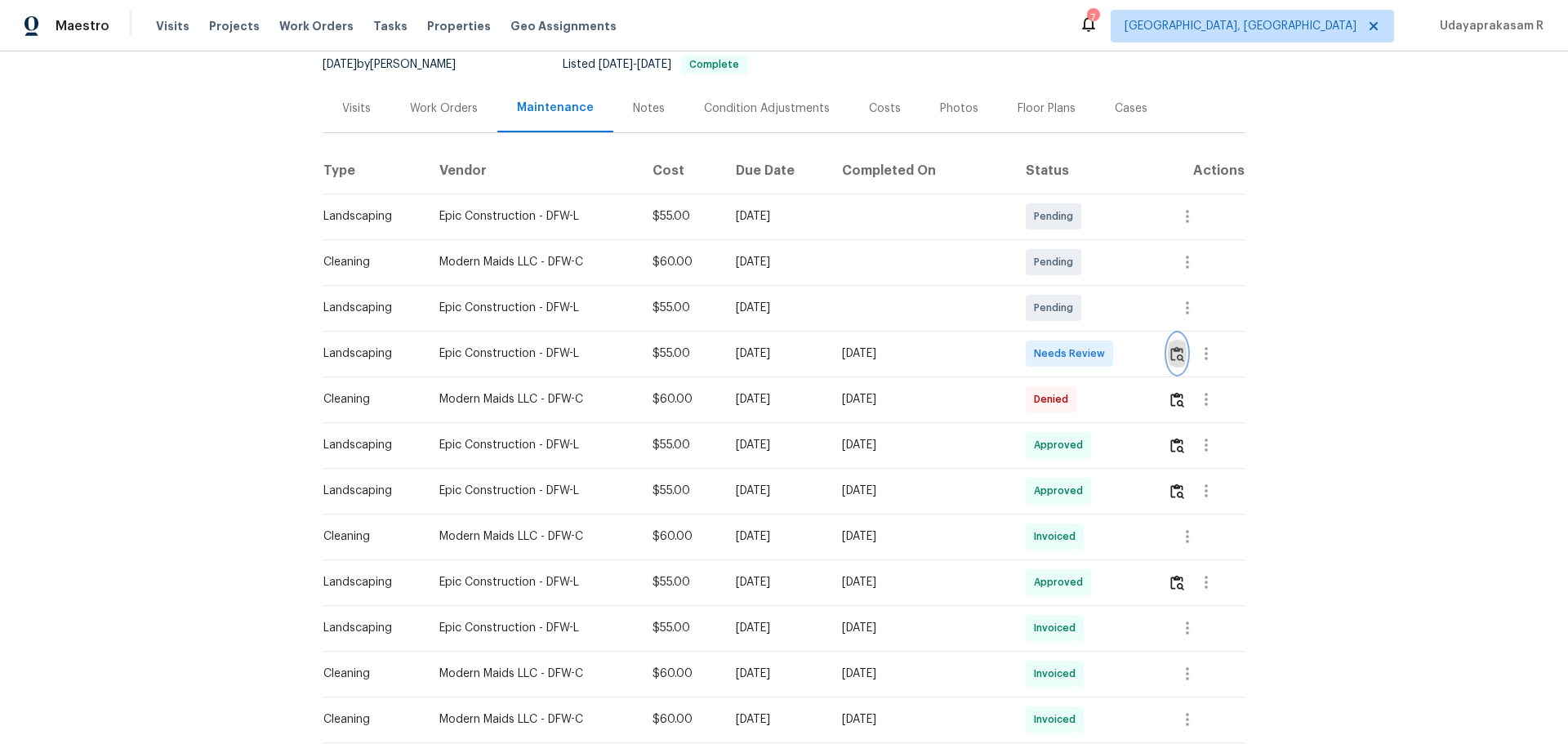
click at [1115, 360] on button "button" at bounding box center [1177, 354] width 19 height 39
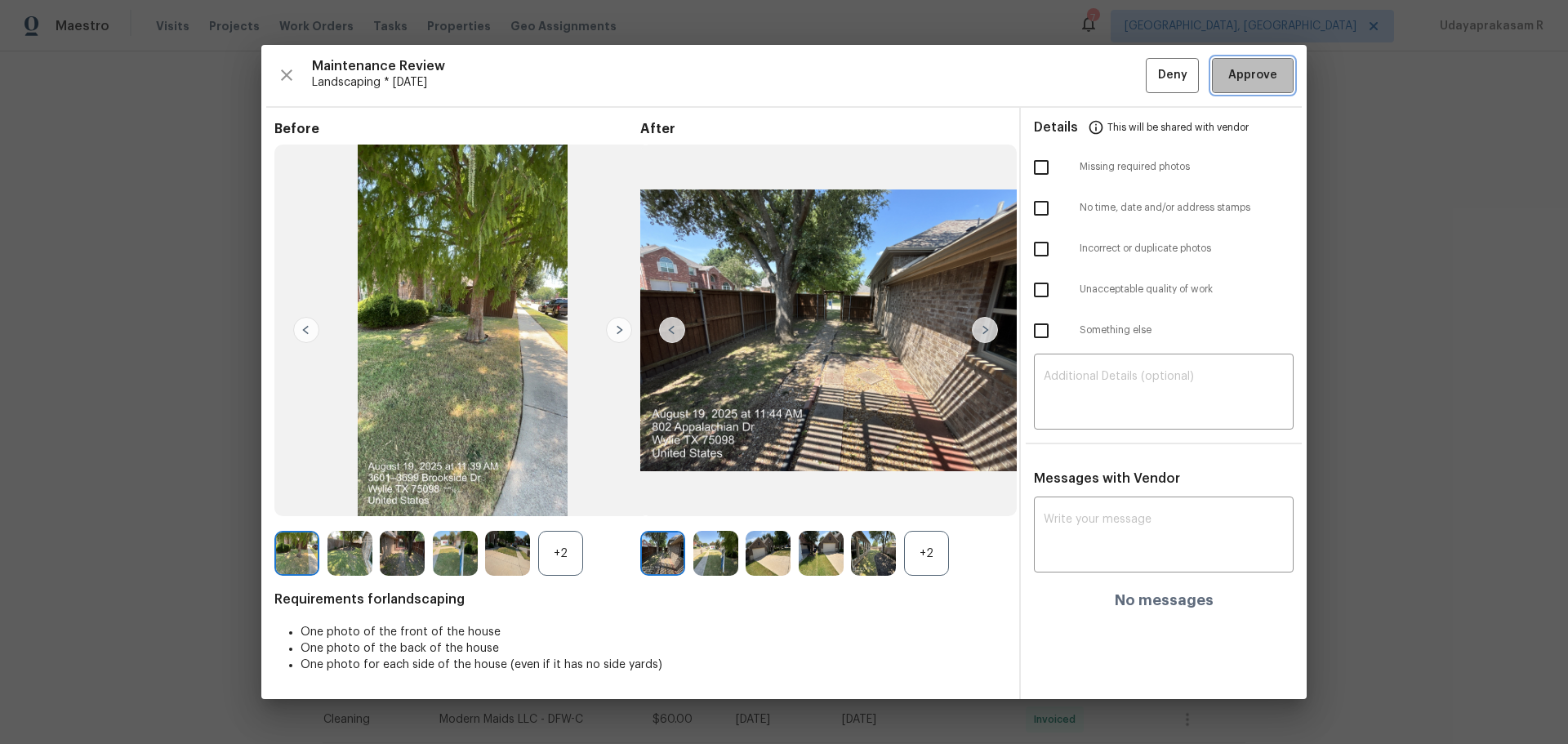
click at [1115, 80] on span "Approve" at bounding box center [1253, 75] width 49 height 20
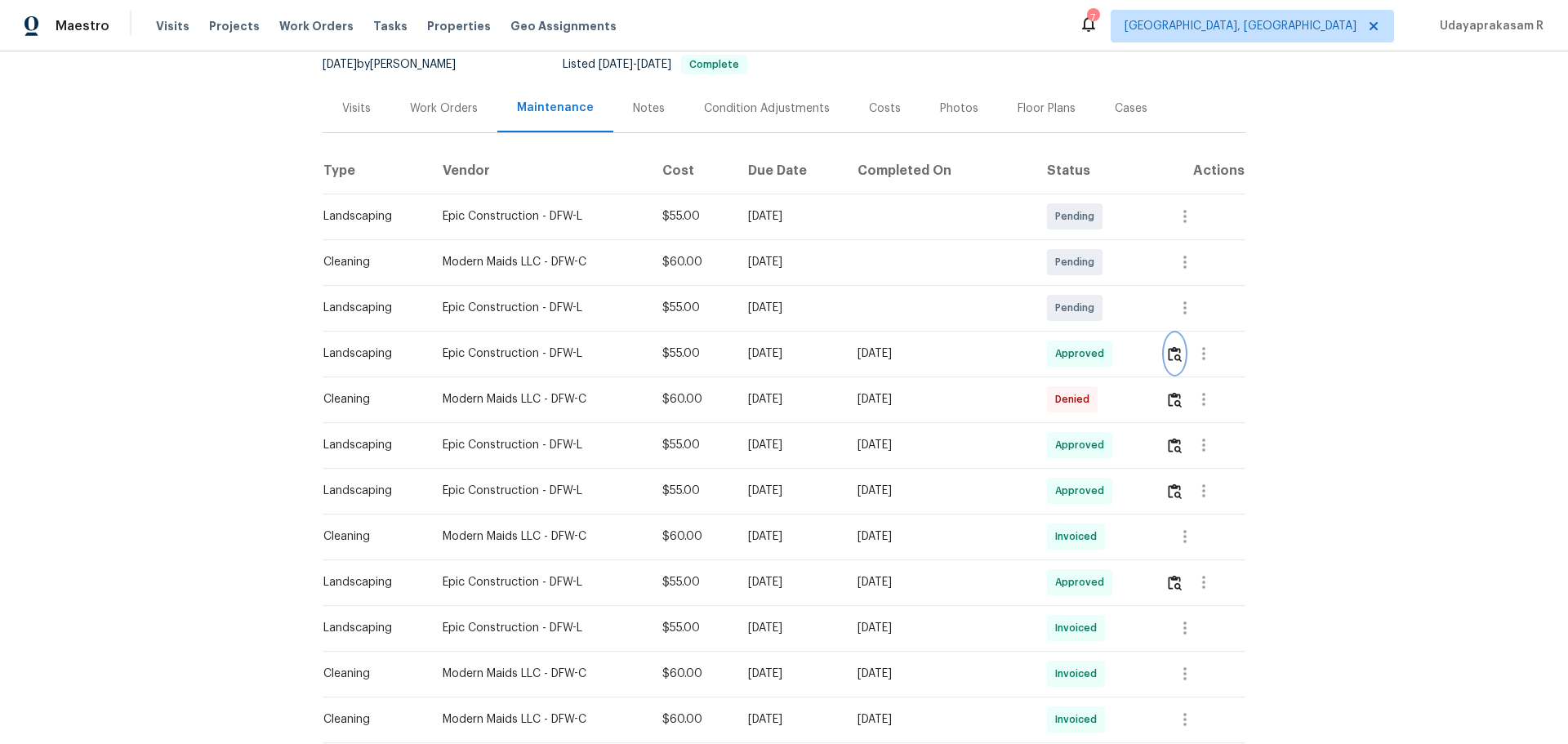
scroll to position [0, 0]
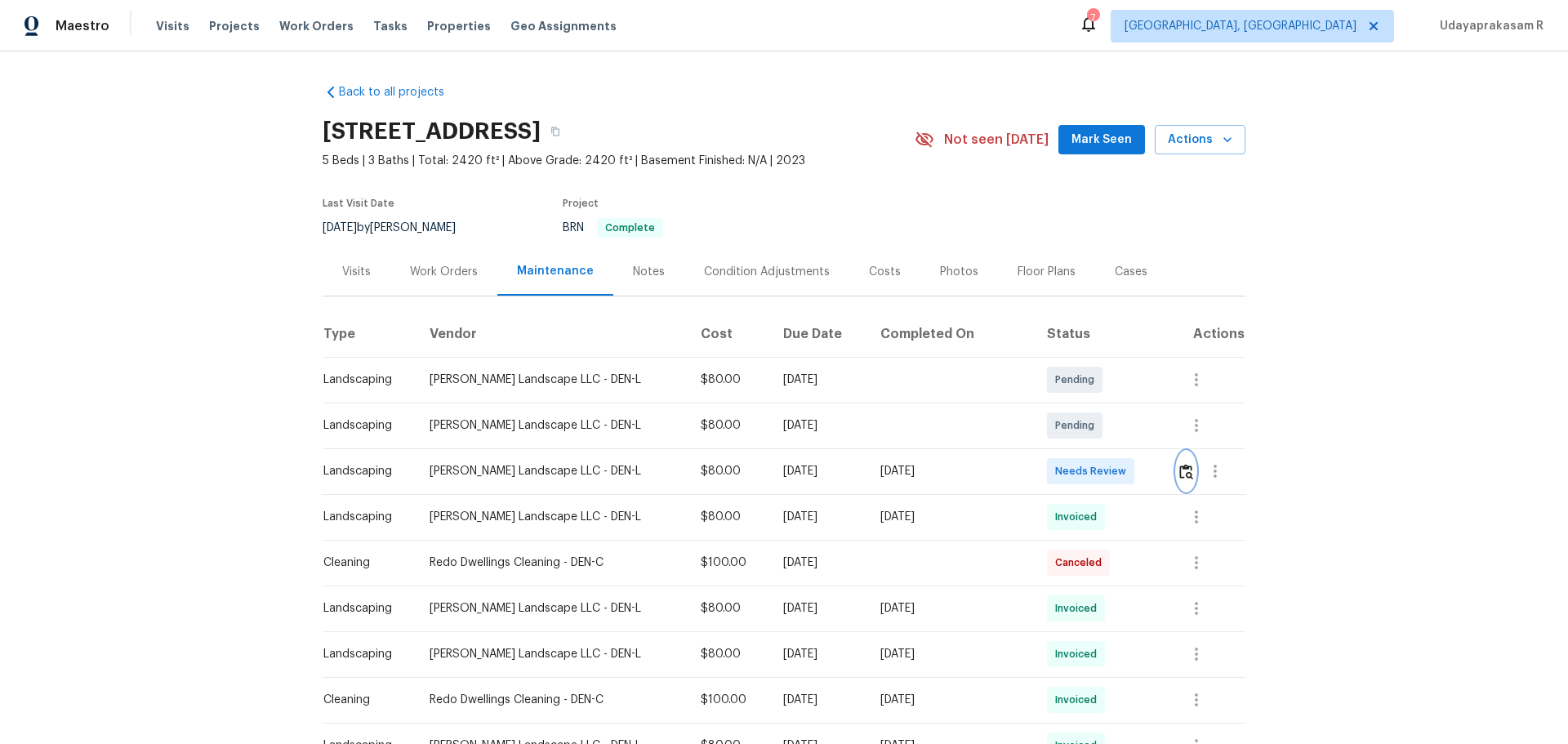
click at [1115, 473] on img "button" at bounding box center [1186, 471] width 14 height 16
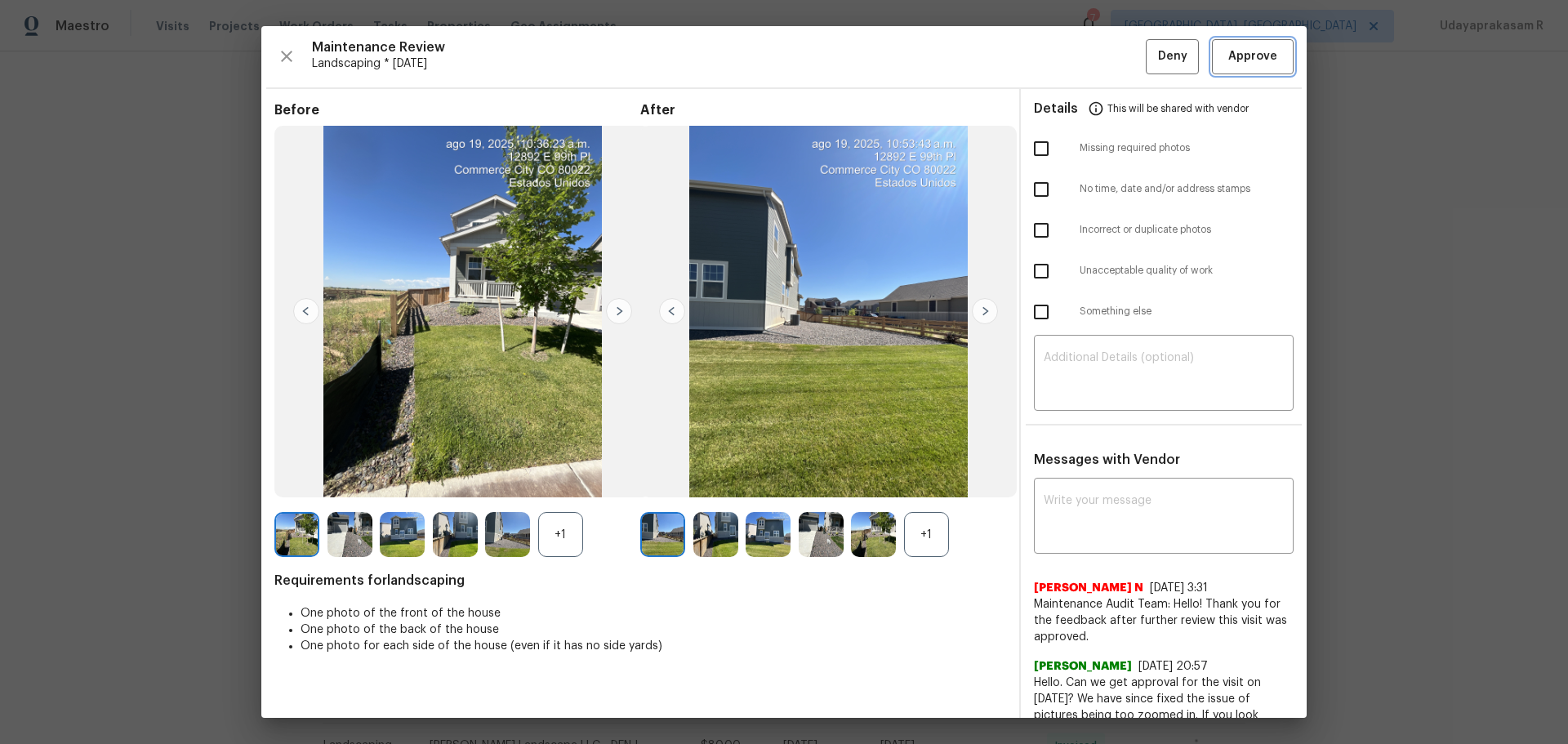
click at [1115, 62] on span "Approve" at bounding box center [1253, 56] width 49 height 20
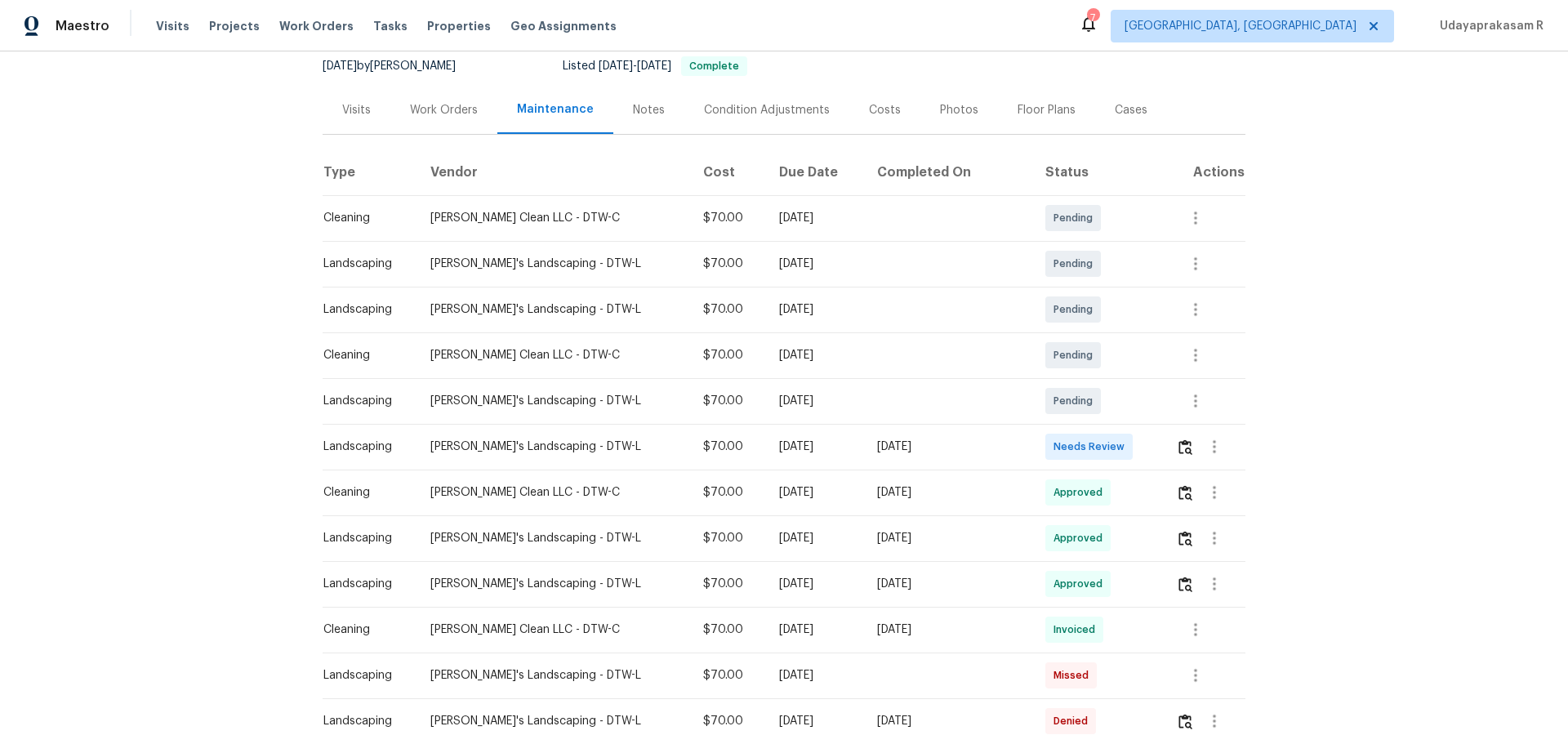
scroll to position [163, 0]
click at [1115, 453] on button "button" at bounding box center [1185, 445] width 19 height 39
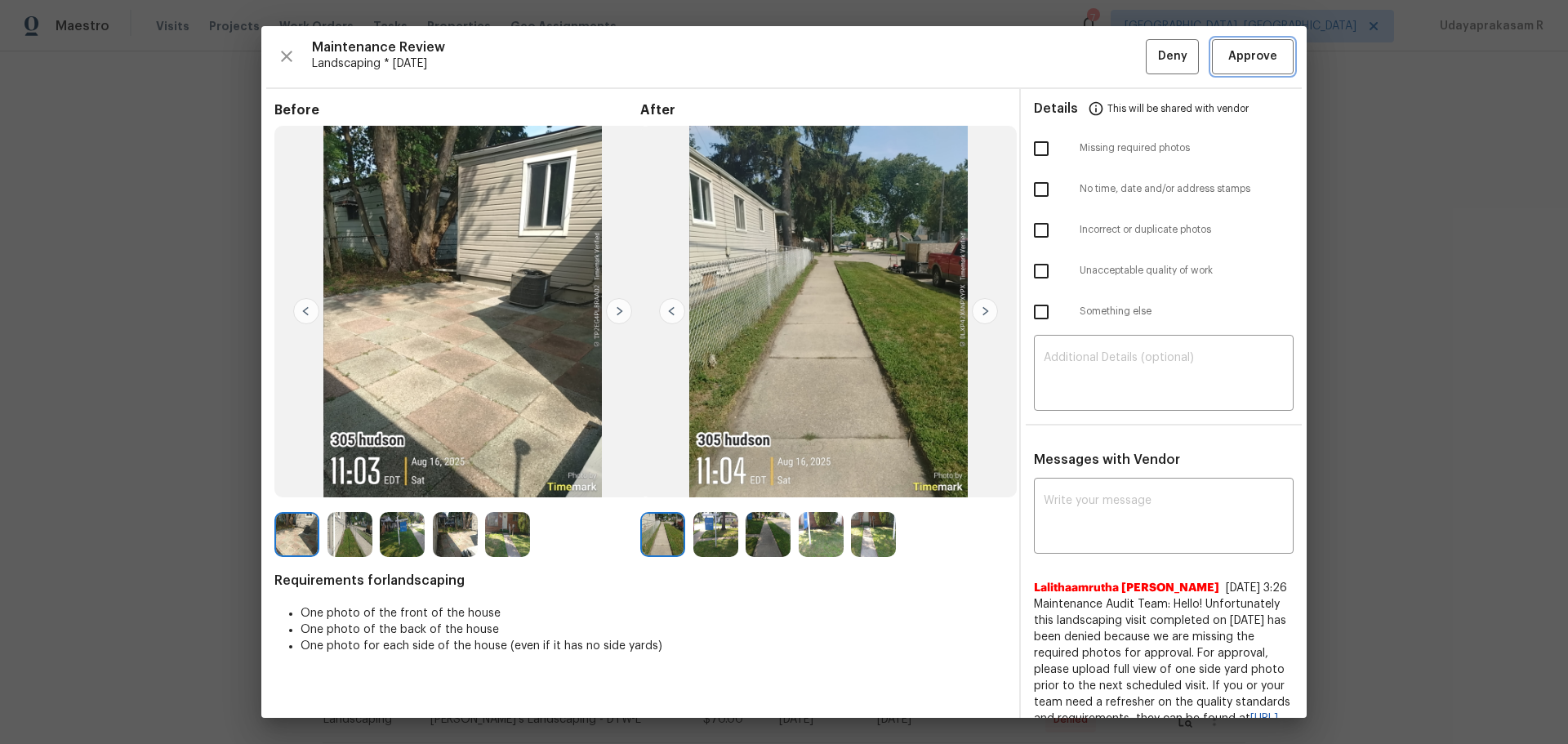
click at [1115, 58] on span "Approve" at bounding box center [1253, 56] width 49 height 20
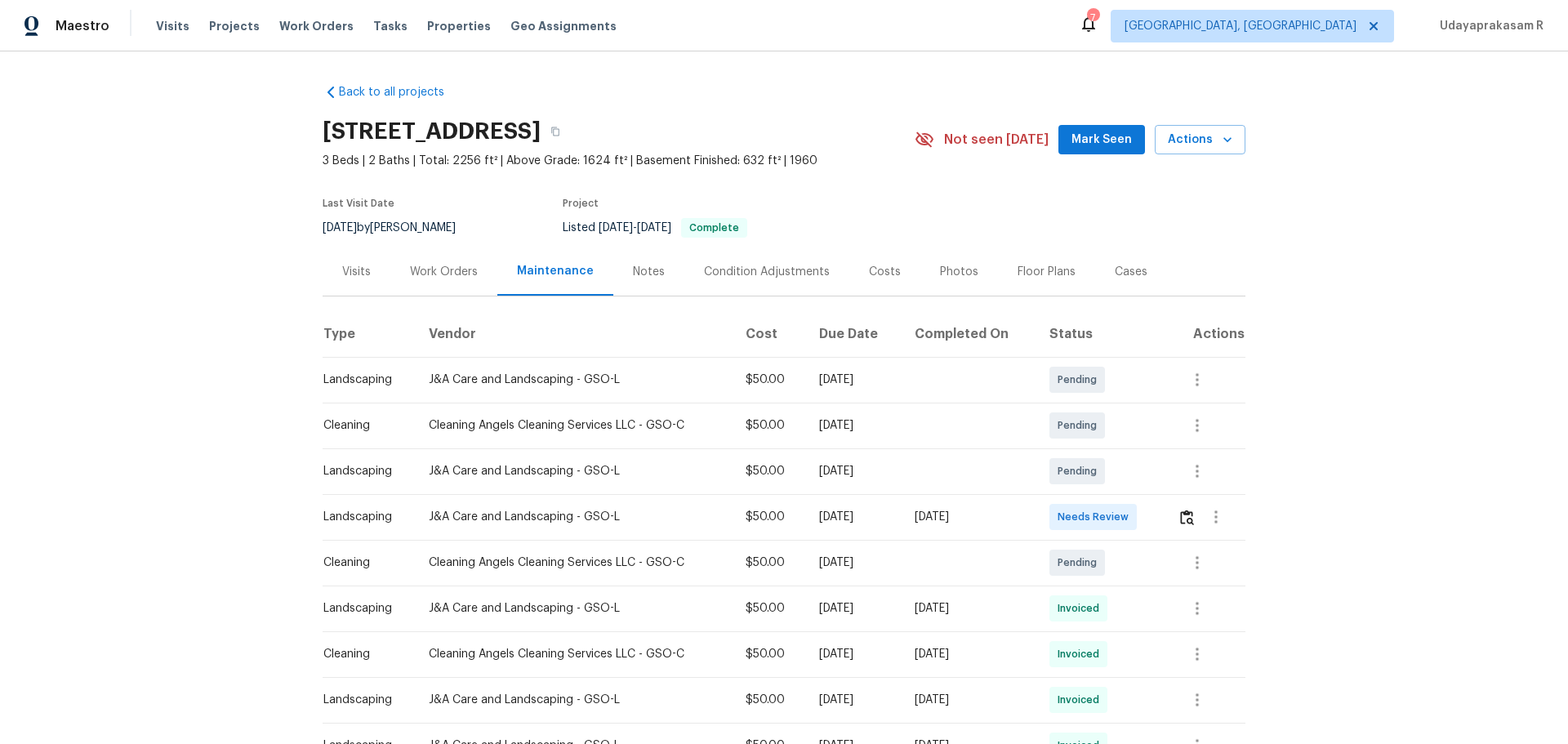
scroll to position [82, 0]
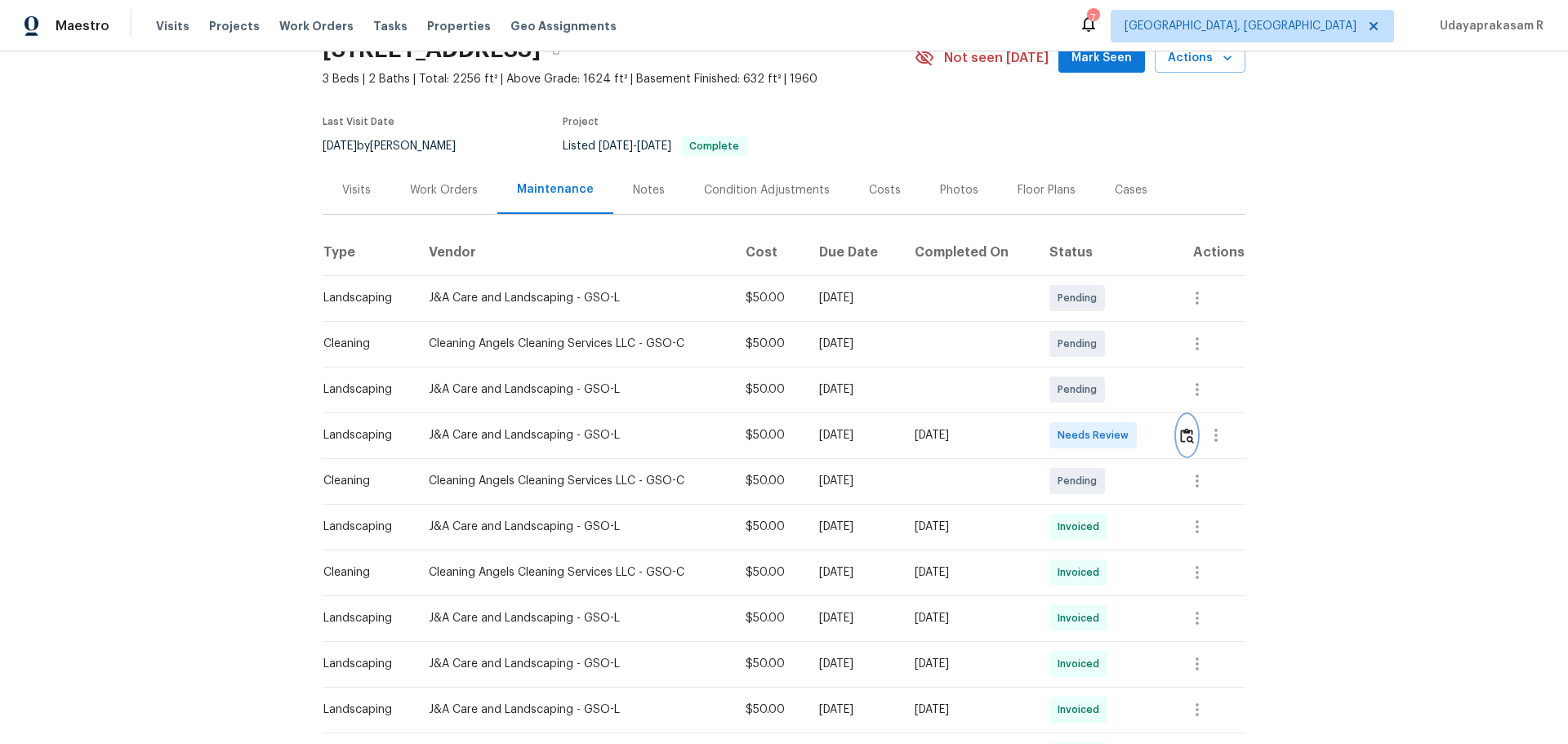
click at [1115, 430] on img "button" at bounding box center [1186, 435] width 14 height 16
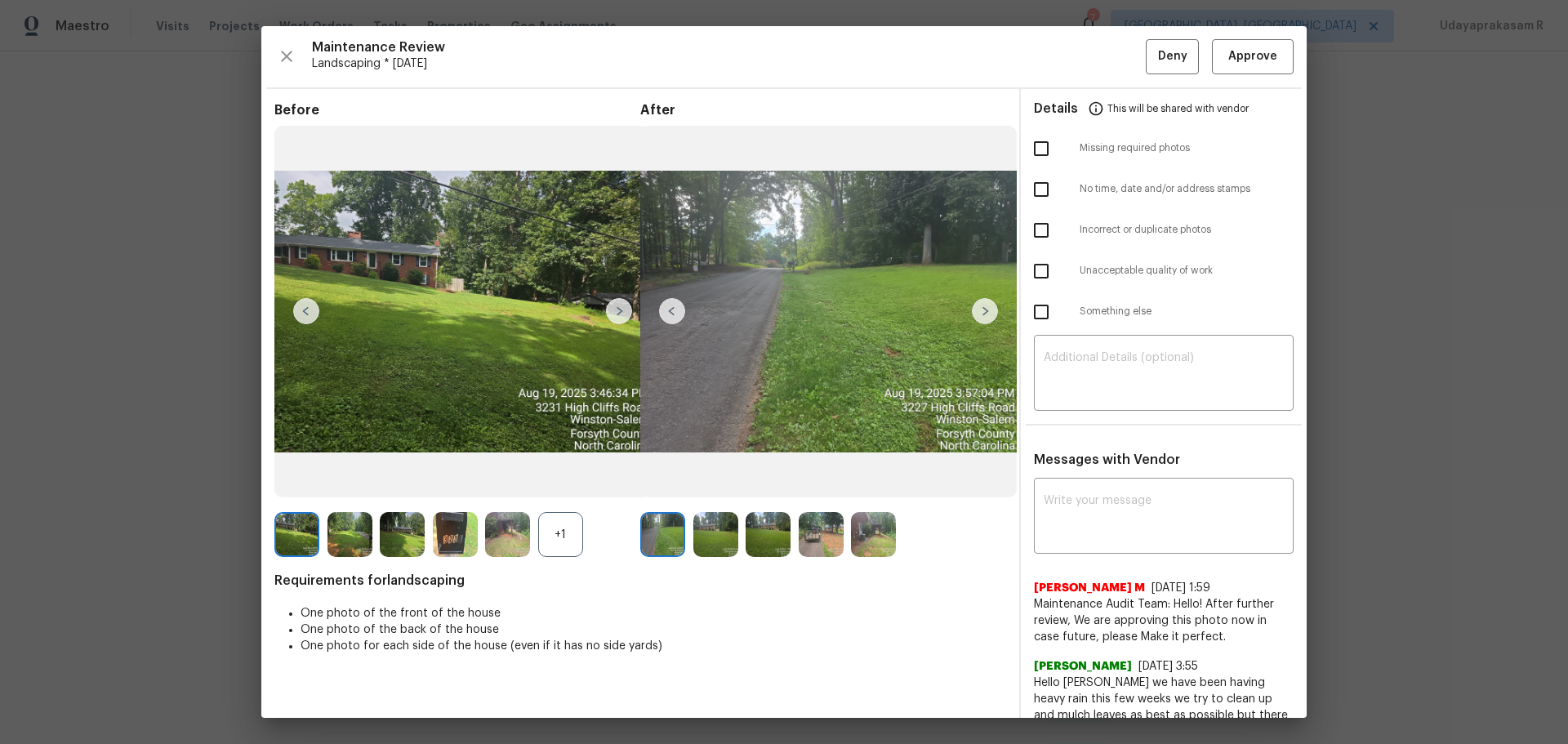
drag, startPoint x: 1278, startPoint y: 76, endPoint x: 1237, endPoint y: 37, distance: 56.6
click at [1115, 75] on div "Maintenance Review Landscaping * Mon, Aug 18 Deny Approve Before +1 After Requi…" at bounding box center [784, 372] width 1045 height 692
click at [1115, 33] on div "Maintenance Review Landscaping * Mon, Aug 18 Deny Approve Before +1 After Requi…" at bounding box center [784, 372] width 1045 height 692
click at [1115, 56] on span "Approve" at bounding box center [1253, 56] width 49 height 20
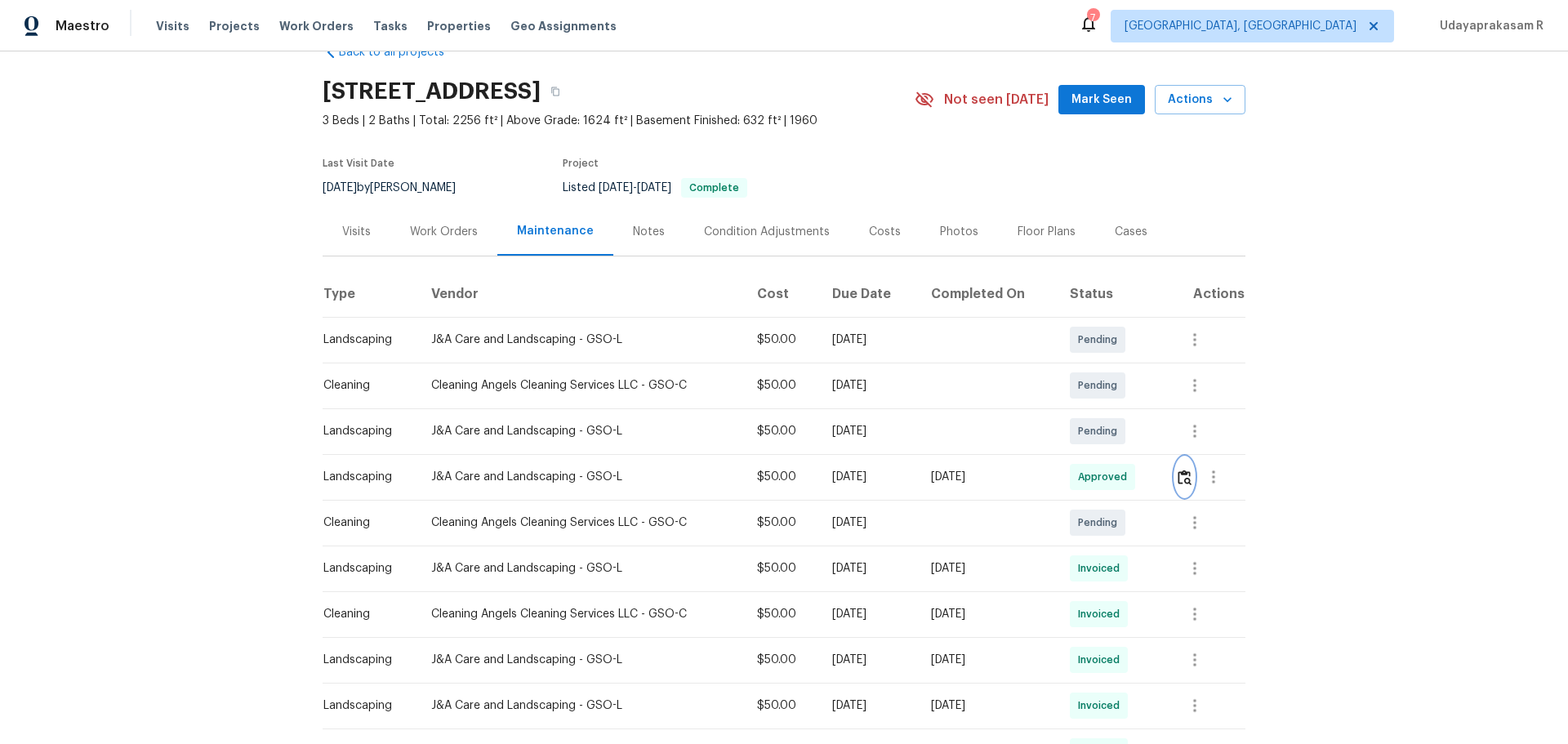
scroll to position [0, 0]
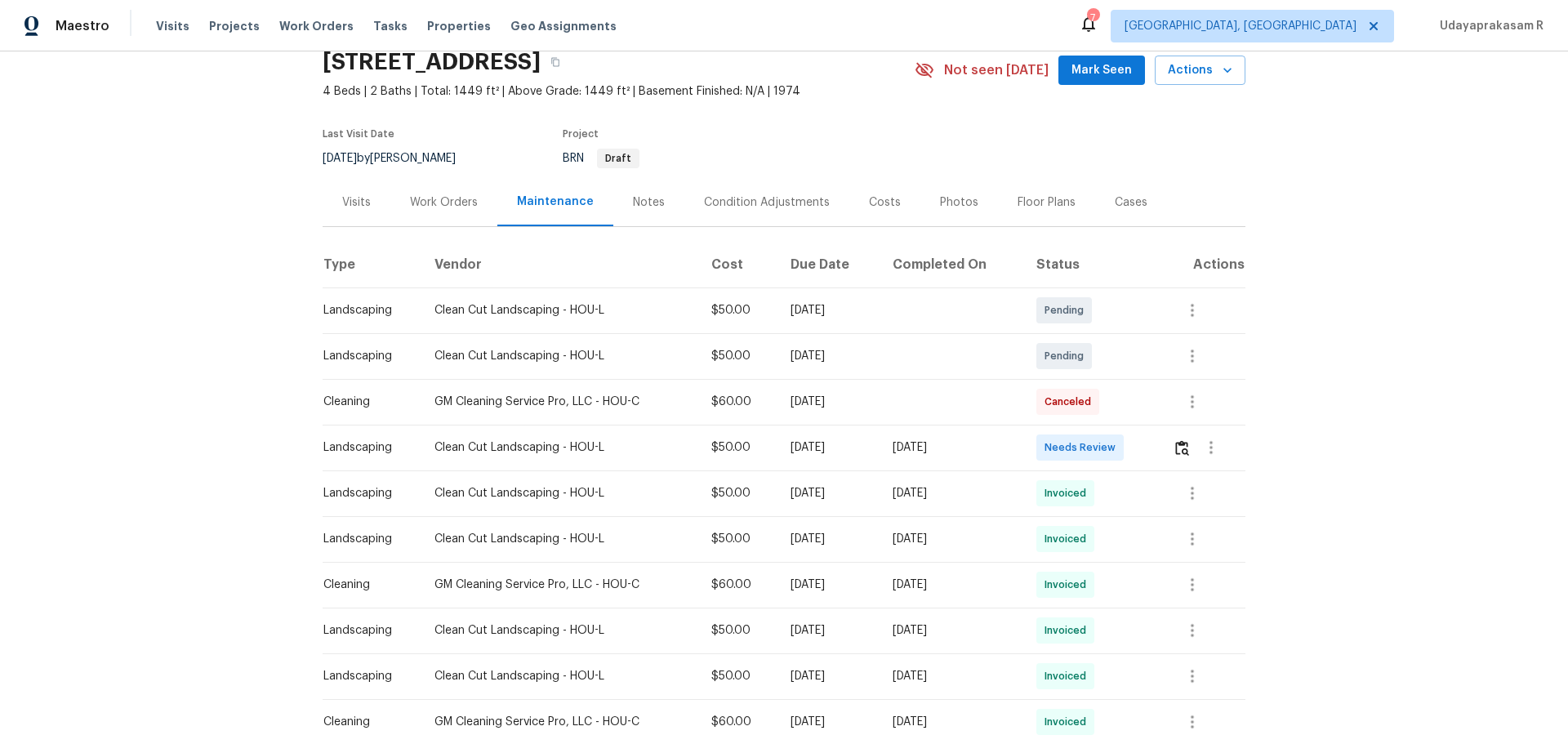
scroll to position [163, 0]
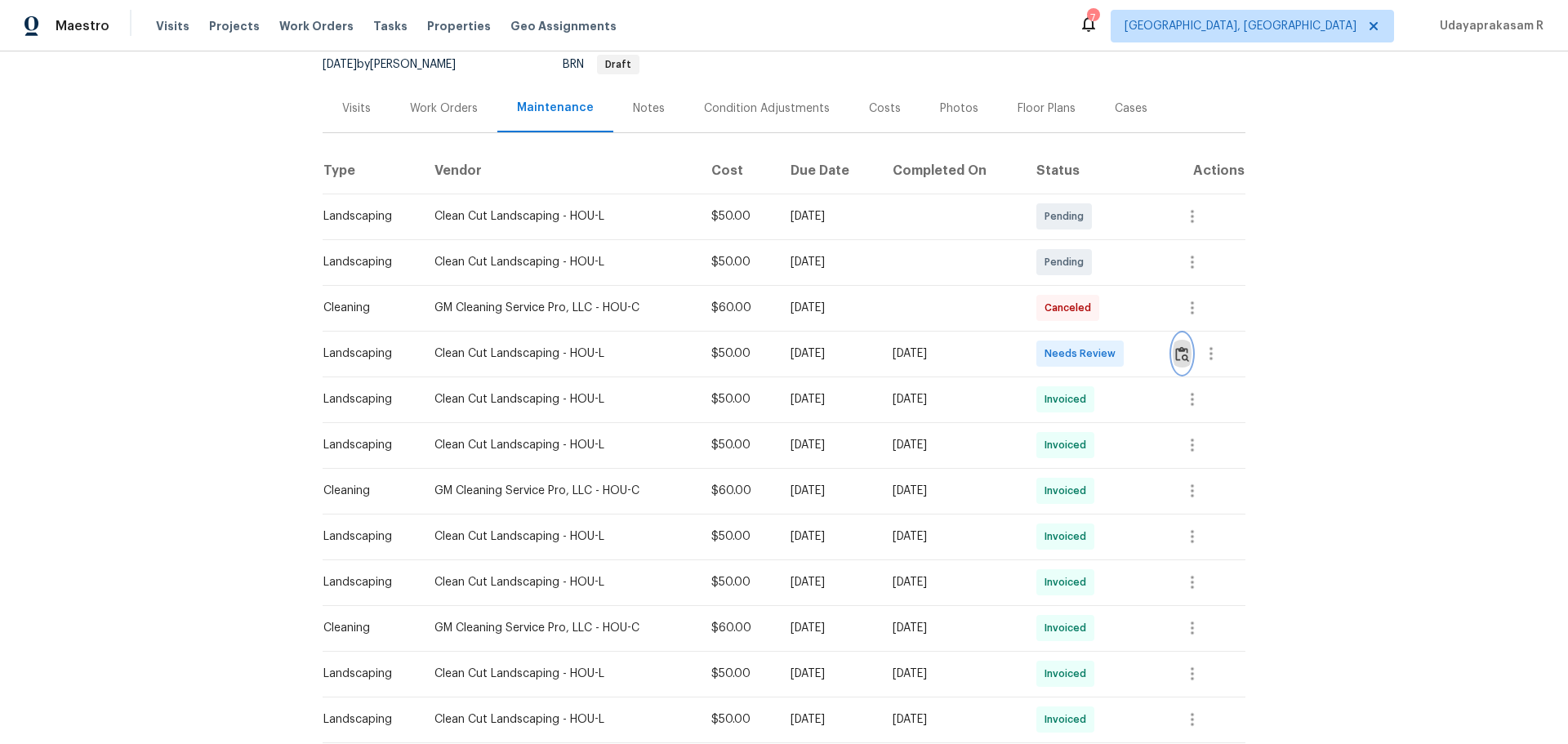
click at [1115, 350] on img "button" at bounding box center [1182, 354] width 14 height 16
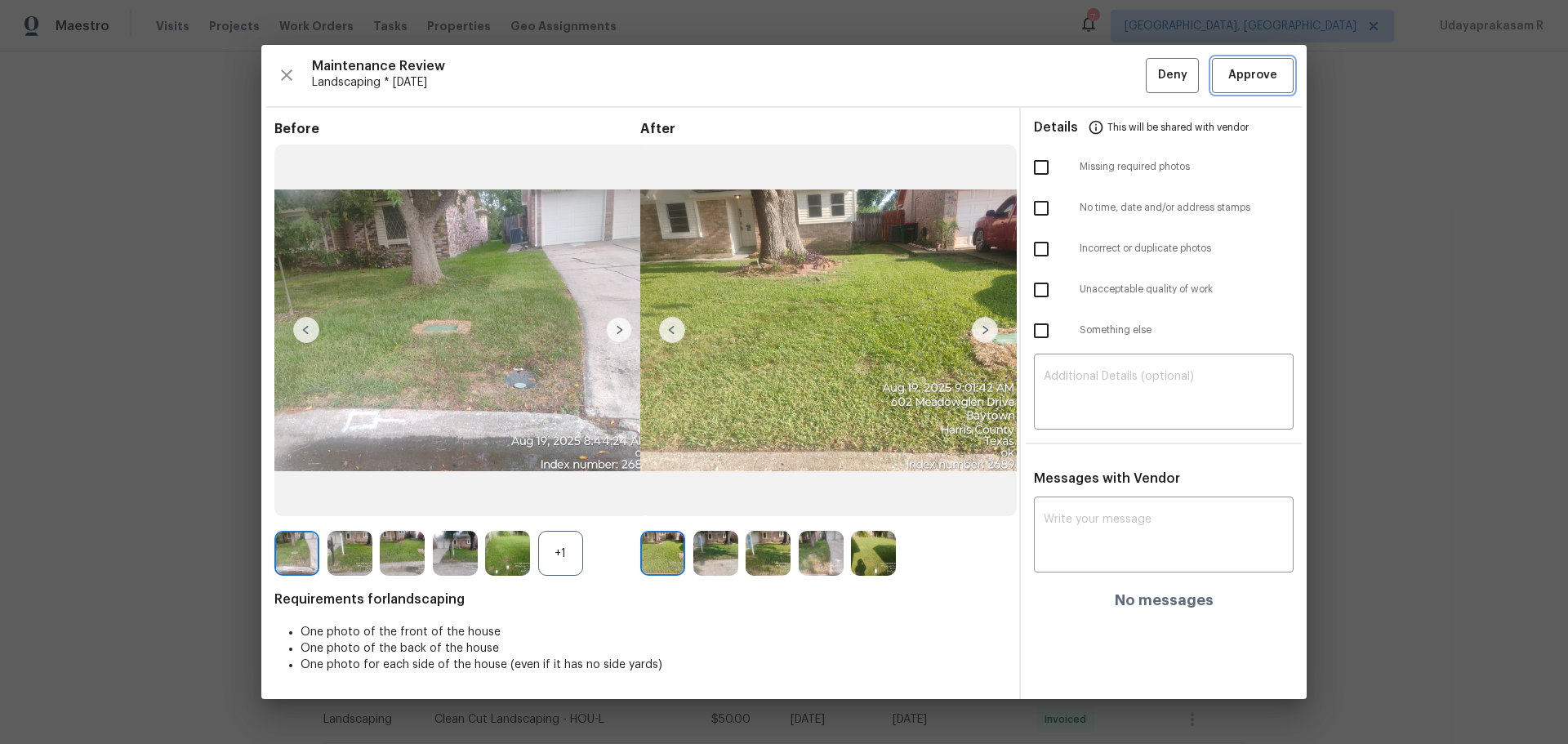
click at [1115, 63] on button "Approve" at bounding box center [1253, 75] width 82 height 35
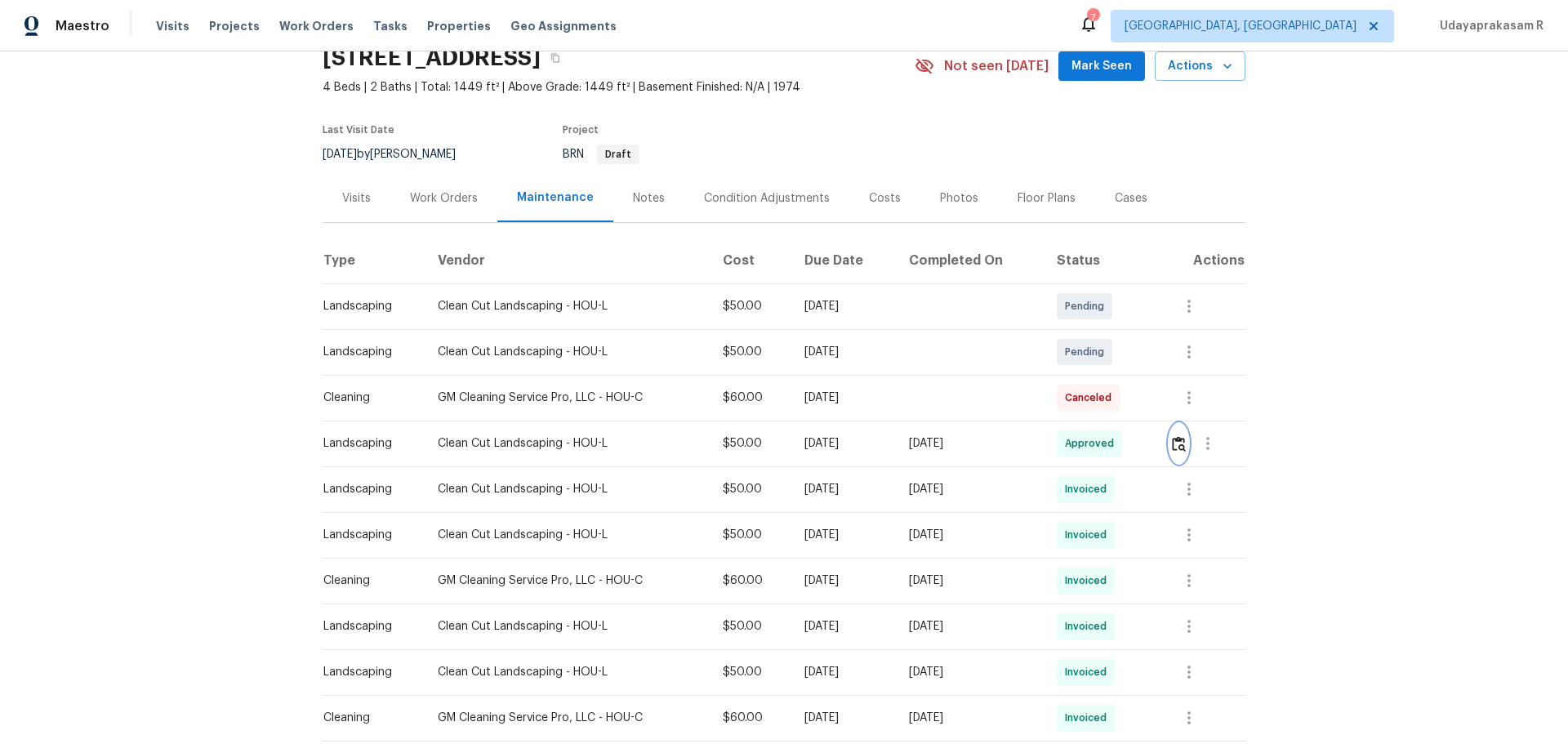
scroll to position [0, 0]
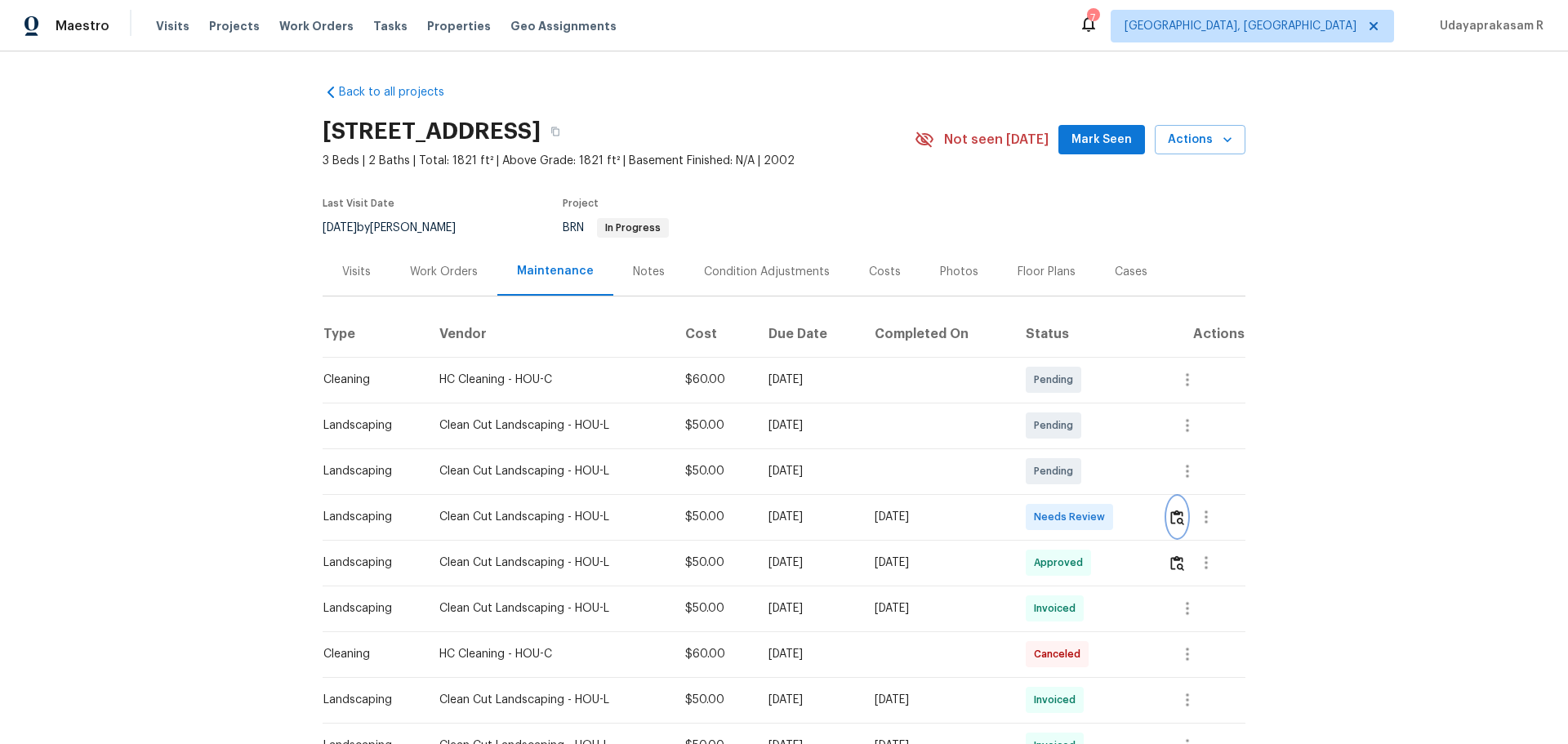
click at [1115, 488] on img "button" at bounding box center [1177, 517] width 14 height 16
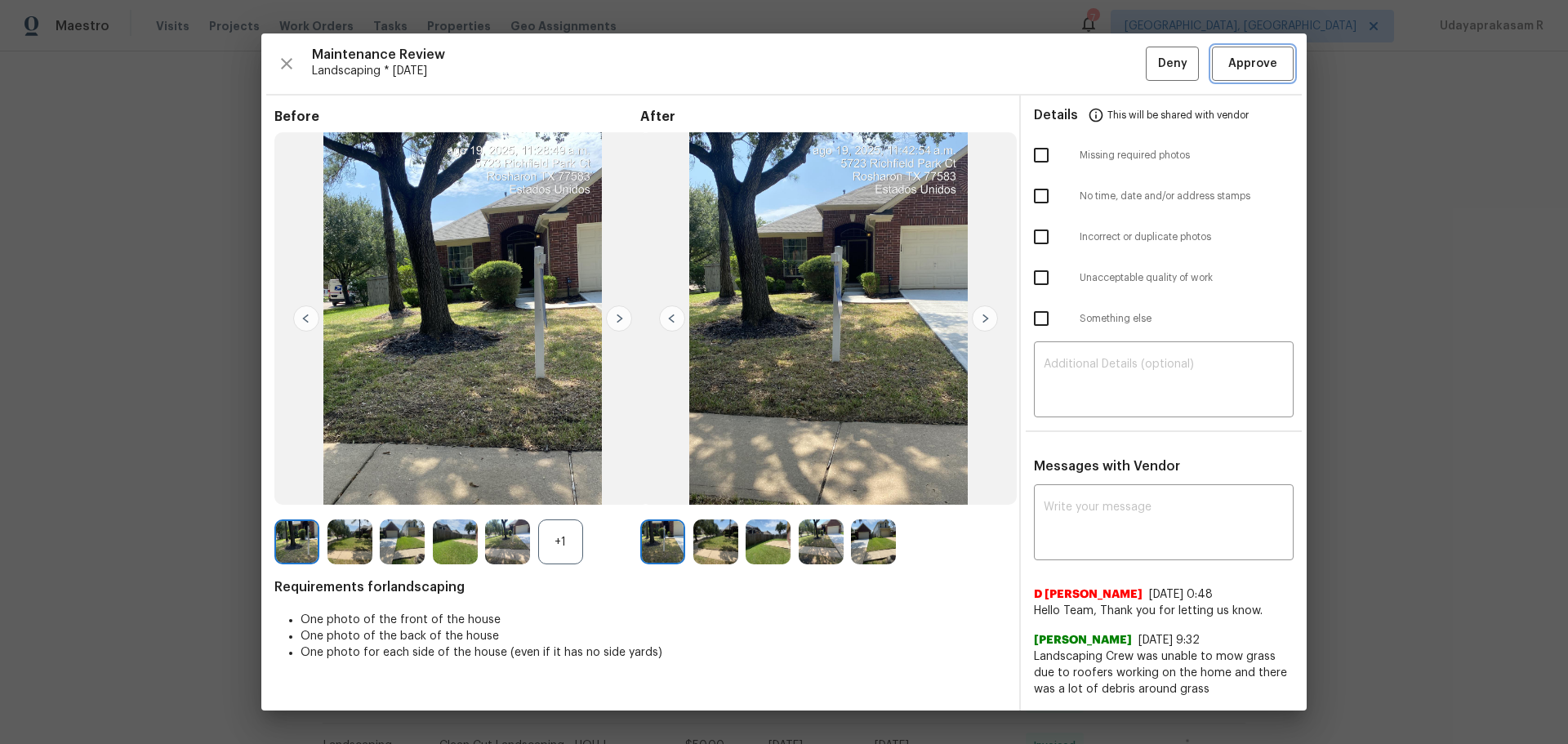
click at [1115, 70] on span "Approve" at bounding box center [1253, 64] width 49 height 20
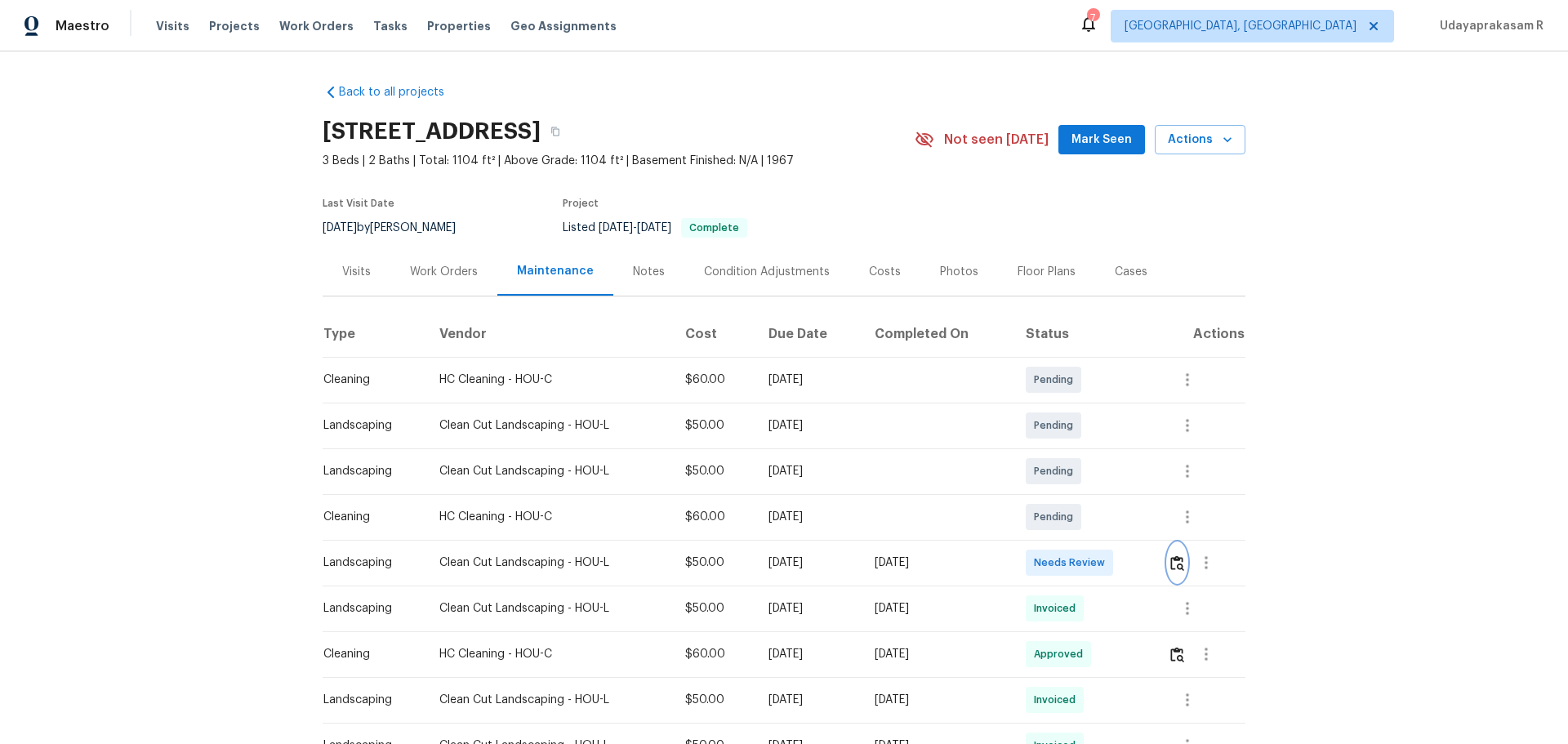
click at [1115, 488] on img "button" at bounding box center [1177, 563] width 14 height 16
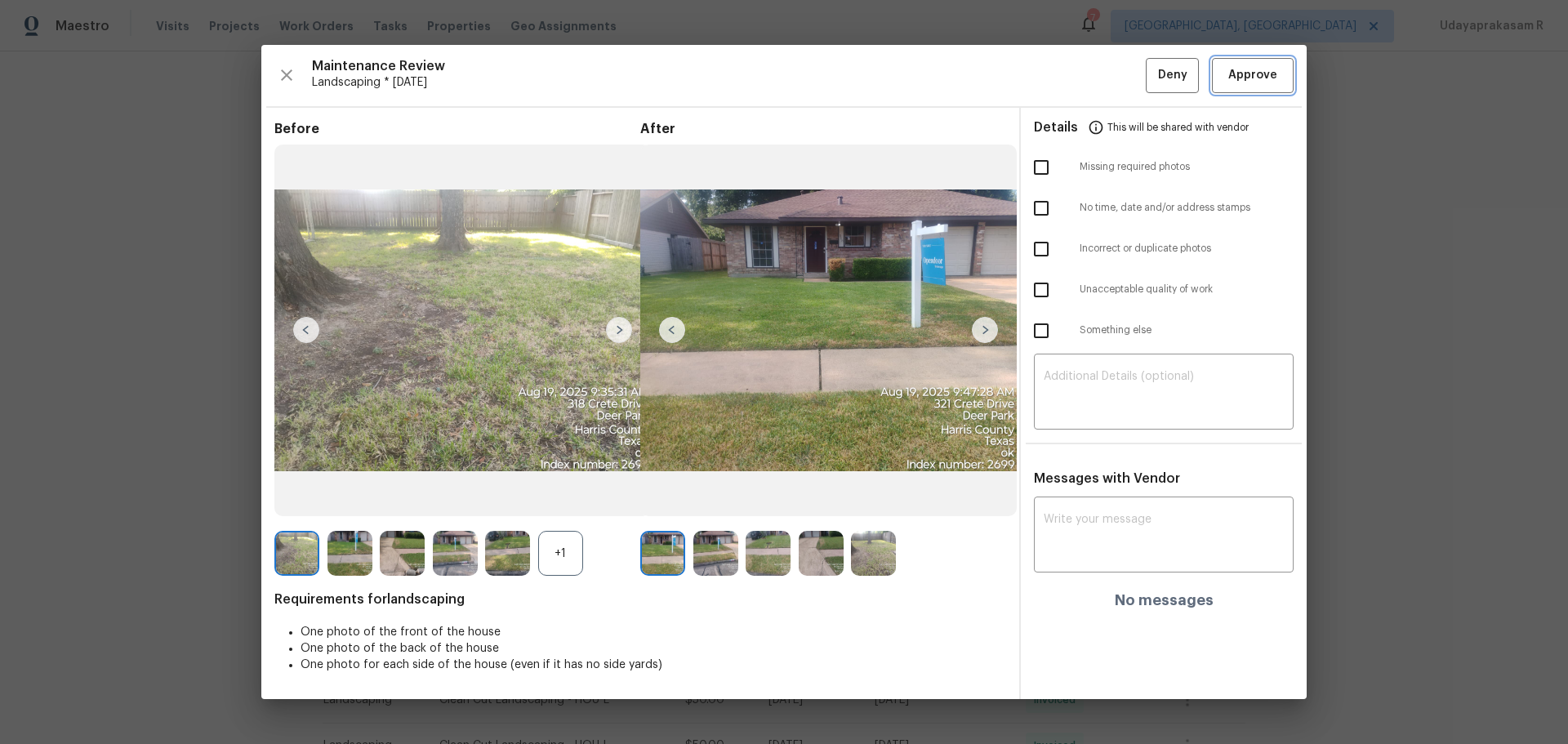
click at [1115, 74] on span "Approve" at bounding box center [1253, 75] width 49 height 20
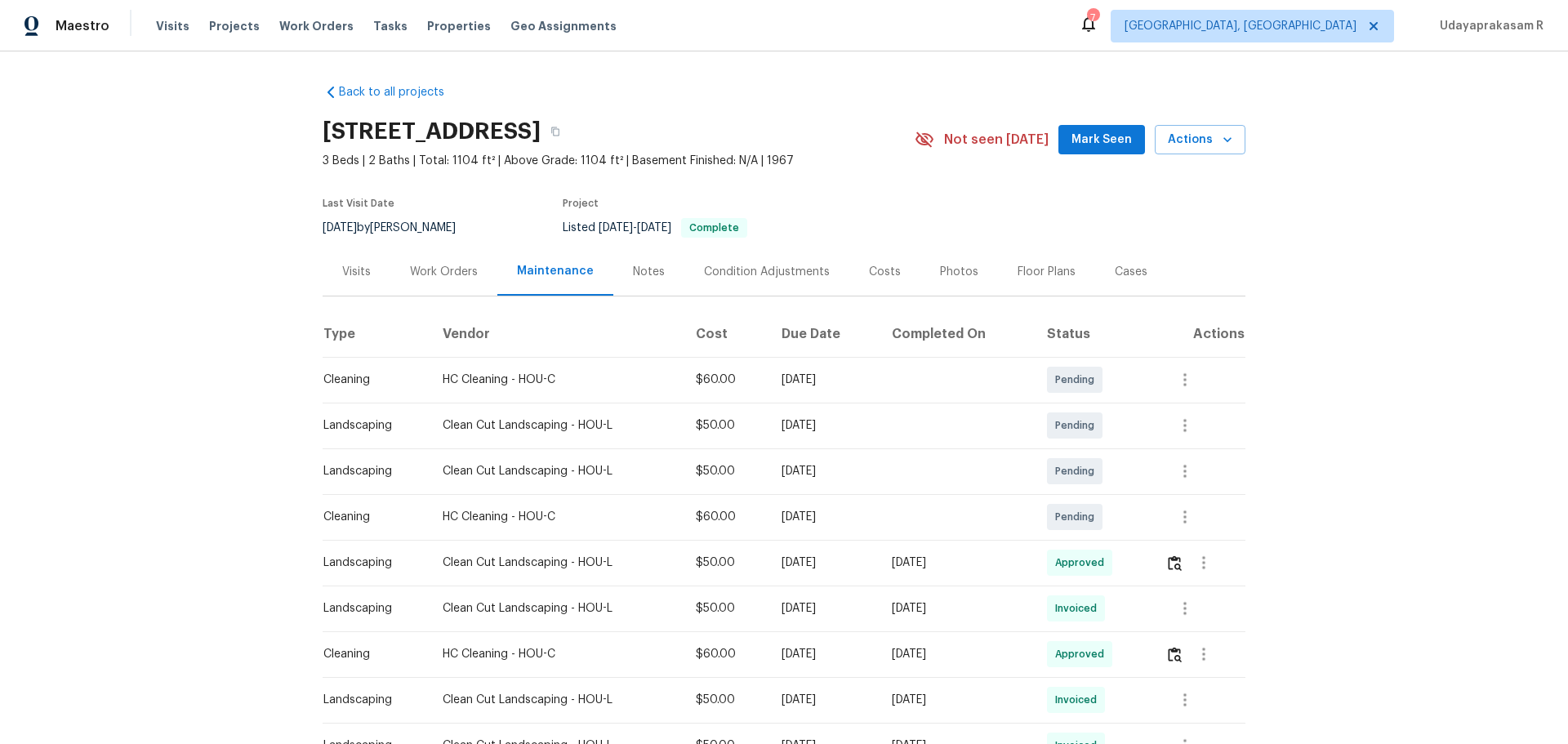
drag, startPoint x: 1344, startPoint y: 384, endPoint x: 1507, endPoint y: 11, distance: 407.1
click at [1115, 382] on div "Back to all projects 318 Crete Dr, Deer Park, TX 77536 3 Beds | 2 Baths | Total…" at bounding box center [784, 398] width 1568 height 693
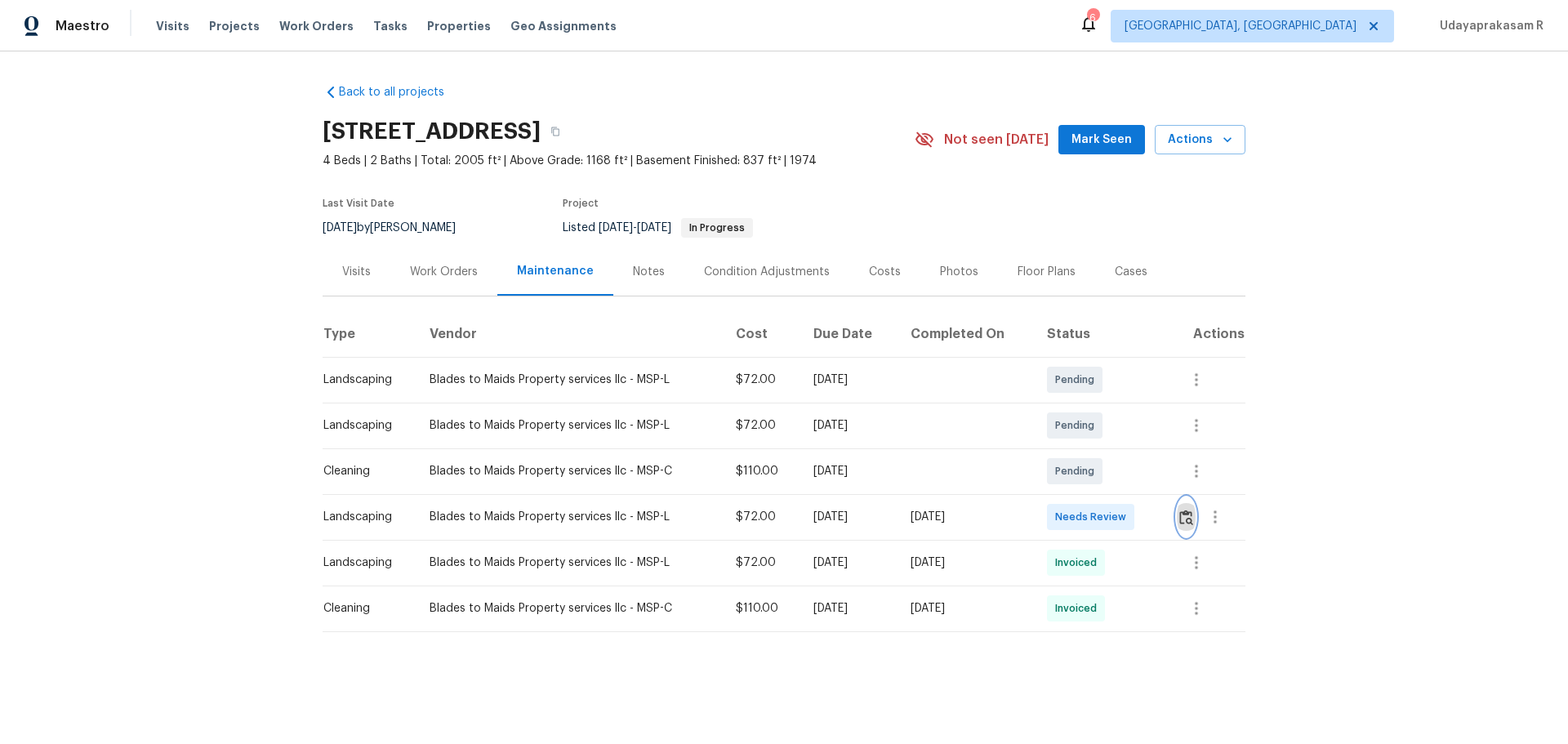
click at [1115, 488] on img "button" at bounding box center [1186, 517] width 14 height 16
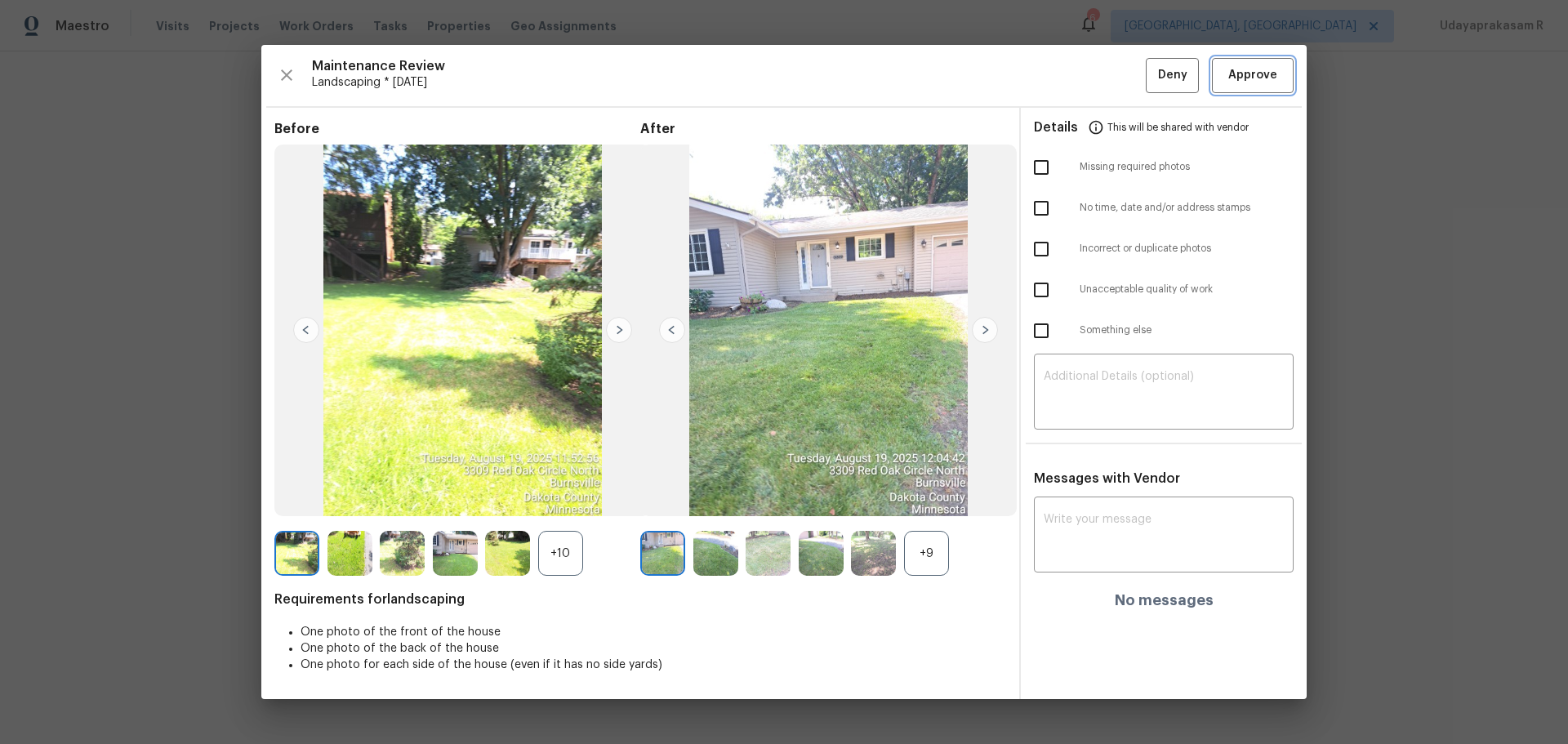
click at [1115, 60] on button "Approve" at bounding box center [1253, 75] width 82 height 35
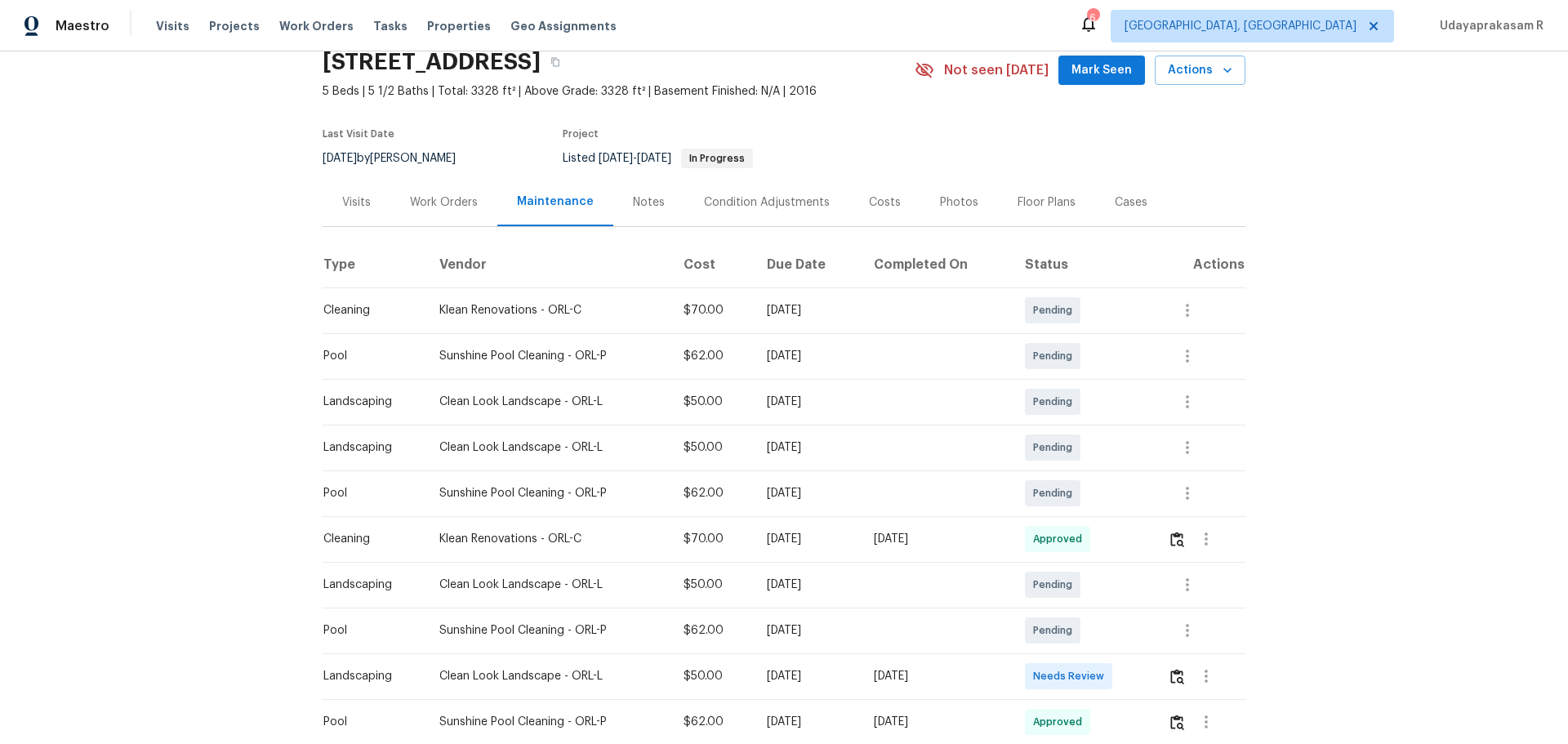
scroll to position [163, 0]
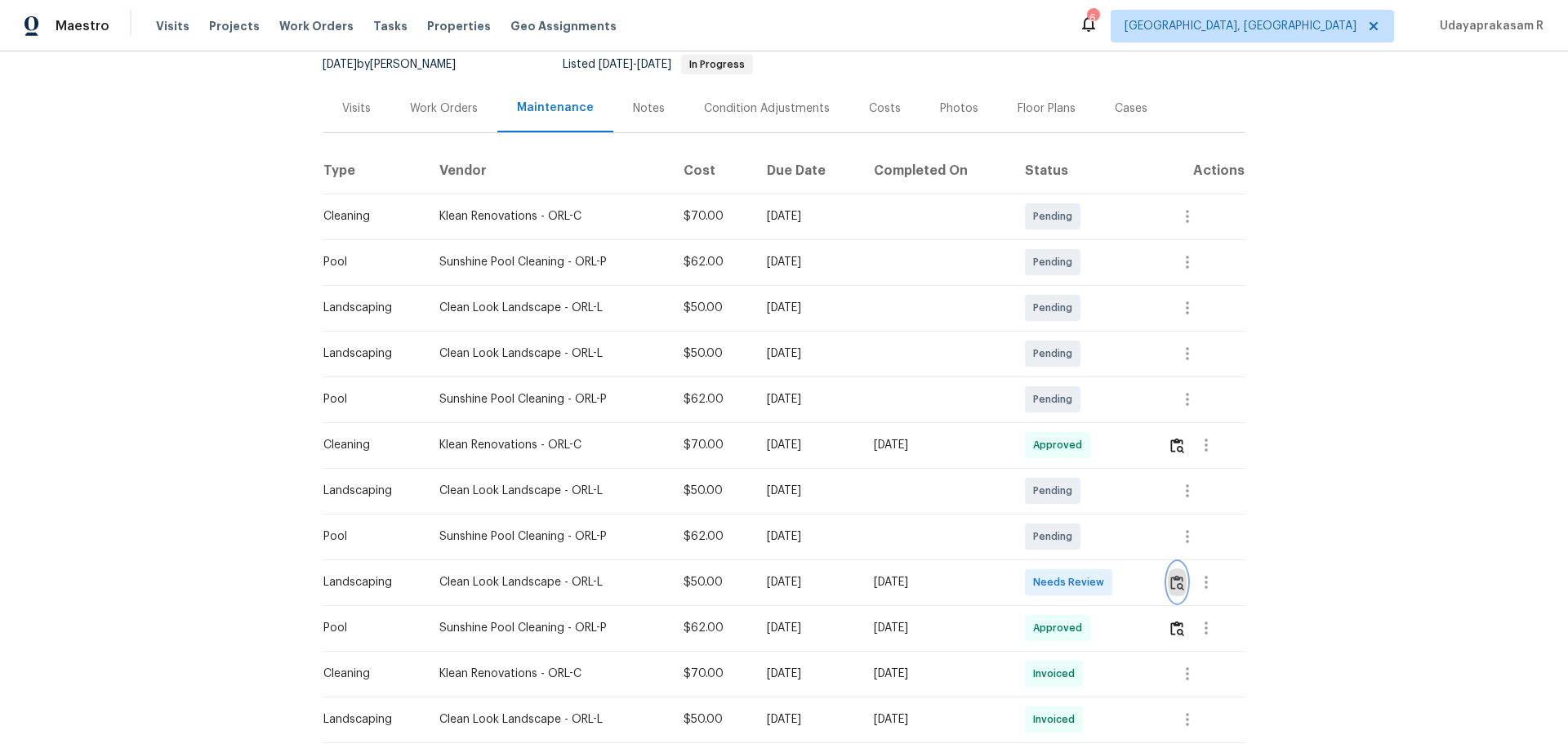
click at [1115, 488] on img "button" at bounding box center [1177, 582] width 14 height 16
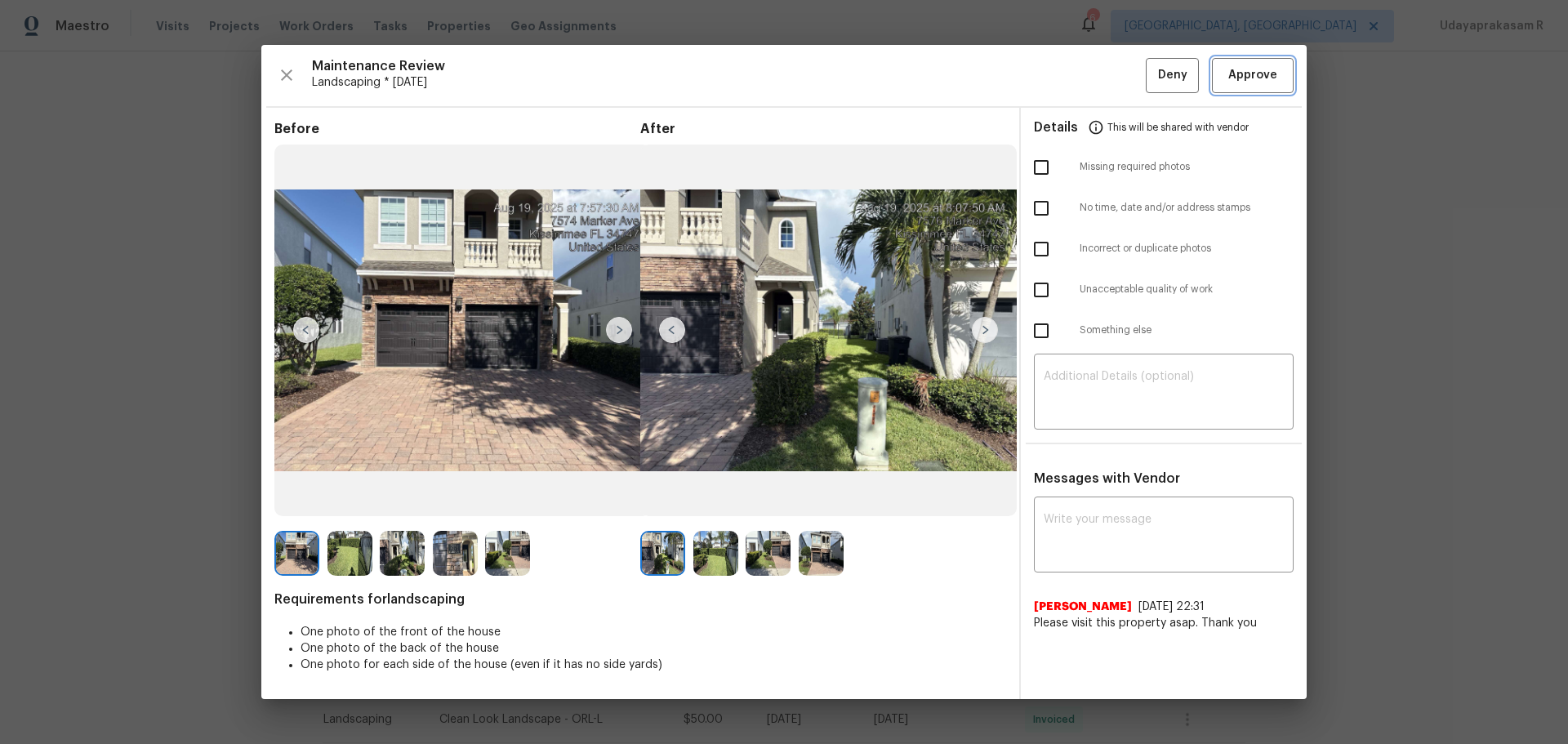
click at [1115, 77] on span "Approve" at bounding box center [1253, 75] width 49 height 20
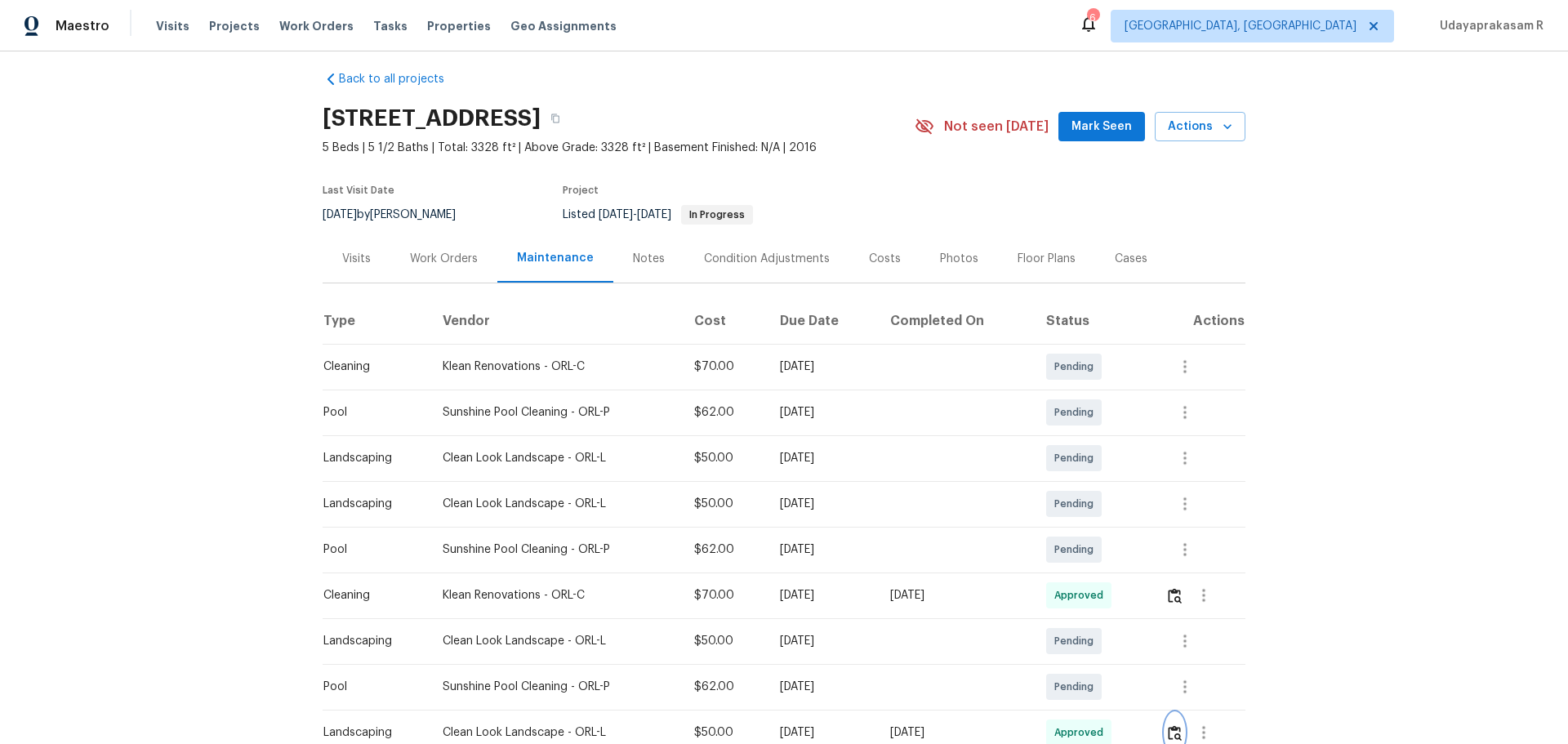
scroll to position [0, 0]
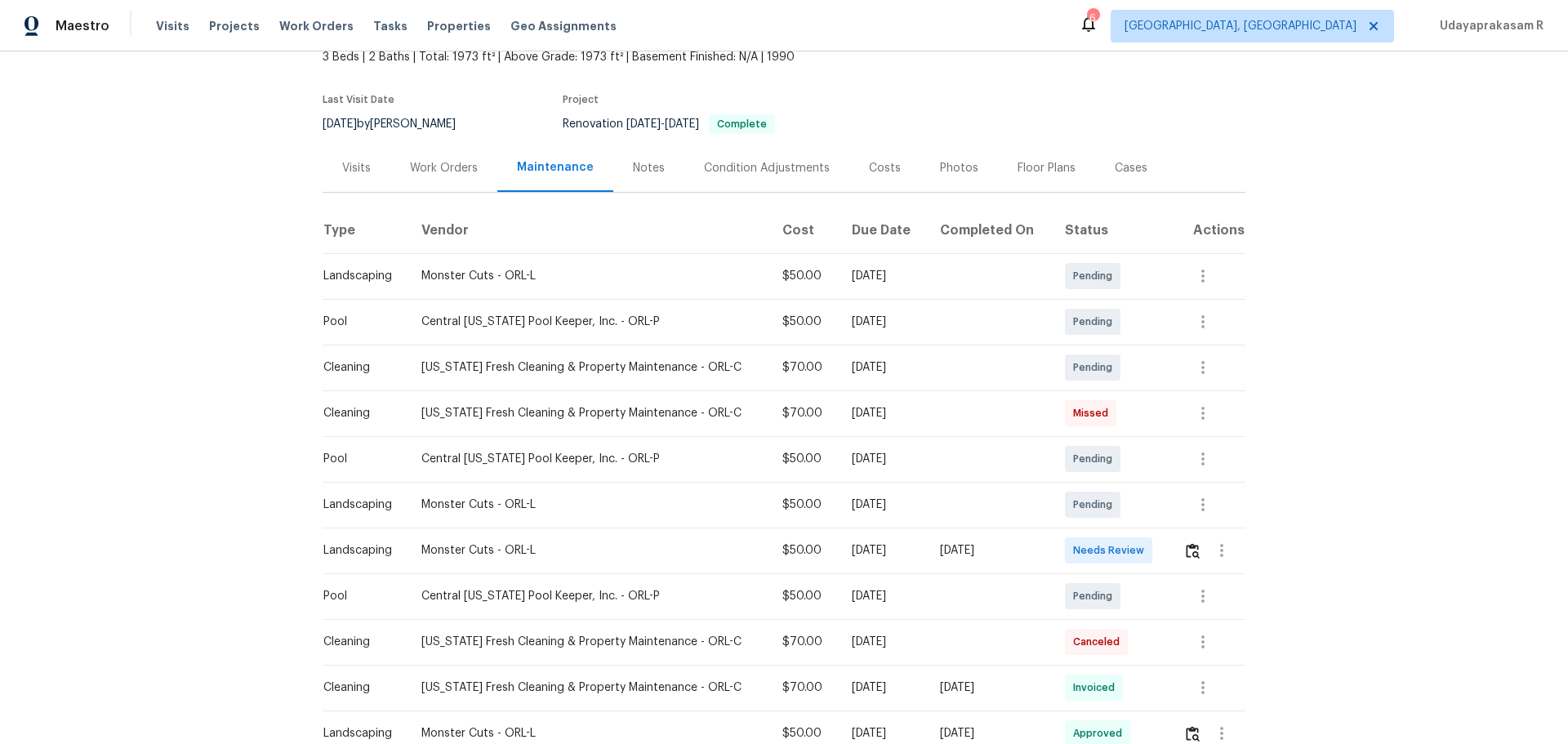
scroll to position [163, 0]
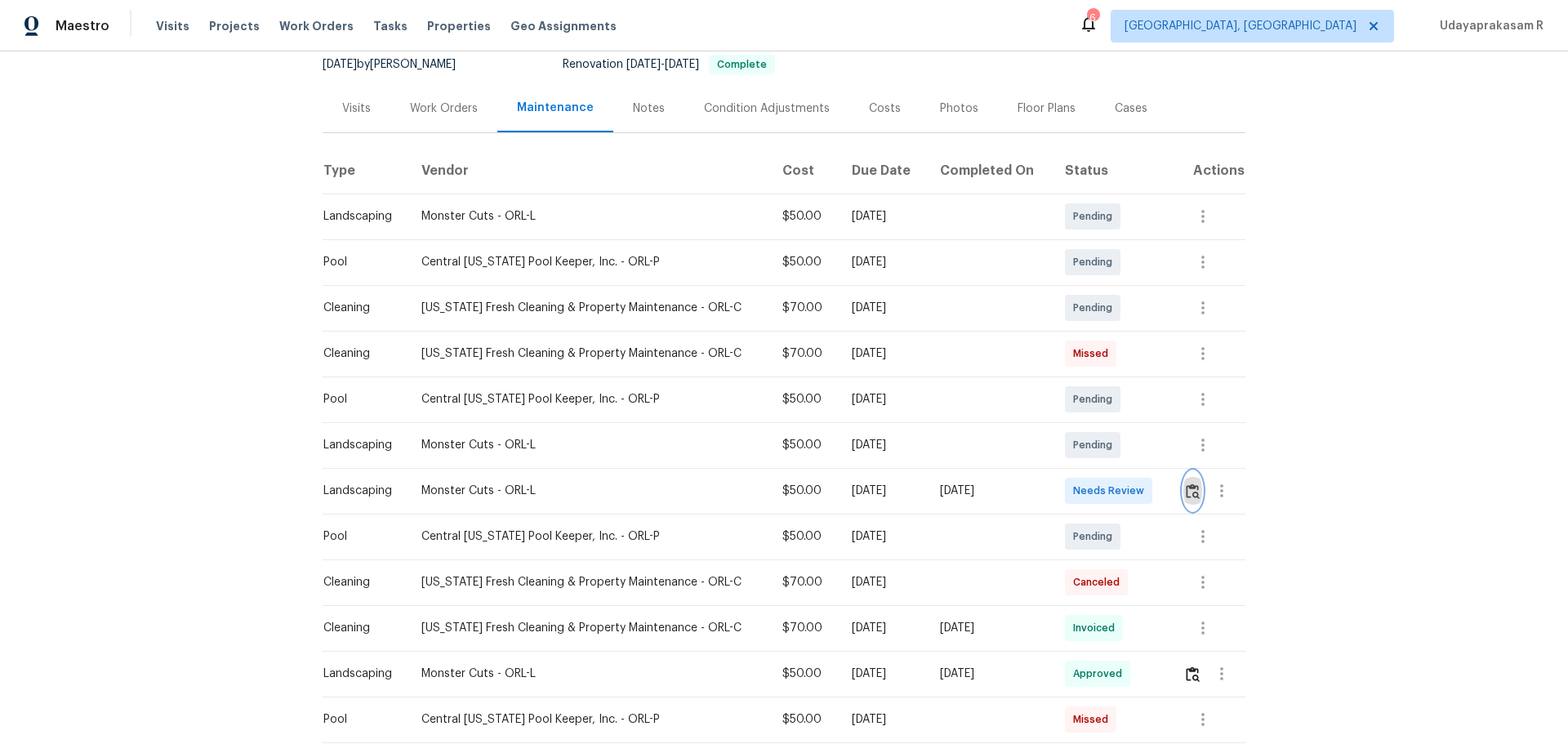
click at [1115, 488] on img "button" at bounding box center [1192, 491] width 14 height 16
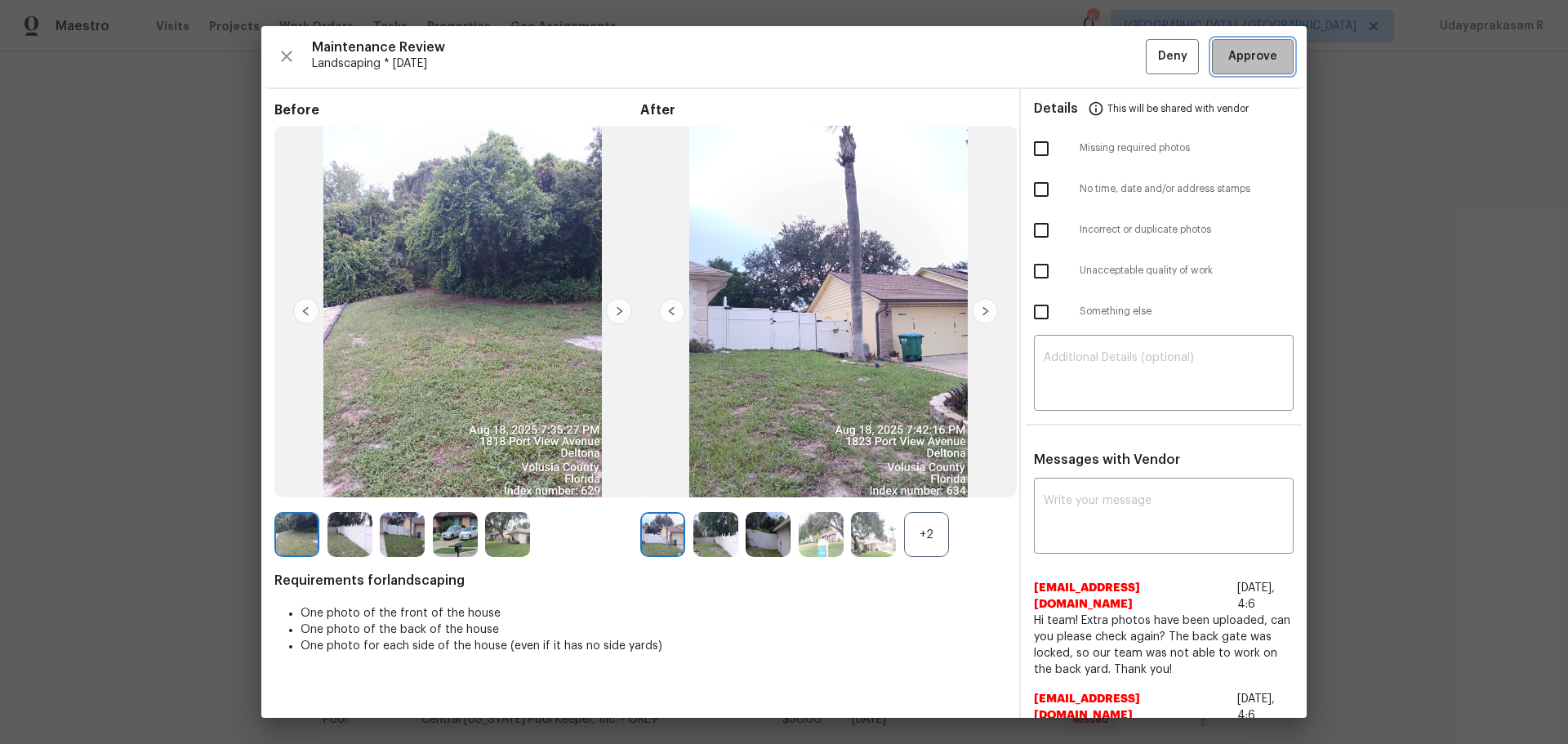
click at [1115, 52] on span "Approve" at bounding box center [1253, 56] width 49 height 20
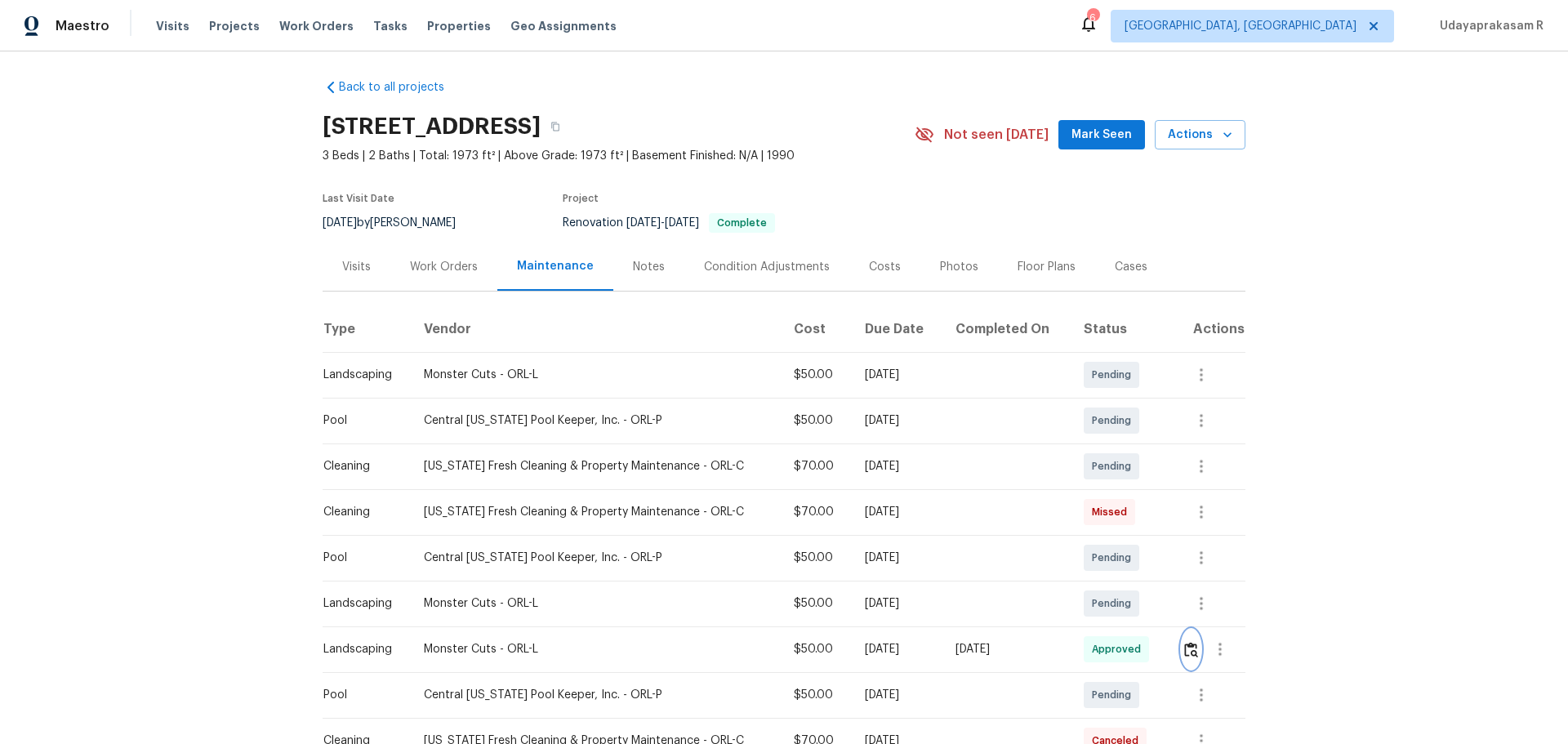
scroll to position [0, 0]
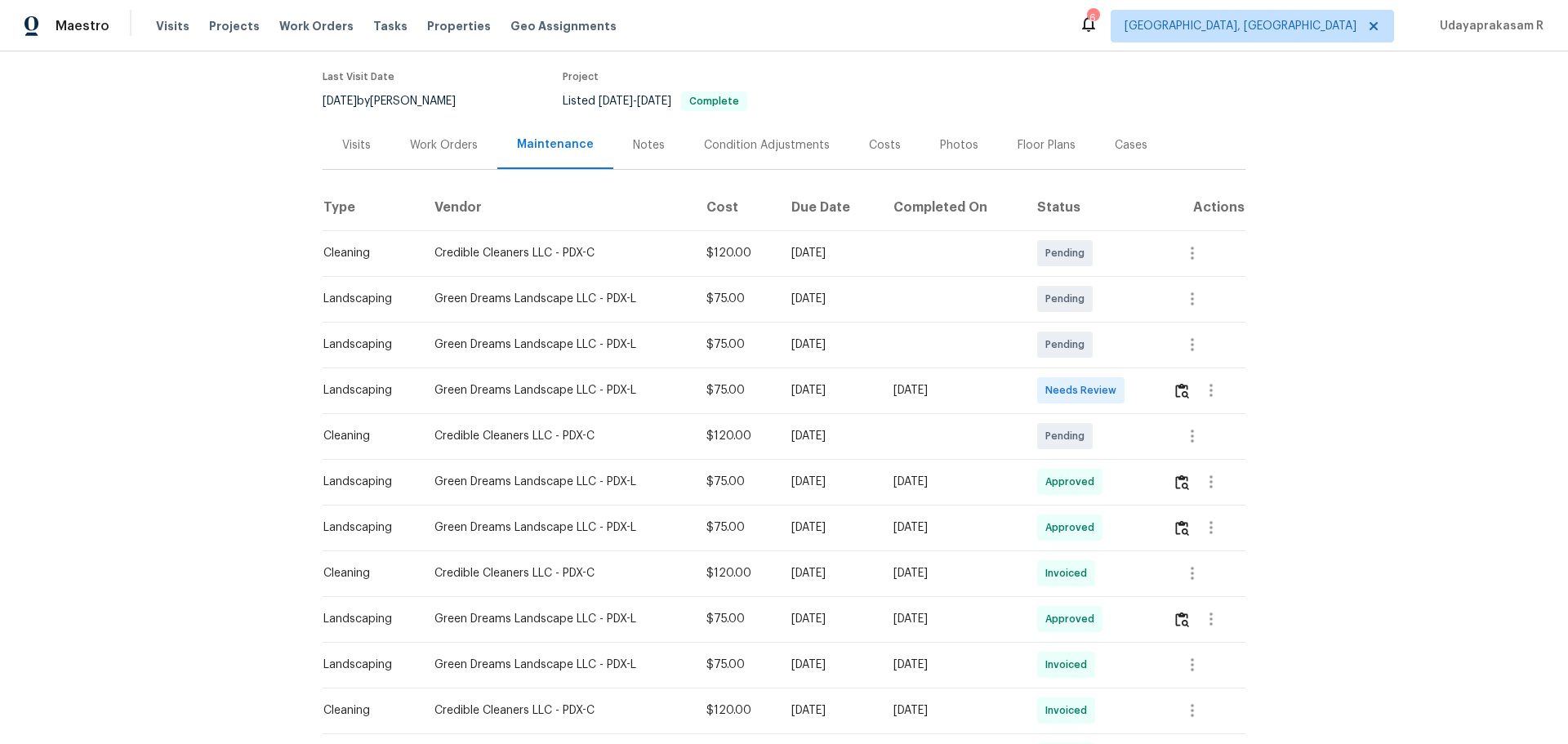
scroll to position [245, 0]
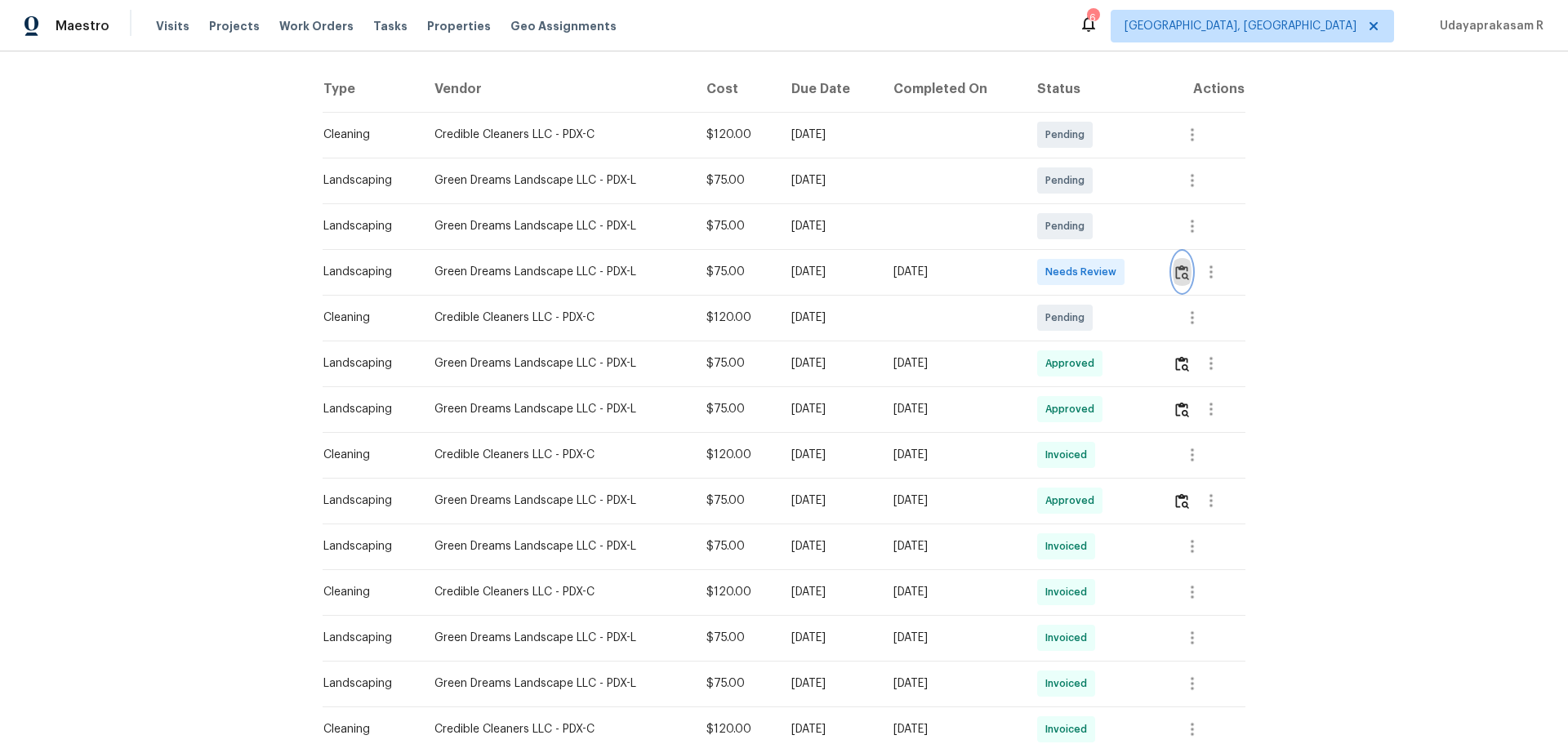
click at [1115, 270] on img "button" at bounding box center [1182, 272] width 14 height 16
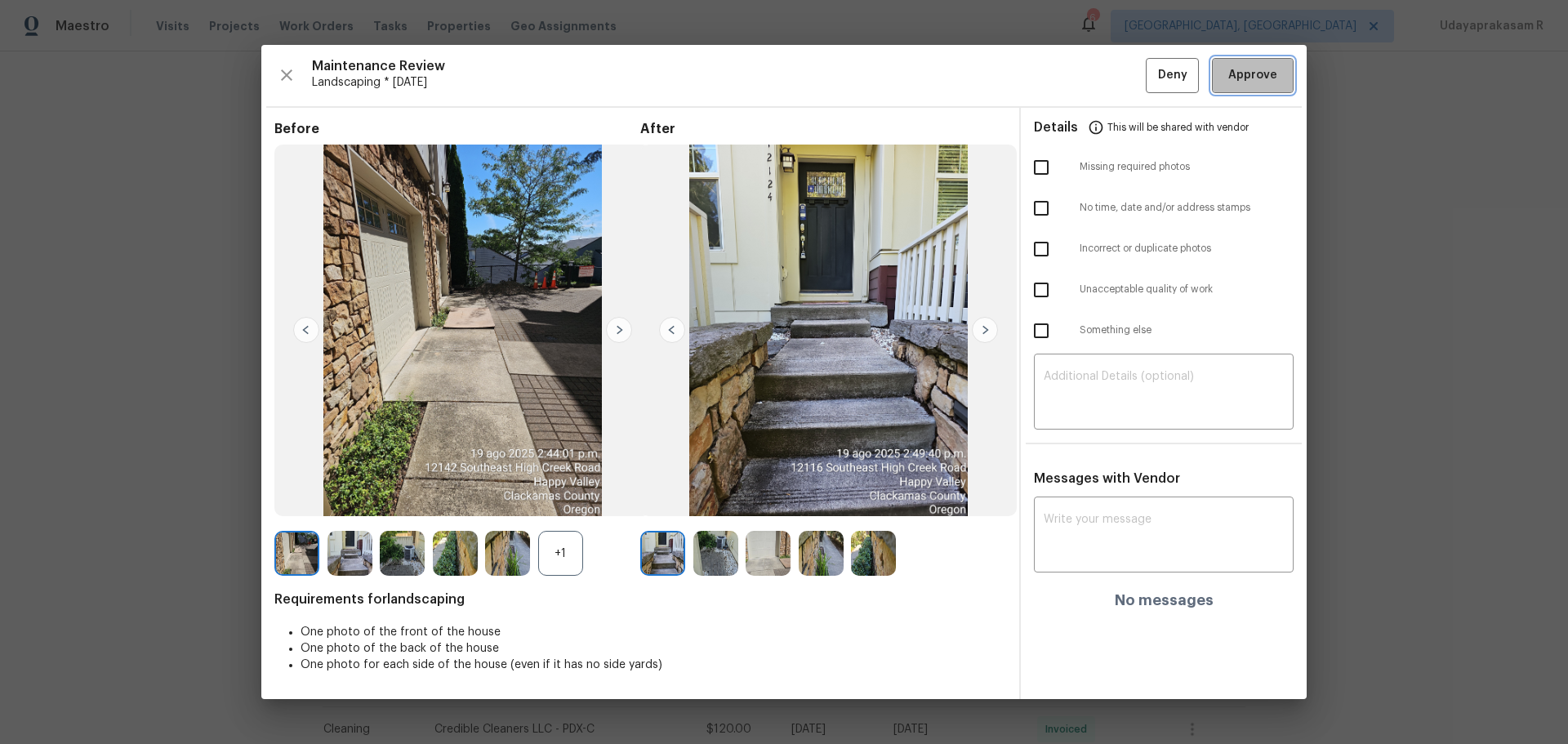
click at [1115, 88] on button "Approve" at bounding box center [1253, 75] width 82 height 35
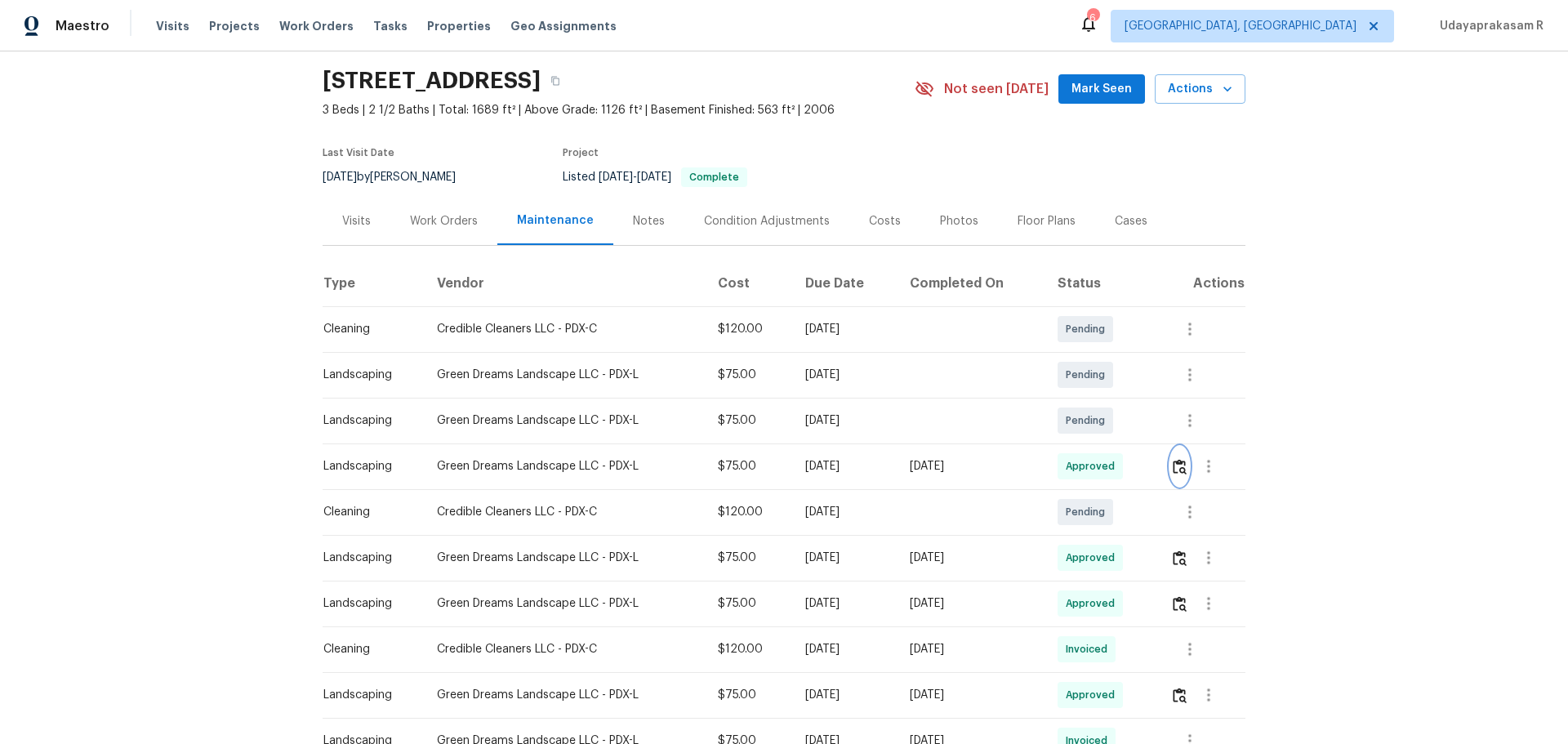
scroll to position [0, 0]
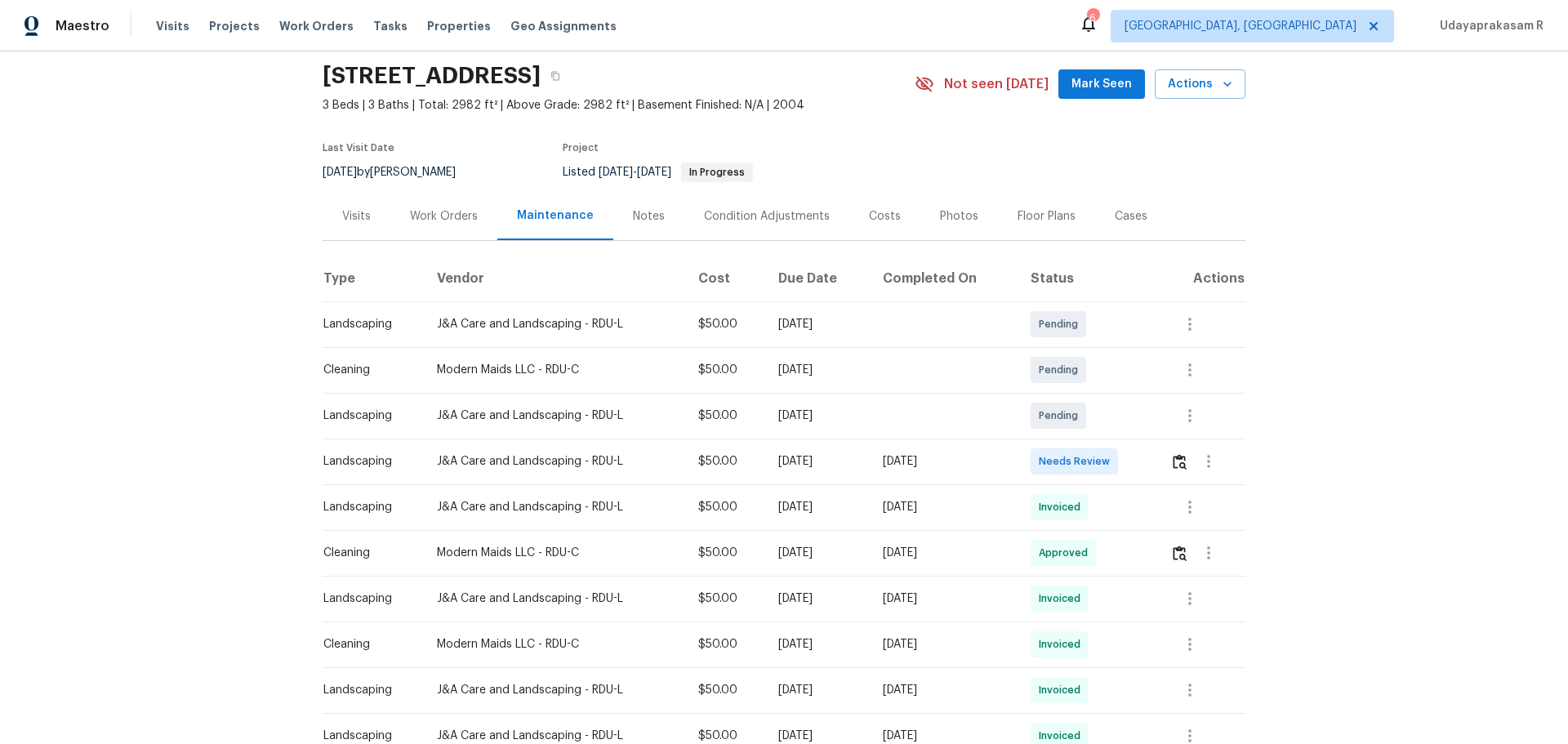
scroll to position [82, 0]
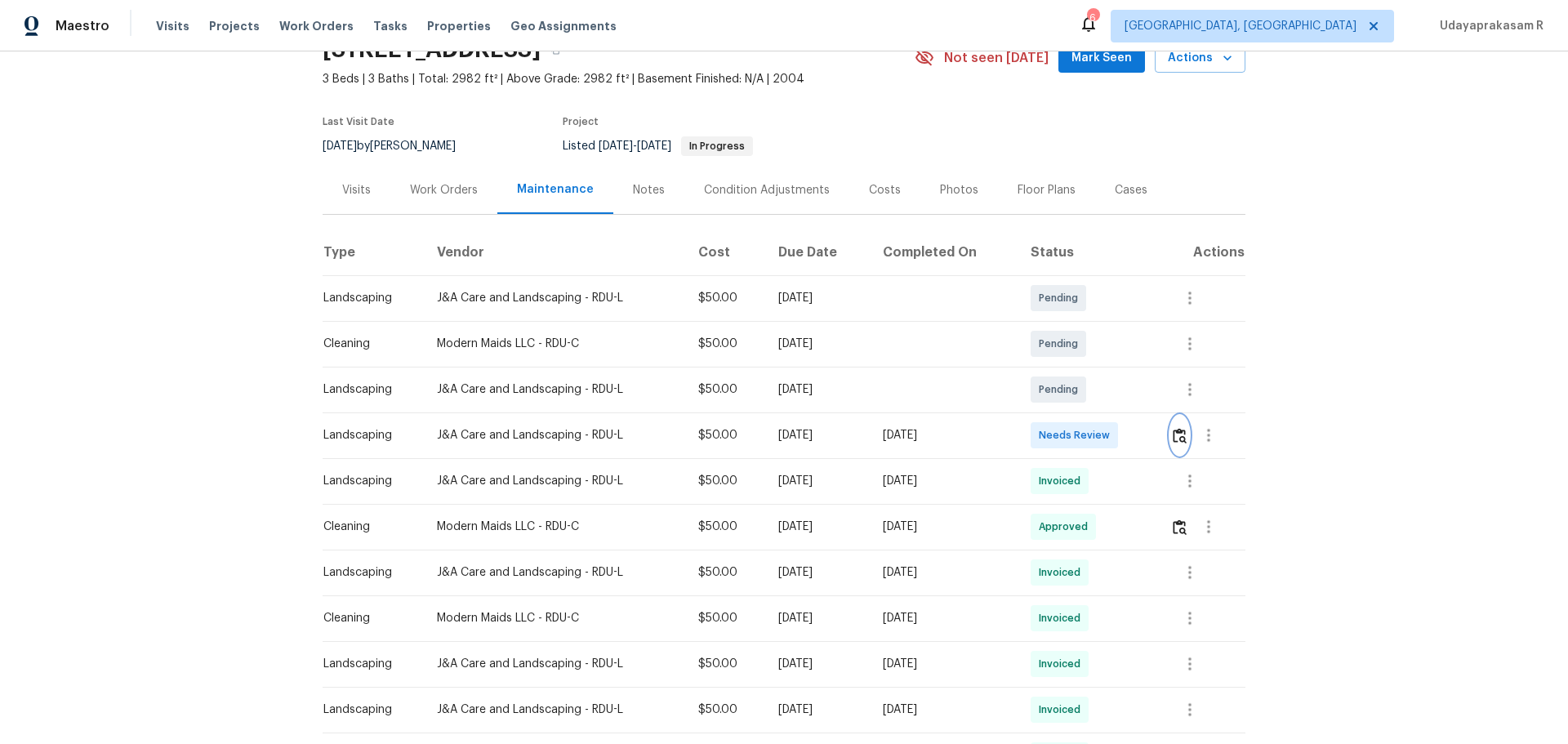
click at [1115, 438] on button "button" at bounding box center [1179, 435] width 19 height 39
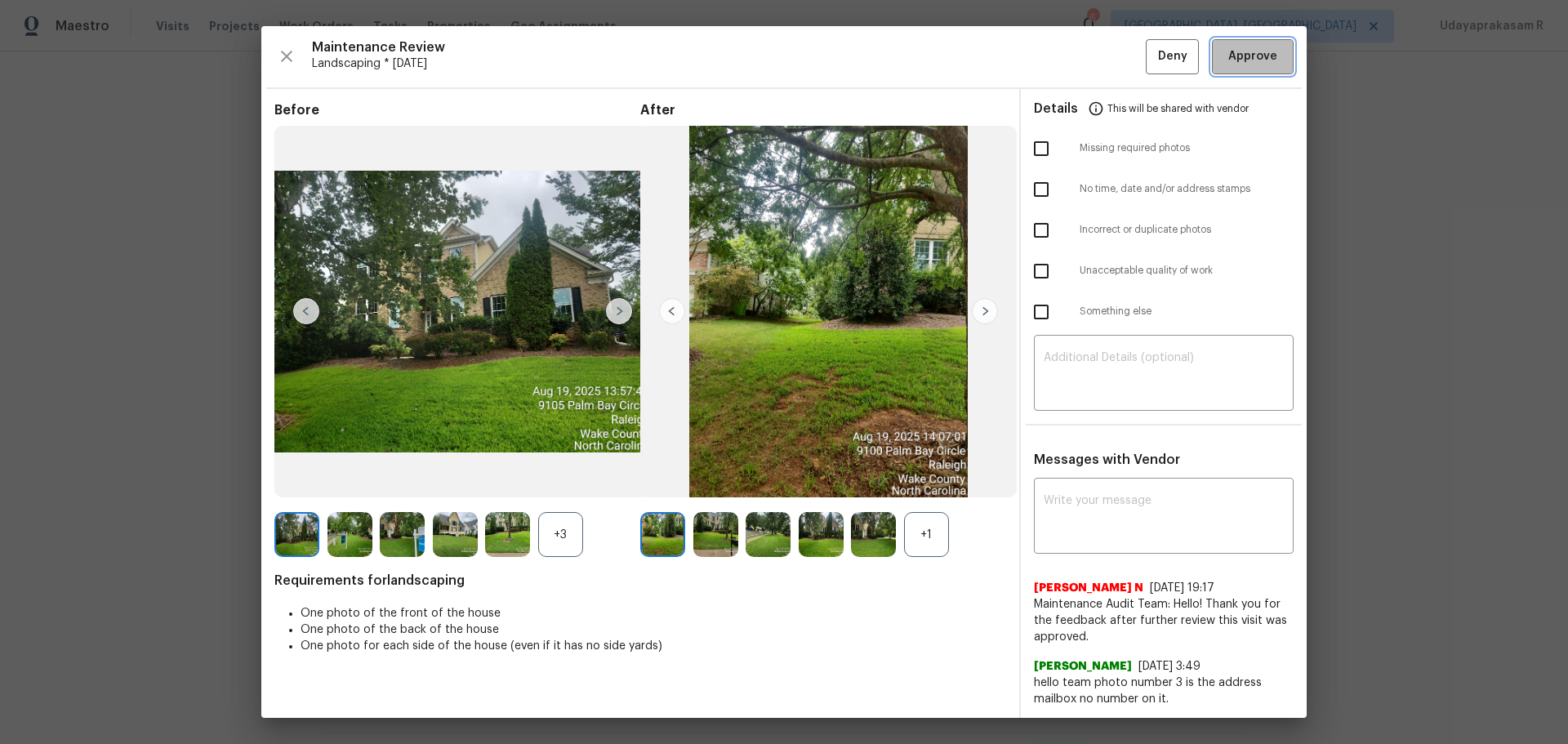
click at [1115, 62] on button "Approve" at bounding box center [1253, 56] width 82 height 35
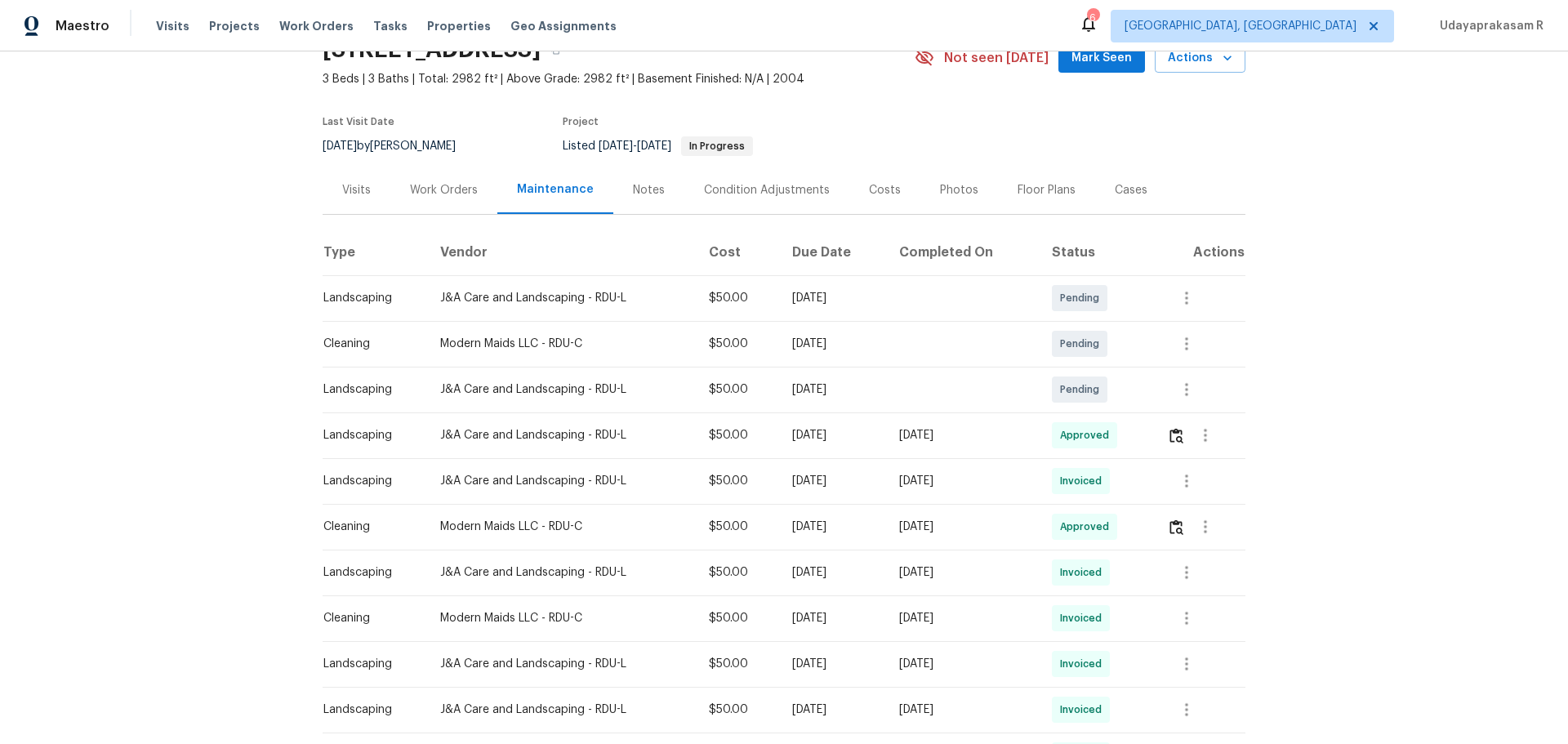
click at [1115, 355] on div "Back to all projects 9100 Palm Bay Cir, Raleigh, NC 27617 3 Beds | 3 Baths | To…" at bounding box center [784, 398] width 1568 height 693
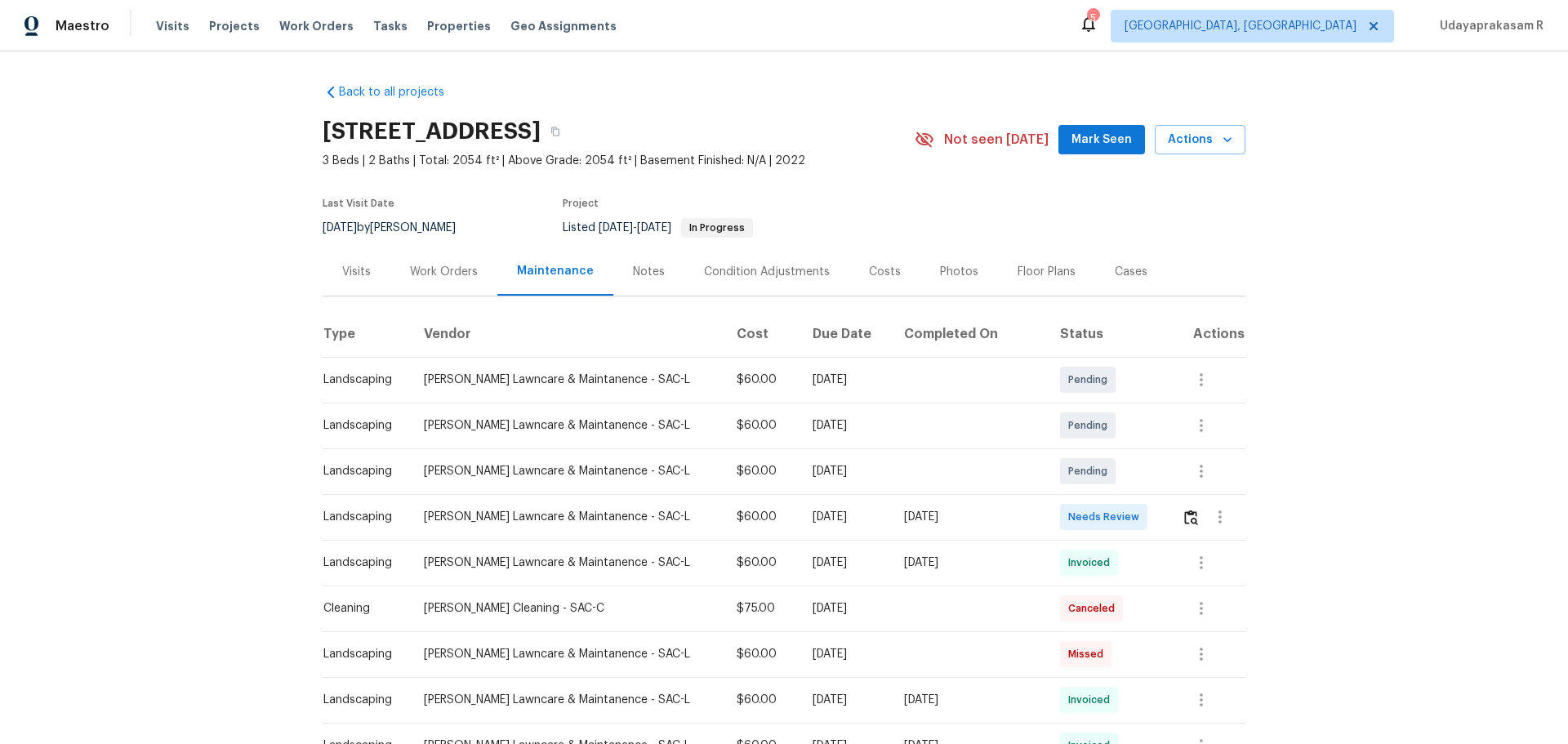
scroll to position [163, 0]
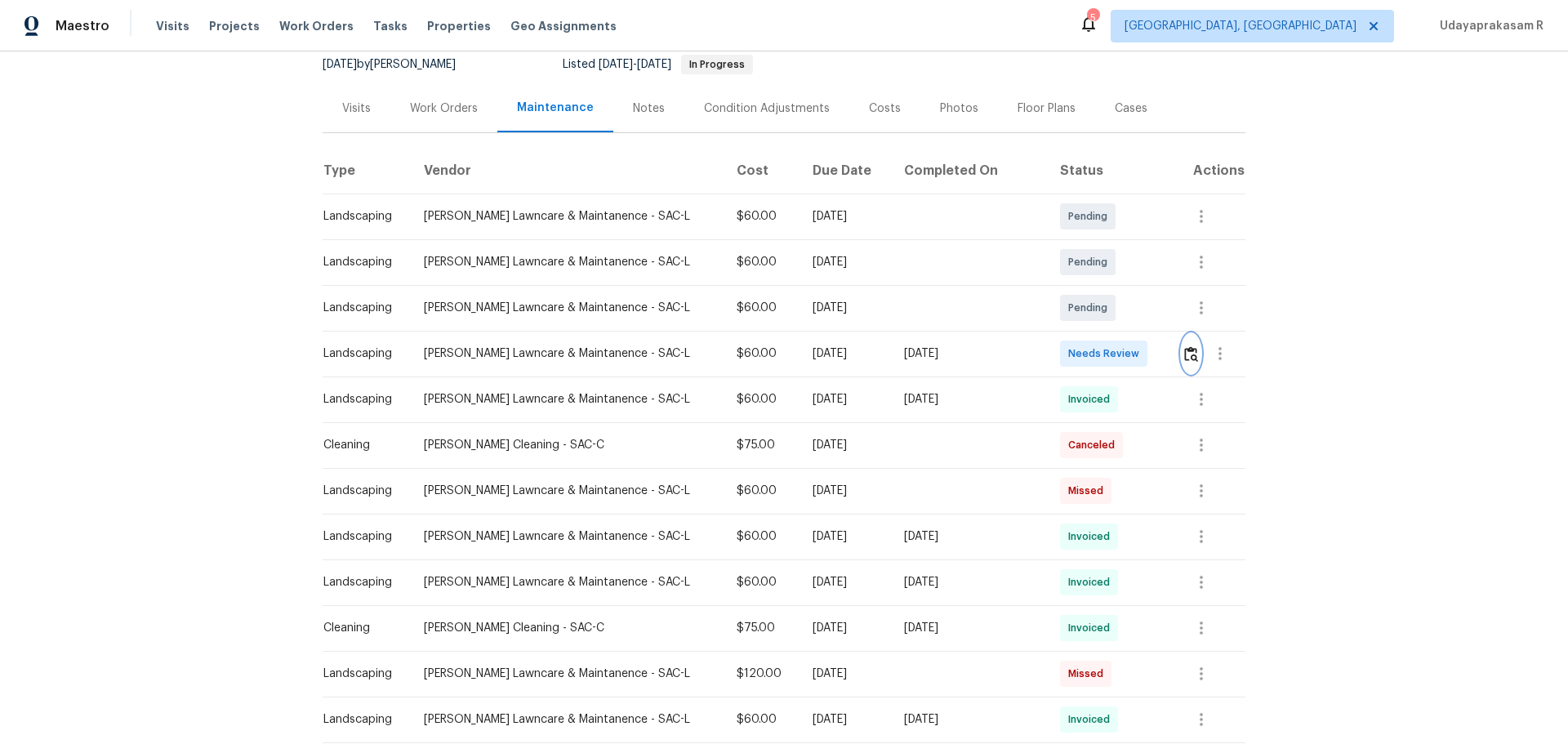
click at [1115, 357] on img "button" at bounding box center [1191, 354] width 14 height 16
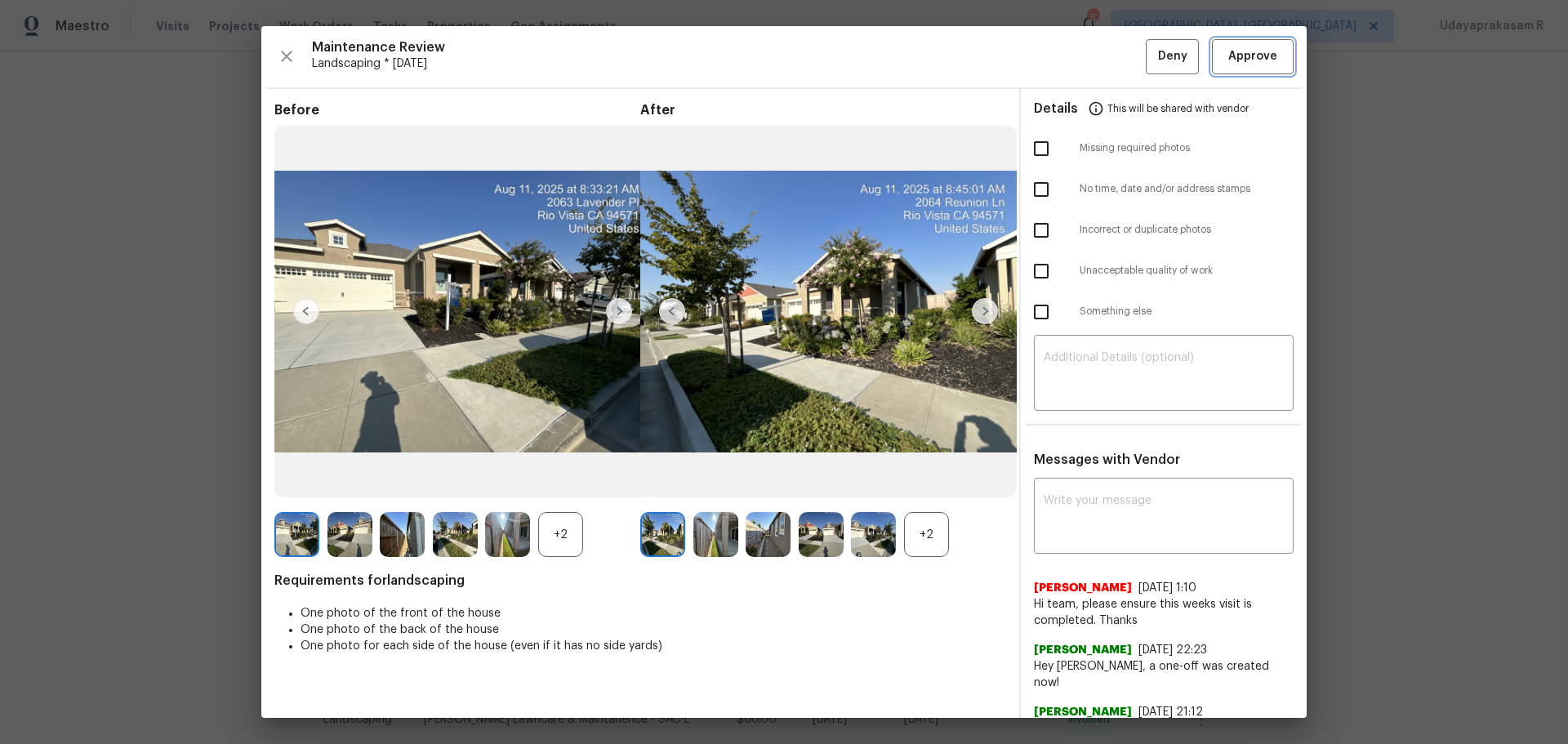
click at [1115, 48] on span "Approve" at bounding box center [1253, 56] width 49 height 20
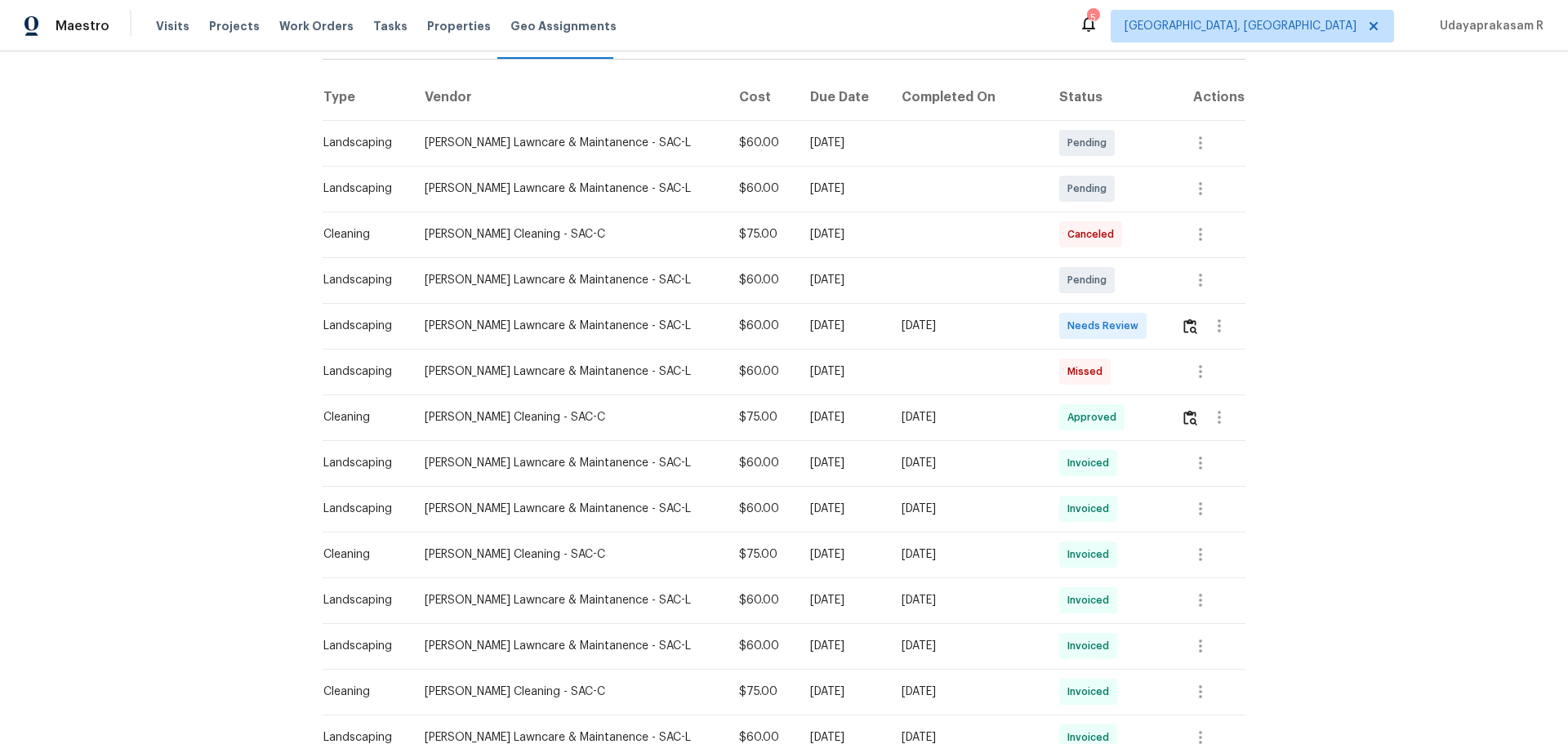
scroll to position [245, 0]
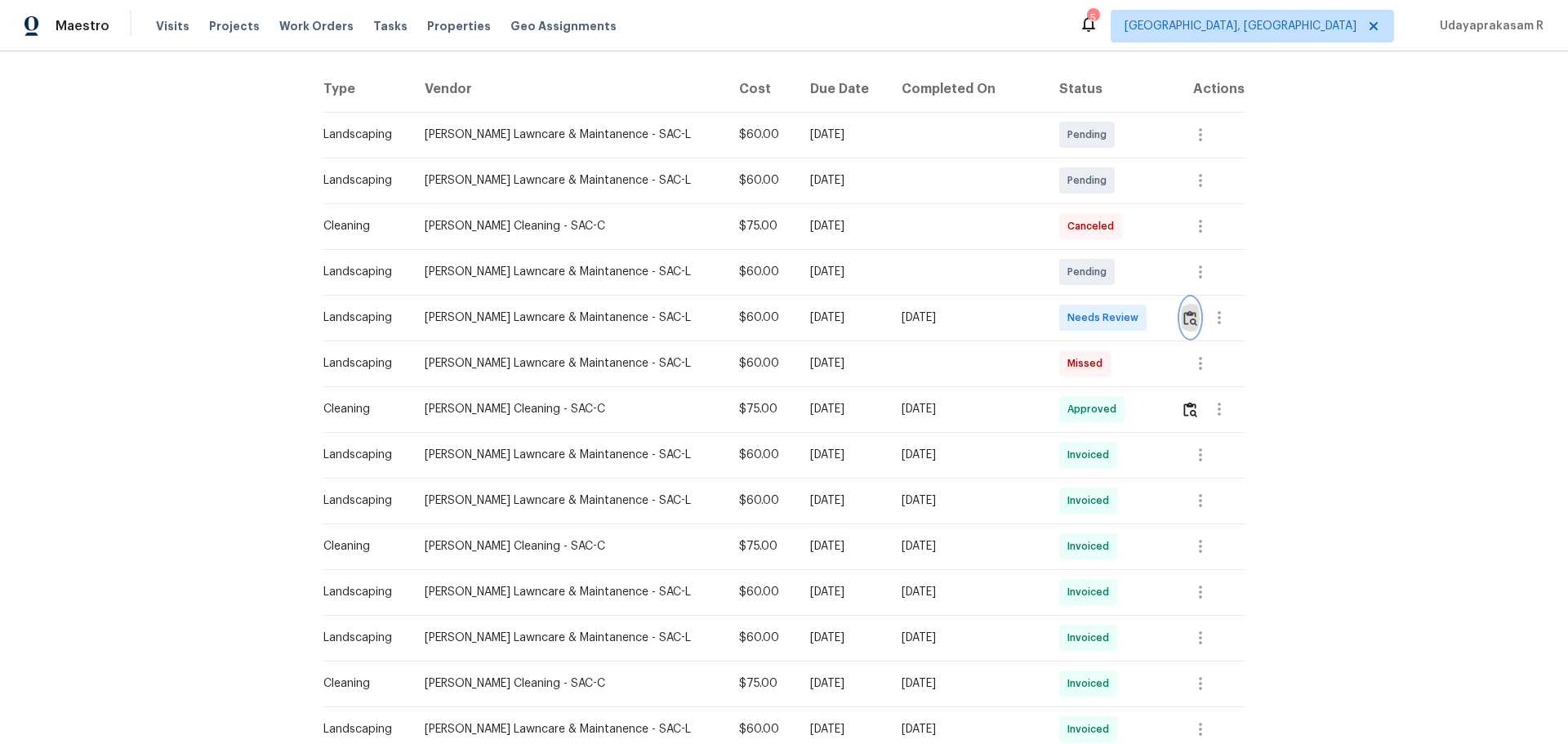
click at [1115, 320] on img "button" at bounding box center [1190, 318] width 14 height 16
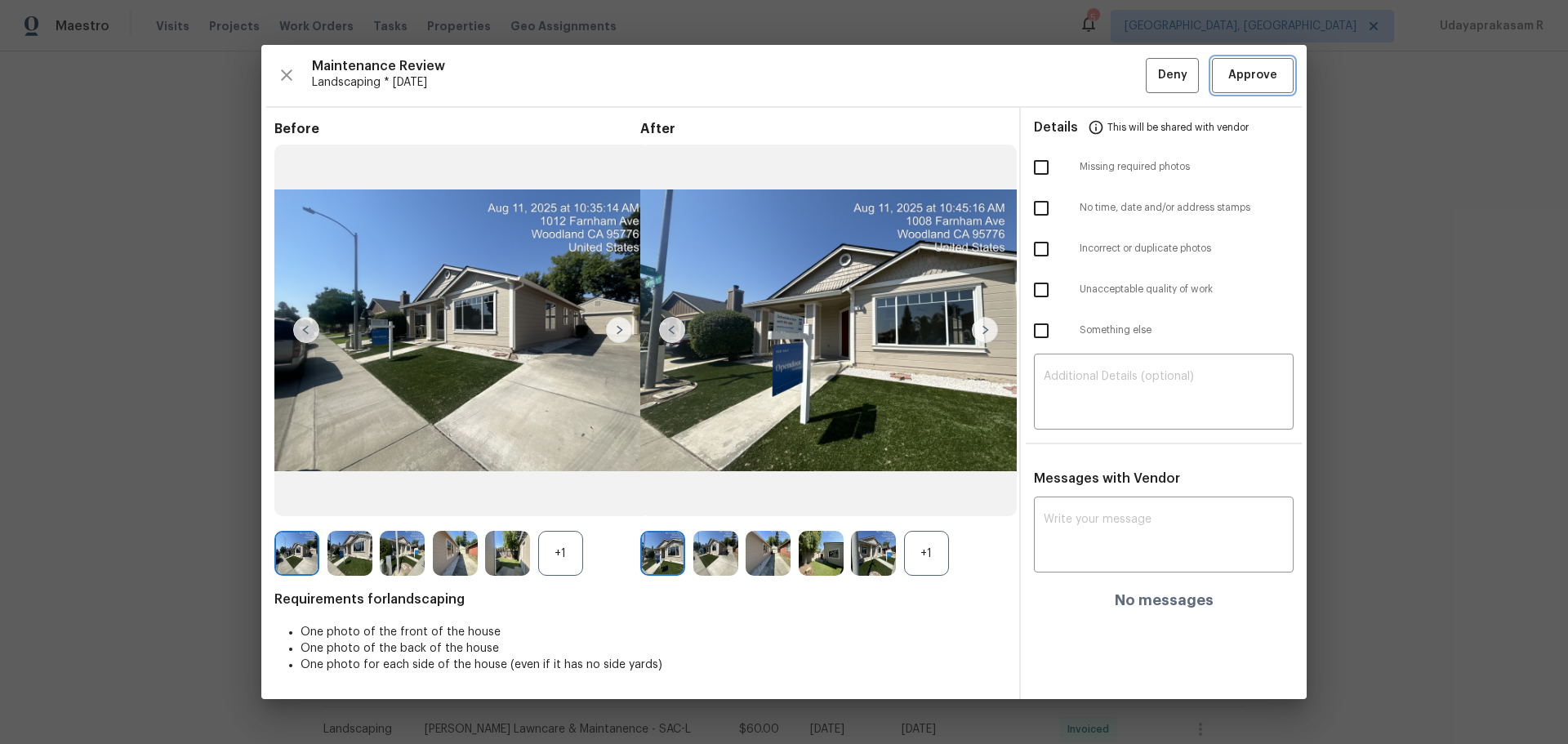
click at [1115, 83] on span "Approve" at bounding box center [1253, 75] width 49 height 20
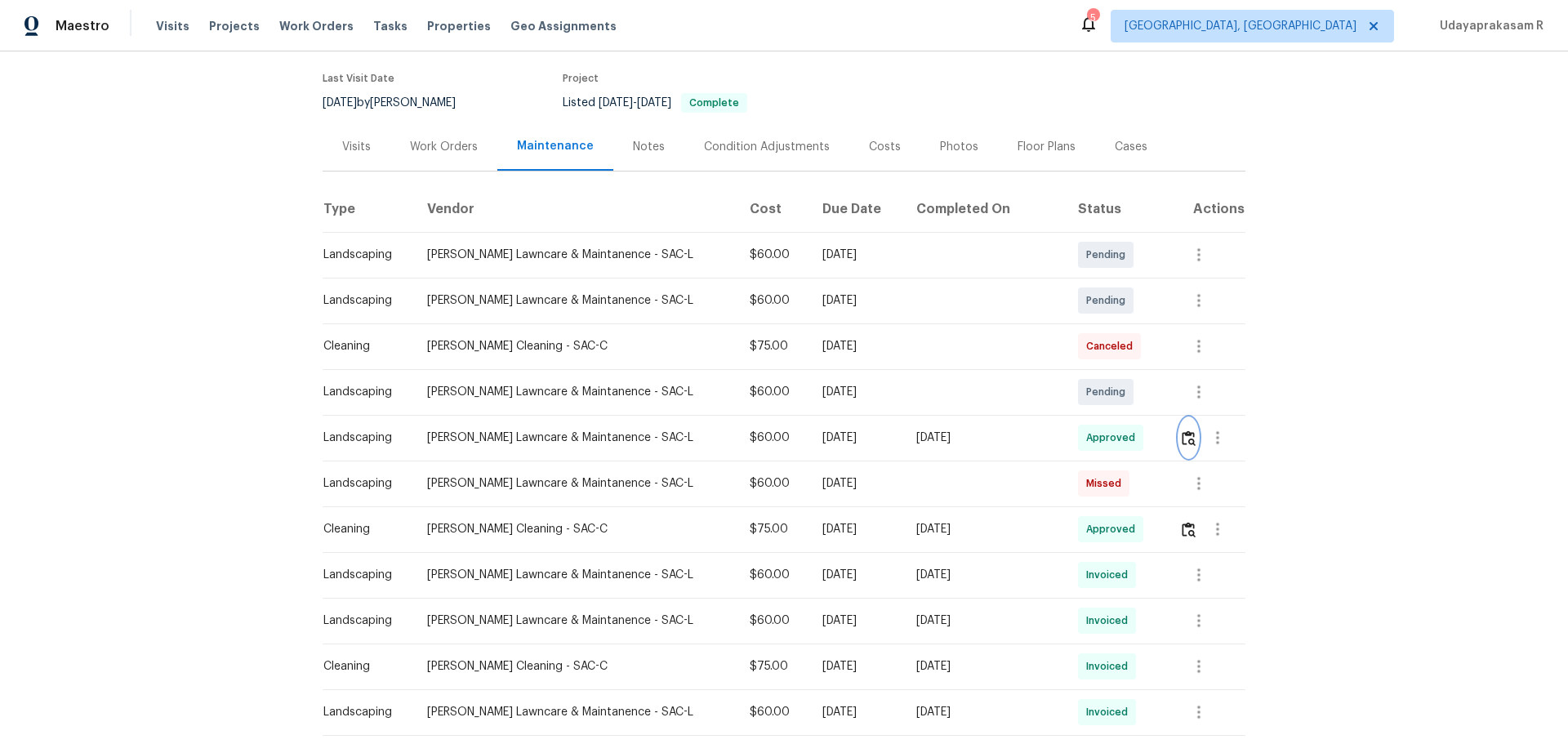
scroll to position [0, 0]
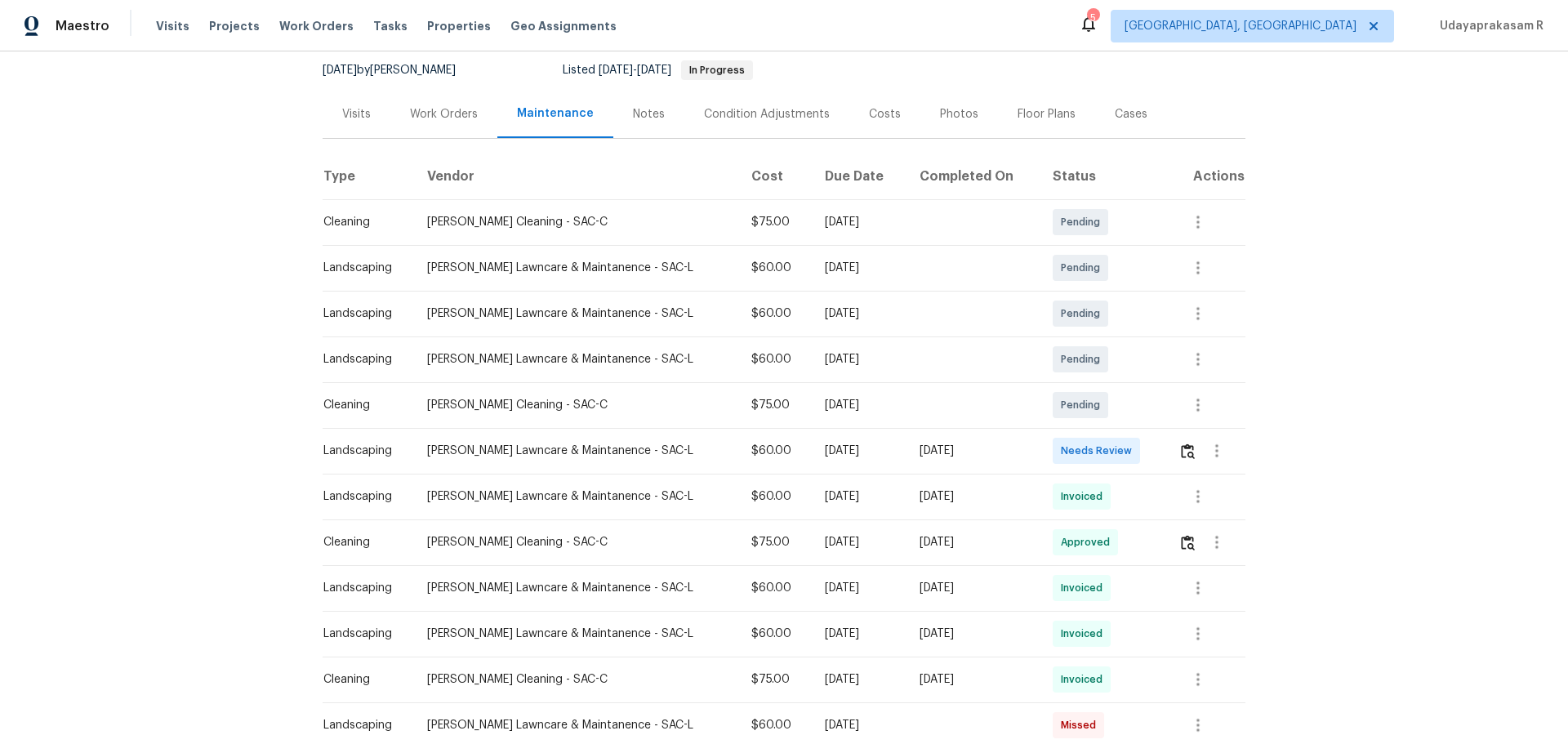
scroll to position [163, 0]
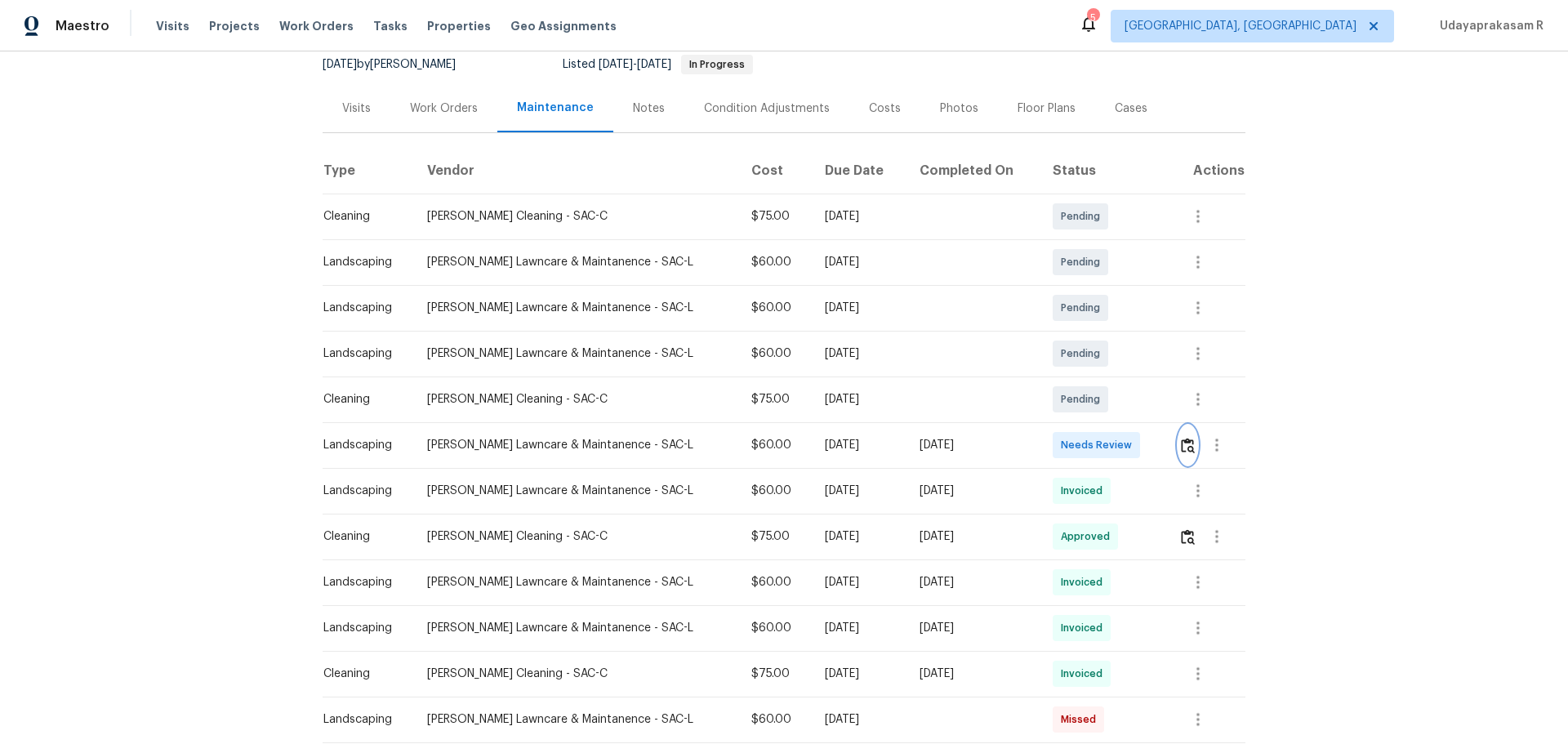
click at [1115, 448] on img "button" at bounding box center [1187, 445] width 14 height 16
click at [1115, 488] on button "button" at bounding box center [1198, 491] width 39 height 39
click at [1115, 488] on li "View details" at bounding box center [1230, 518] width 114 height 27
click at [1115, 444] on div at bounding box center [784, 372] width 1568 height 744
click at [1115, 444] on img "button" at bounding box center [1187, 445] width 14 height 16
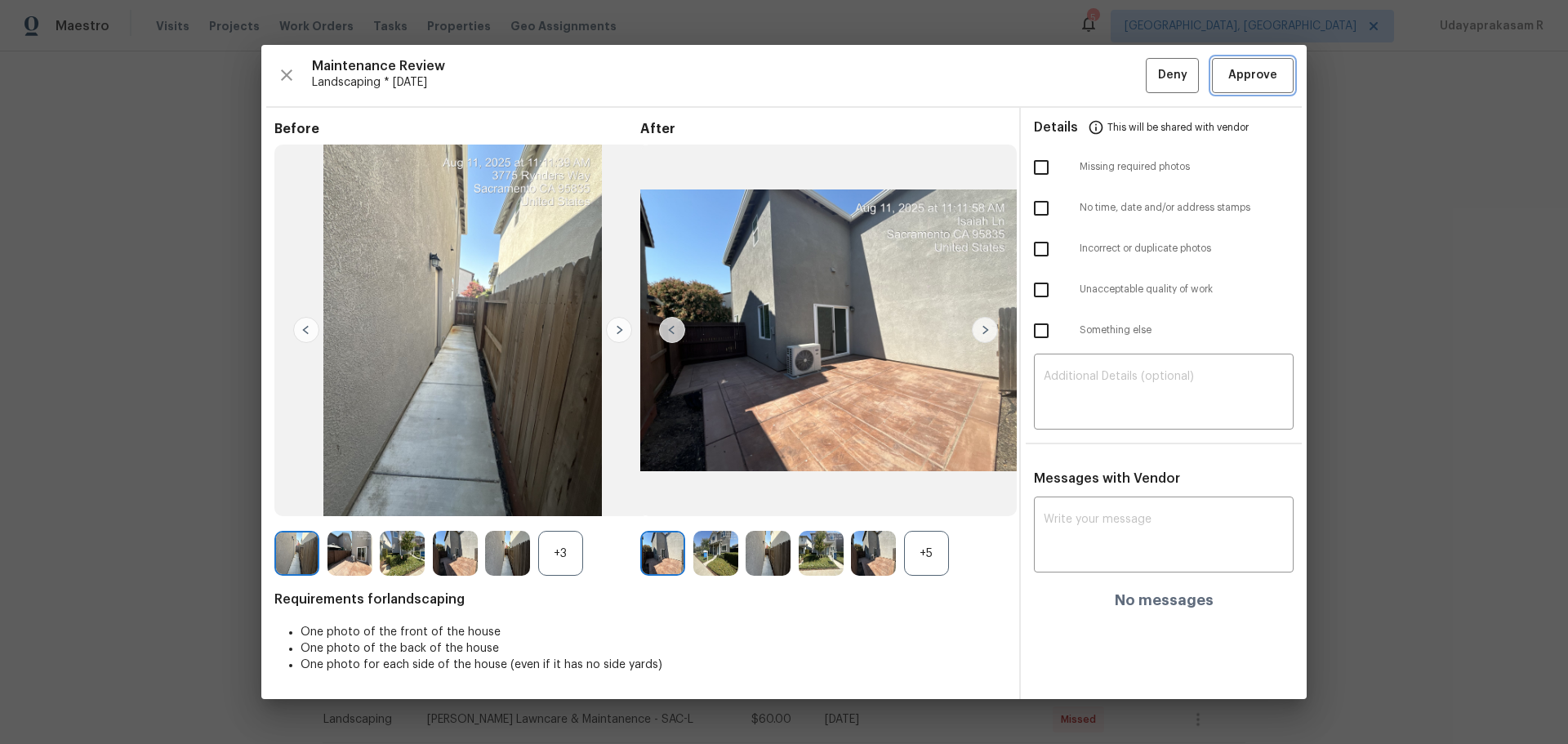
click at [1115, 77] on span "Approve" at bounding box center [1253, 75] width 49 height 20
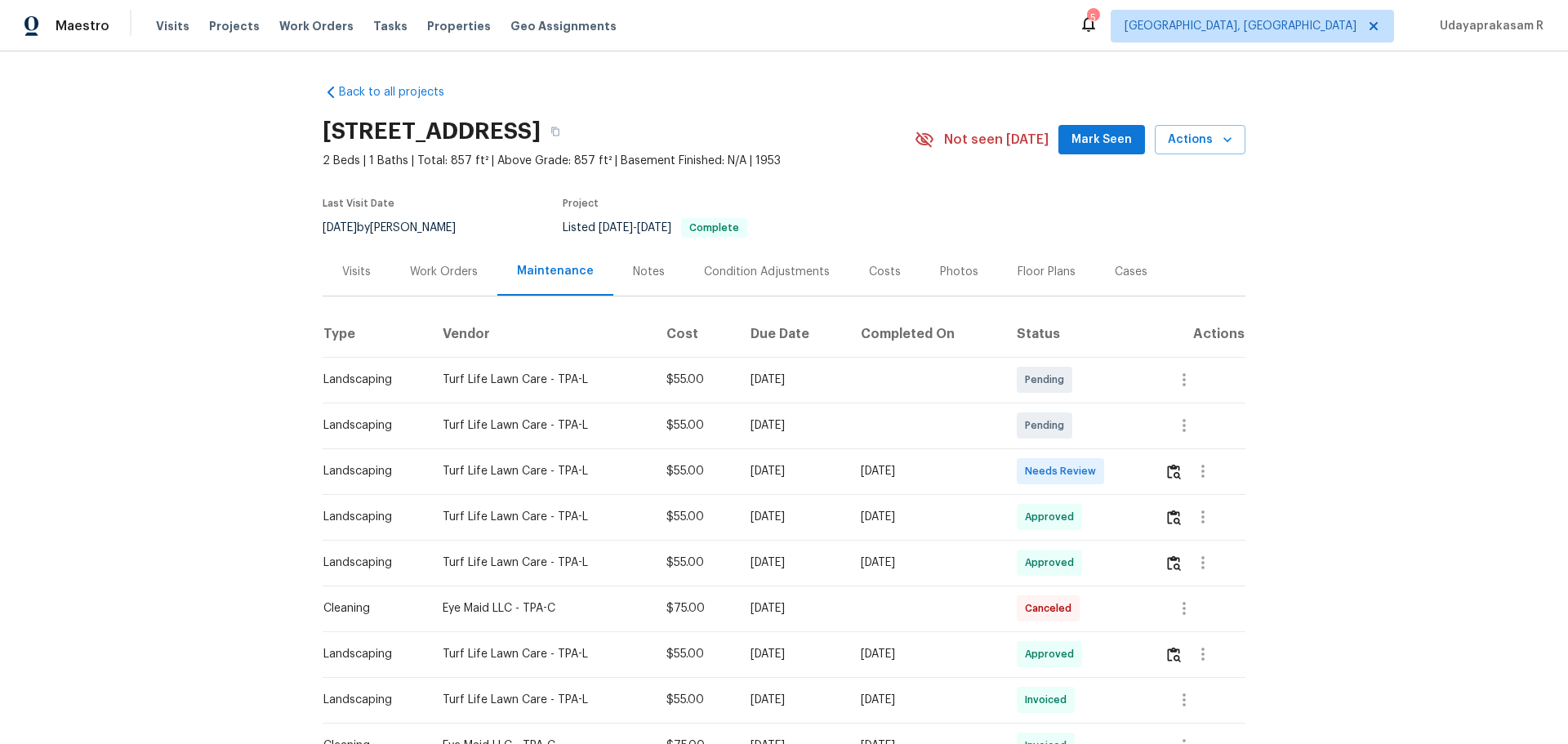
click at [1115, 465] on td at bounding box center [1198, 471] width 94 height 46
click at [1115, 474] on img "button" at bounding box center [1173, 471] width 14 height 16
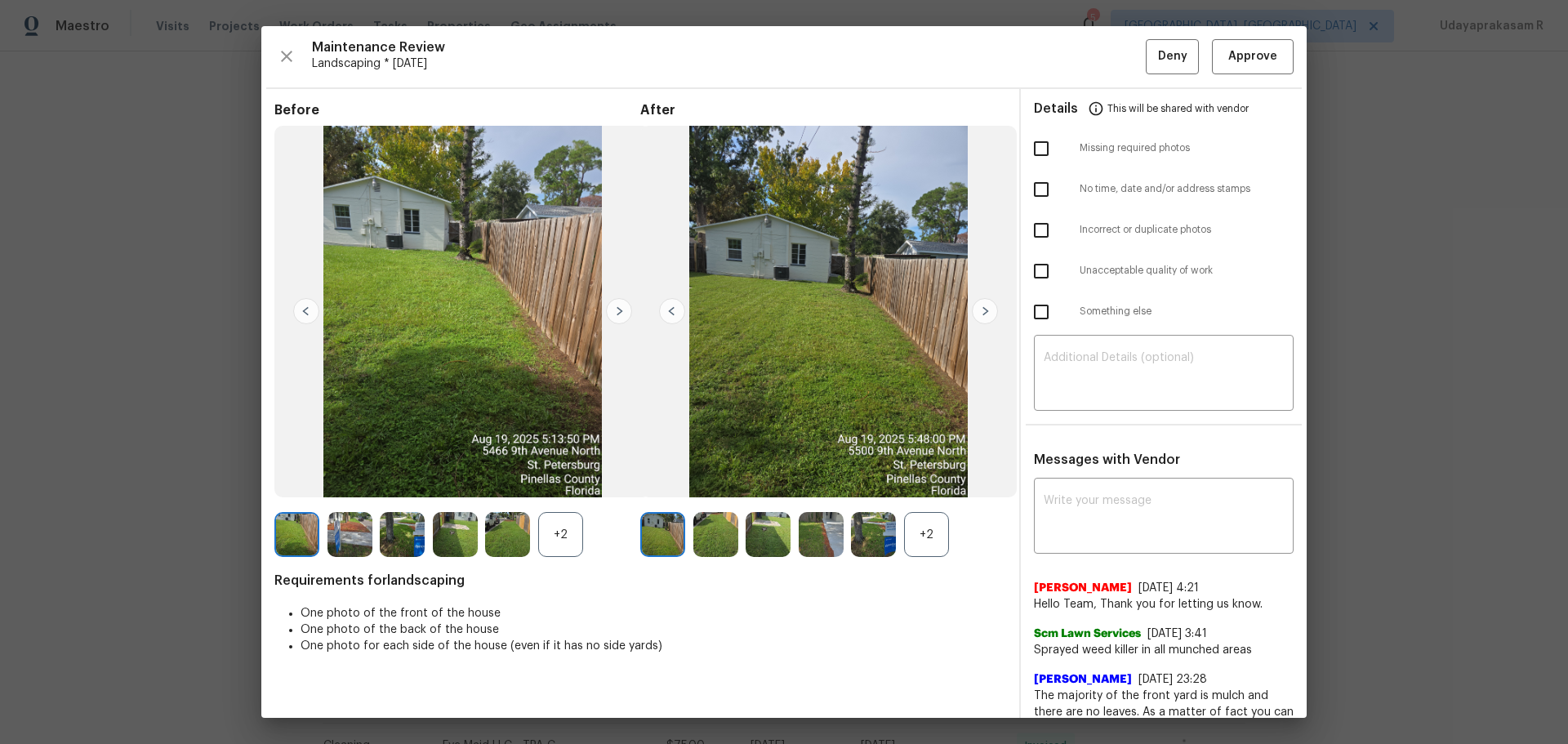
click at [1115, 96] on div "Details This will be shared with vendor" at bounding box center [1164, 109] width 260 height 39
click at [1115, 71] on button "Approve" at bounding box center [1253, 56] width 82 height 35
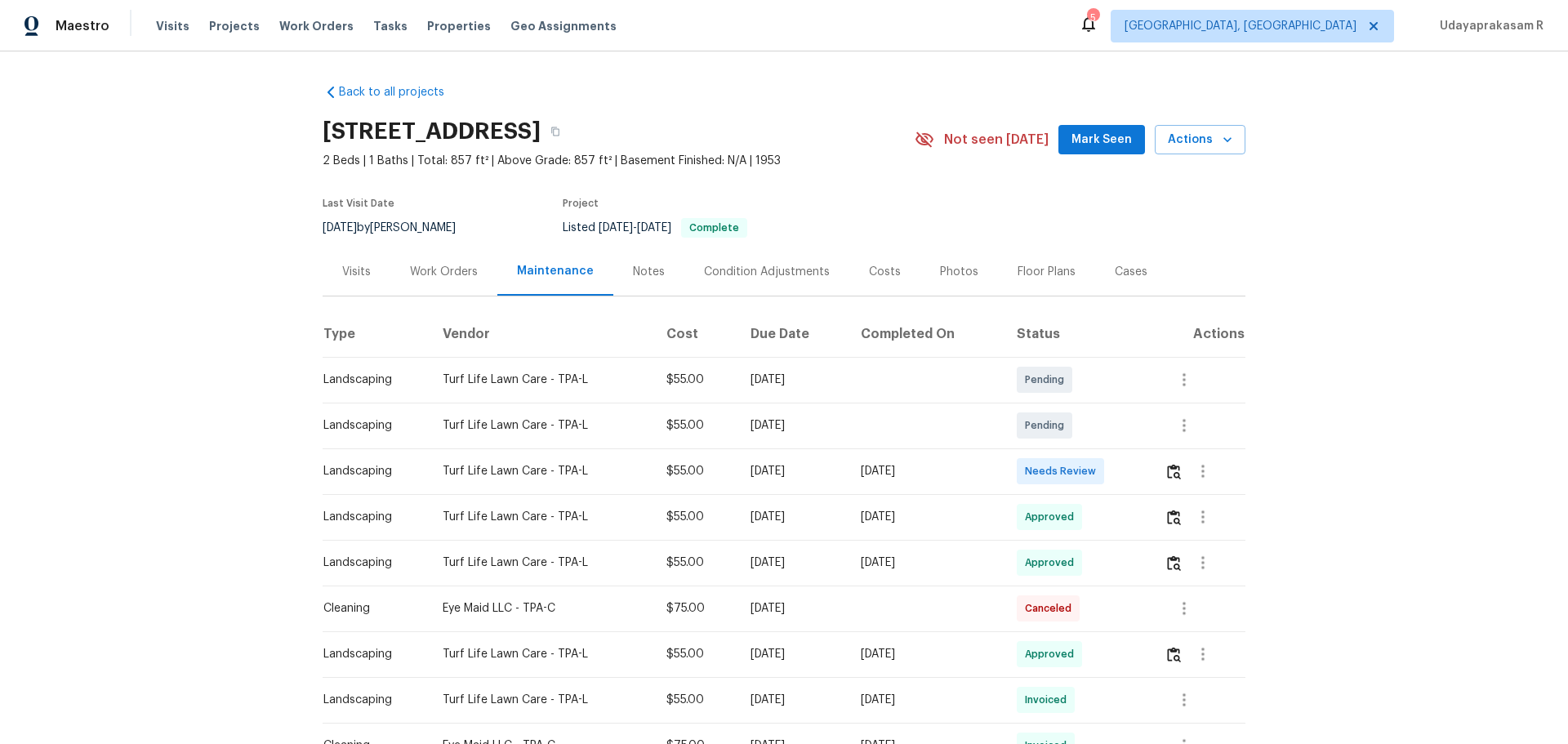
click at [1115, 306] on div "Back to all projects [STREET_ADDRESS] 2 Beds | 1 Baths | Total: 857 ft² | Above…" at bounding box center [784, 398] width 1568 height 693
